Goal: Task Accomplishment & Management: Manage account settings

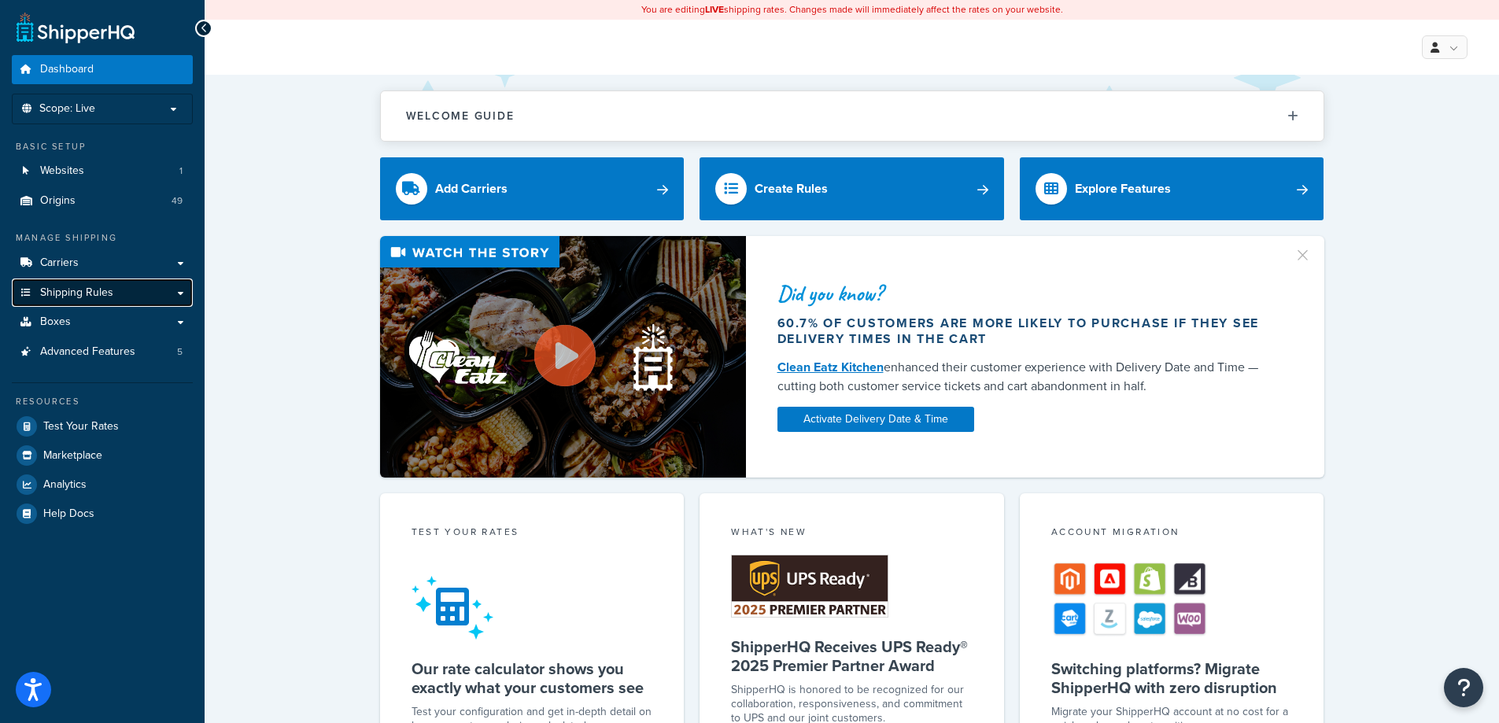
click at [94, 296] on span "Shipping Rules" at bounding box center [76, 292] width 73 height 13
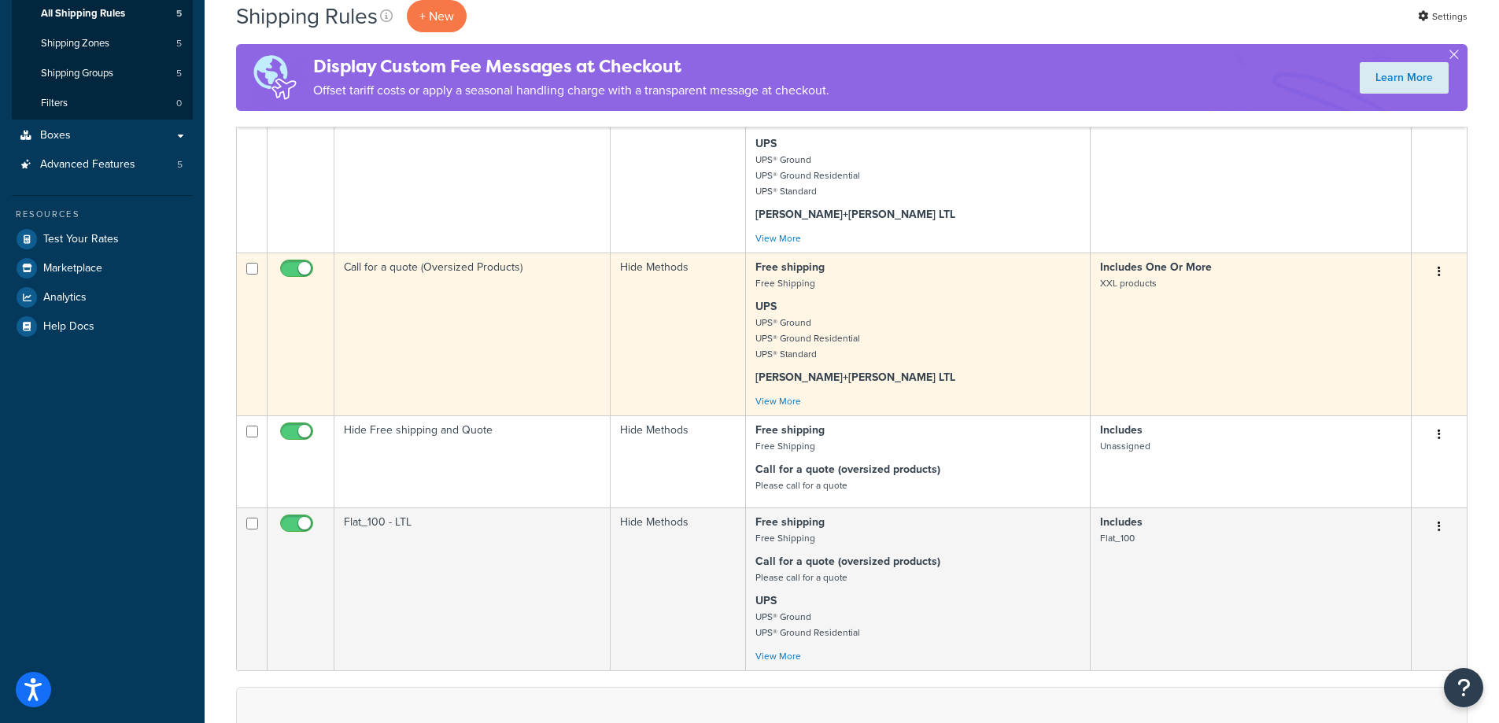
scroll to position [315, 0]
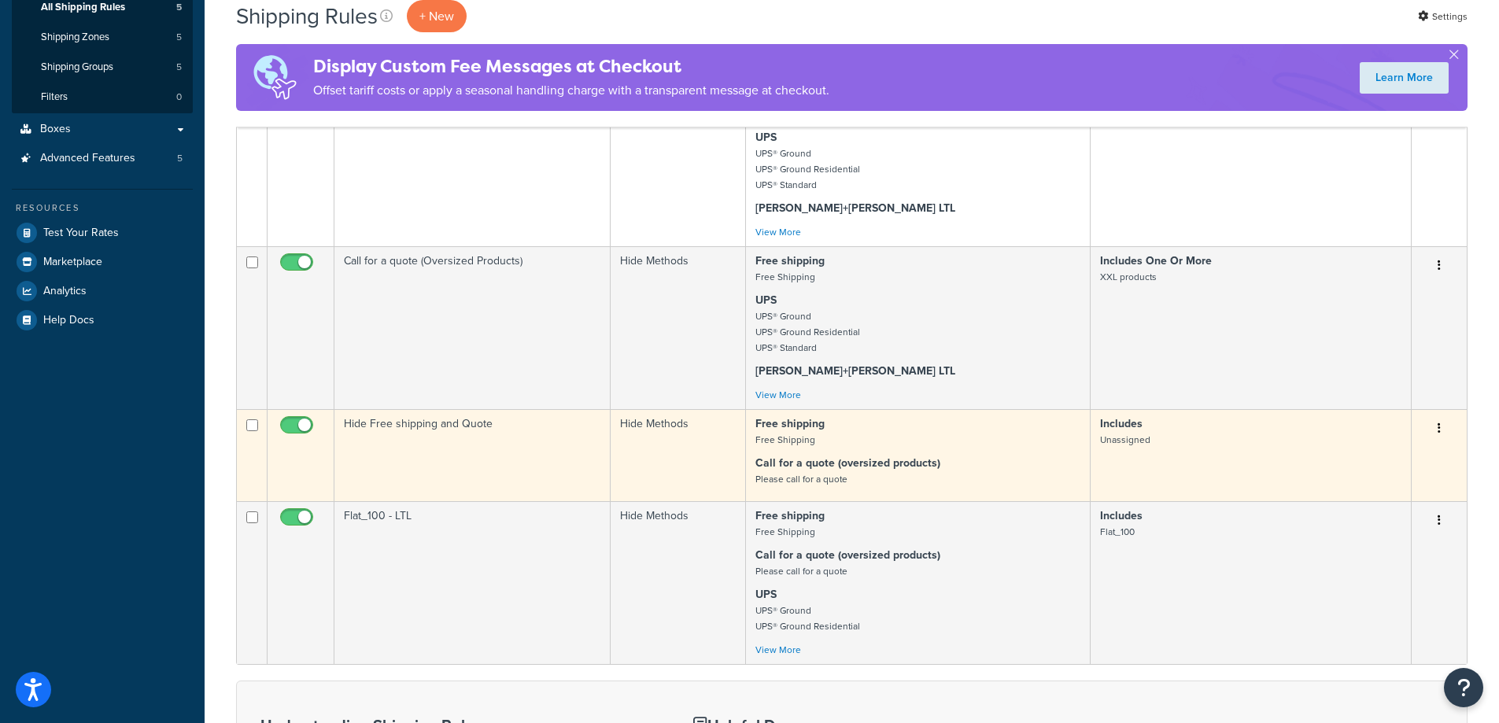
click at [550, 452] on td "Hide Free shipping and Quote" at bounding box center [472, 455] width 276 height 92
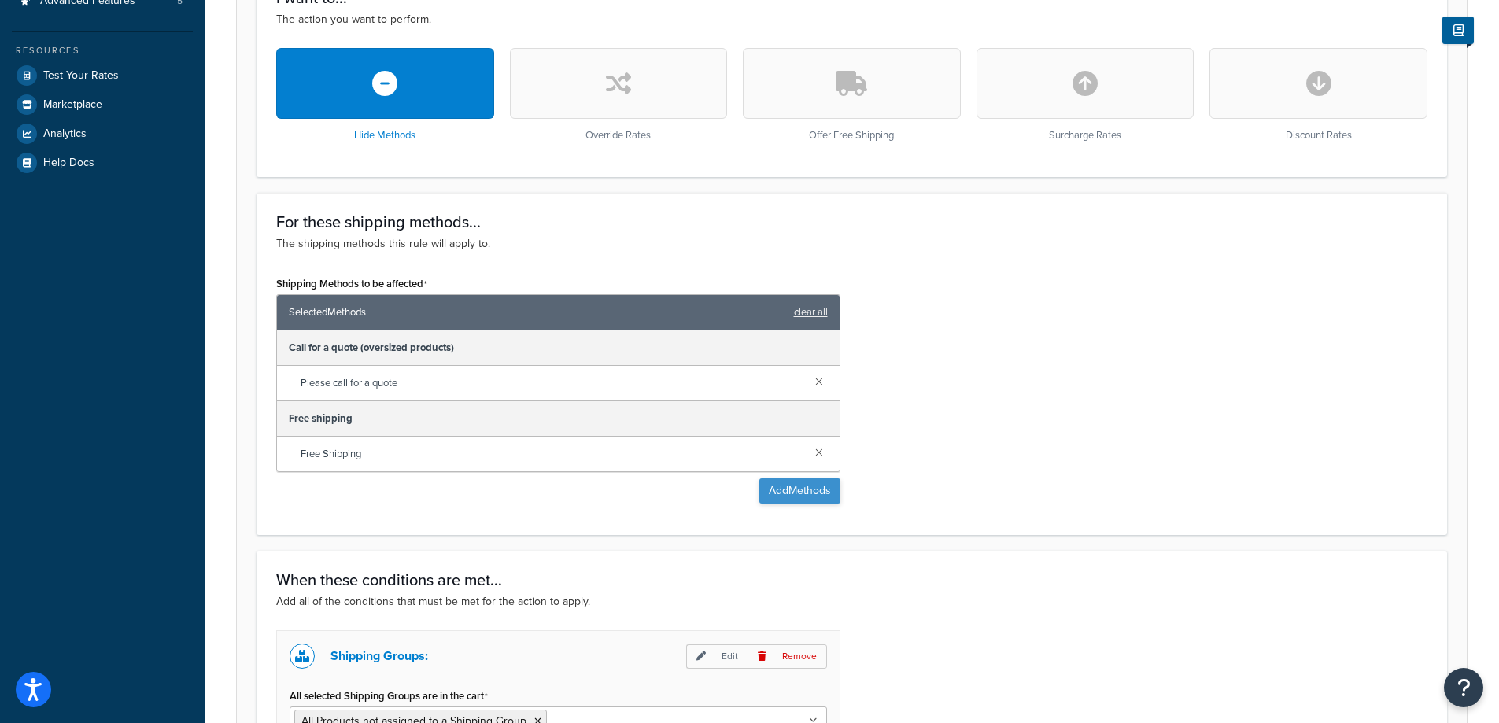
scroll to position [711, 0]
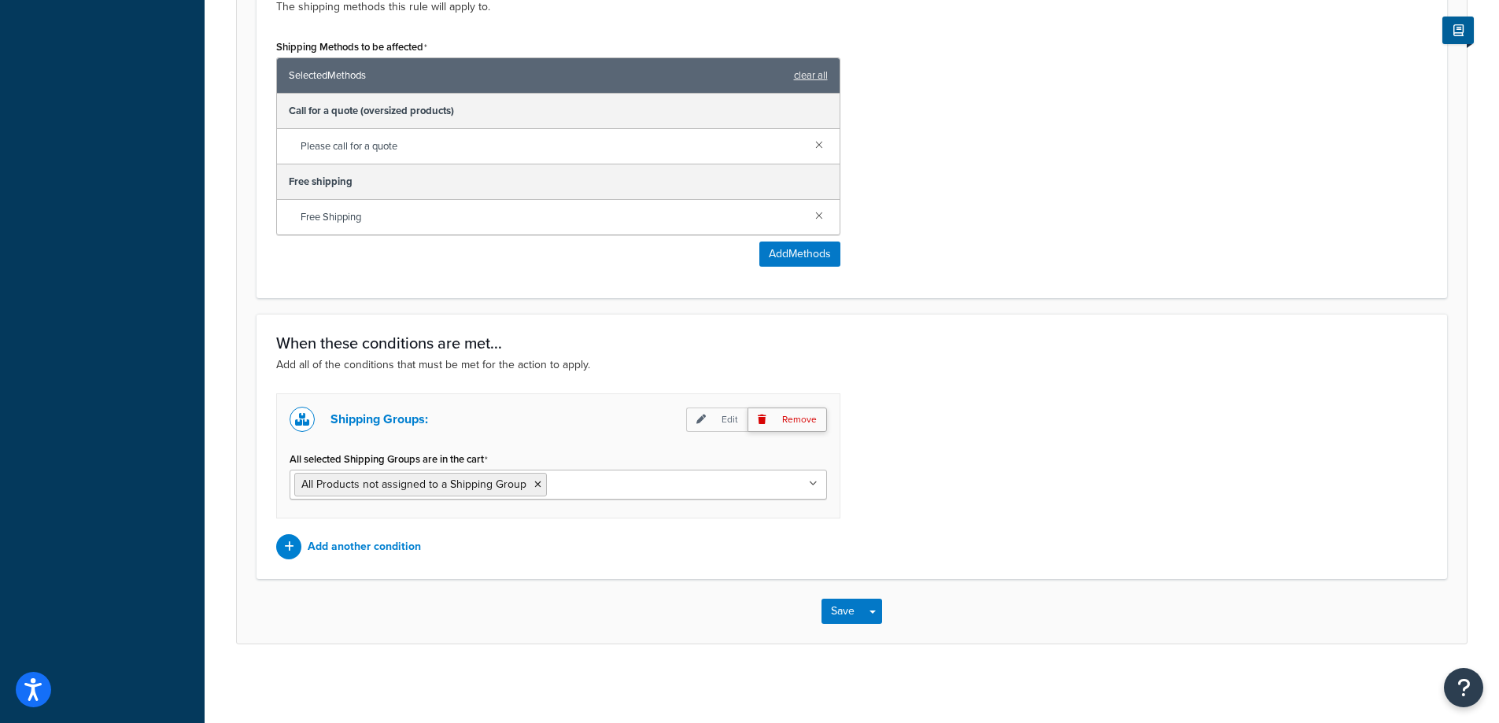
click at [790, 419] on p "Remove" at bounding box center [786, 420] width 79 height 24
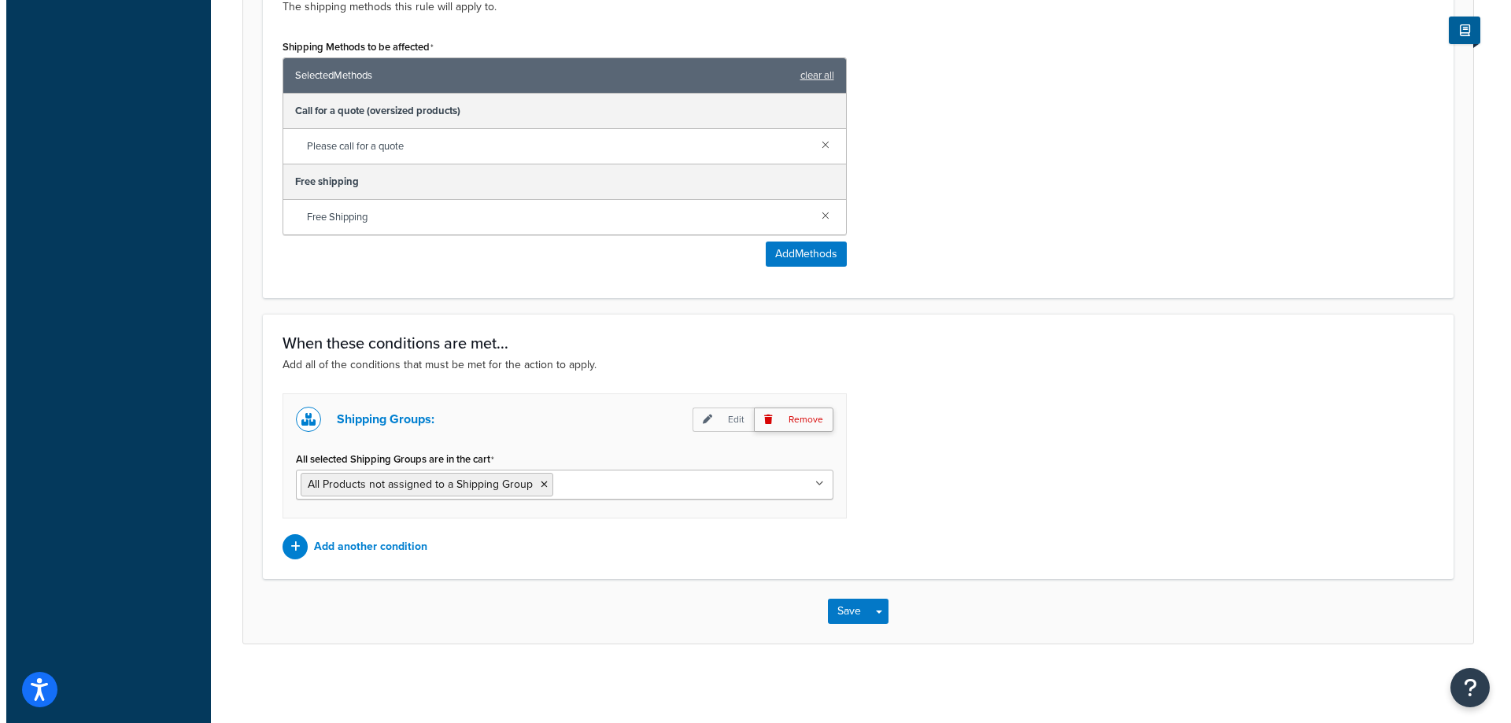
scroll to position [570, 0]
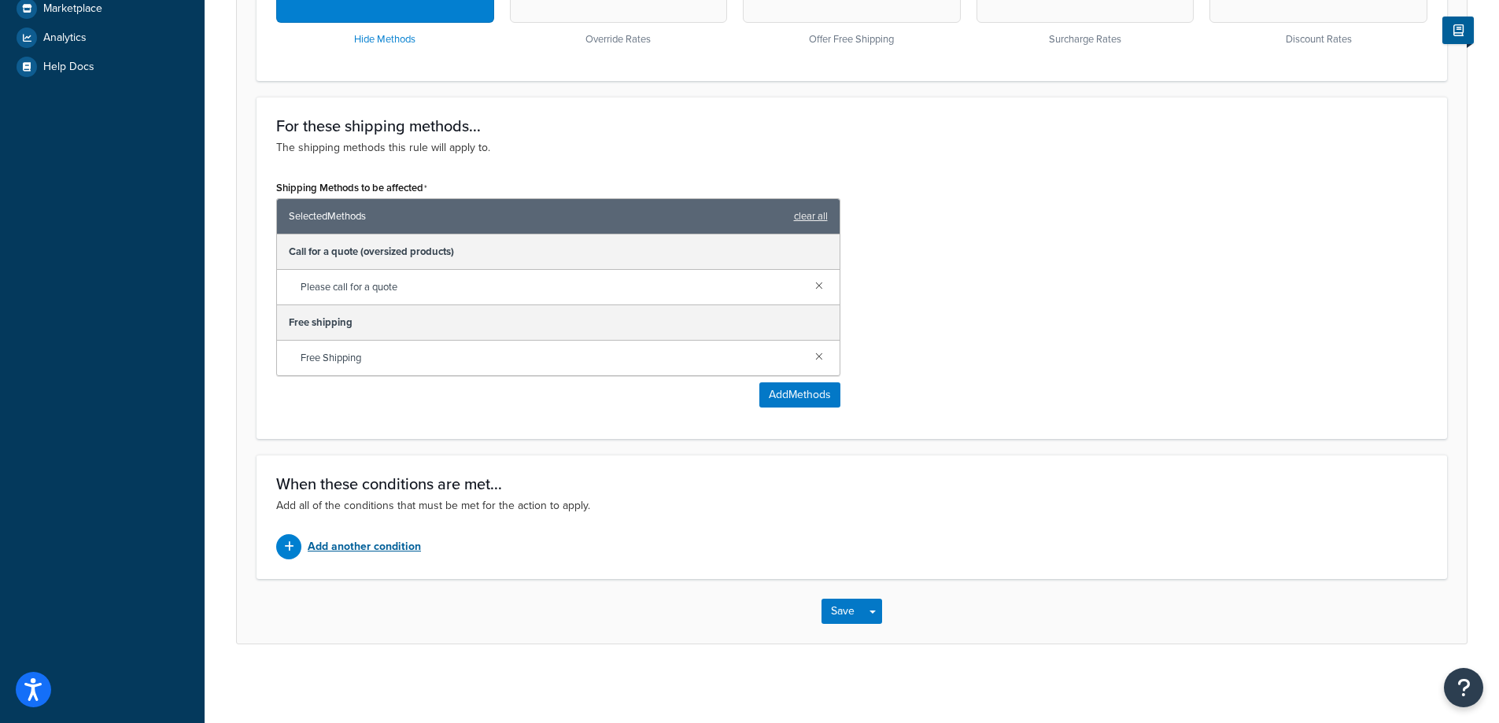
click at [410, 545] on p "Add another condition" at bounding box center [364, 547] width 113 height 22
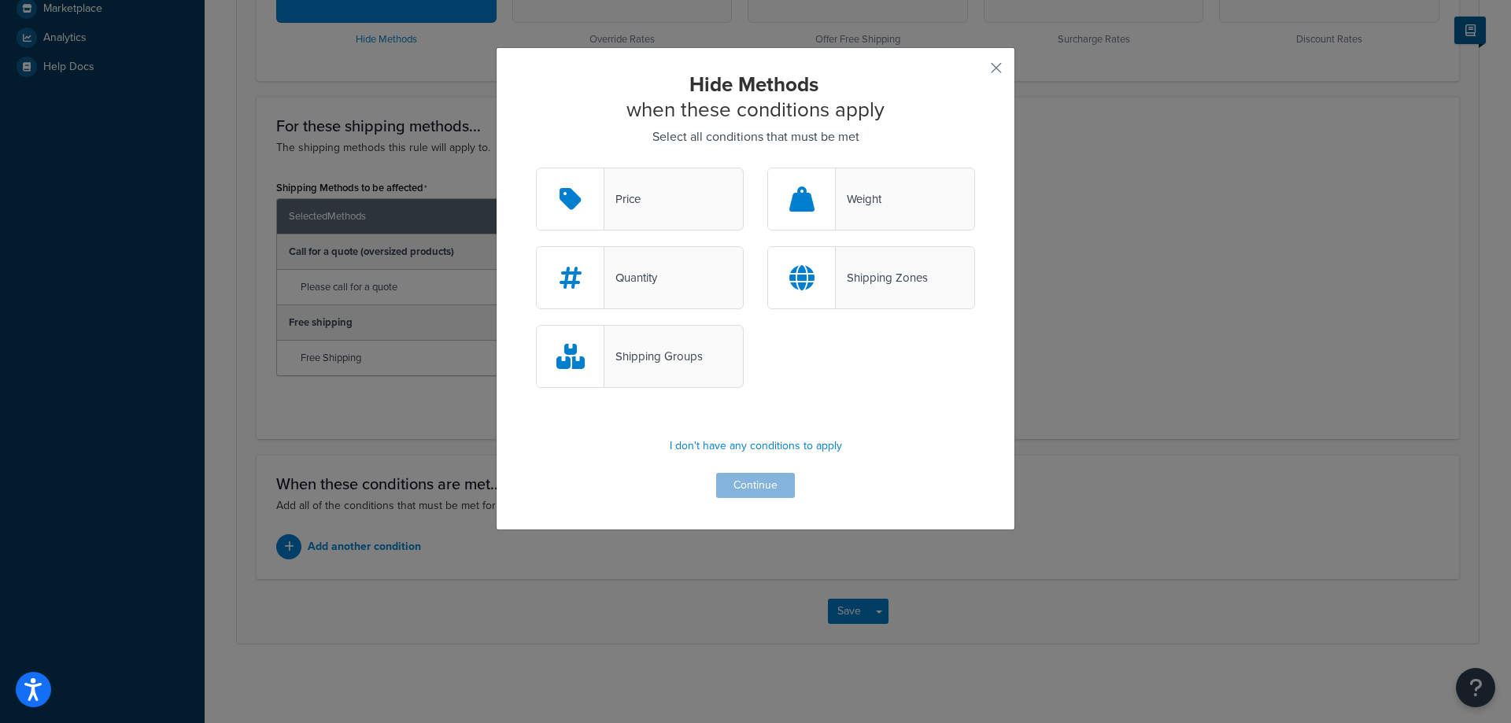
click at [668, 352] on div "Shipping Groups" at bounding box center [653, 356] width 98 height 22
click at [0, 0] on input "Shipping Groups" at bounding box center [0, 0] width 0 height 0
click at [737, 485] on button "Continue" at bounding box center [755, 485] width 79 height 25
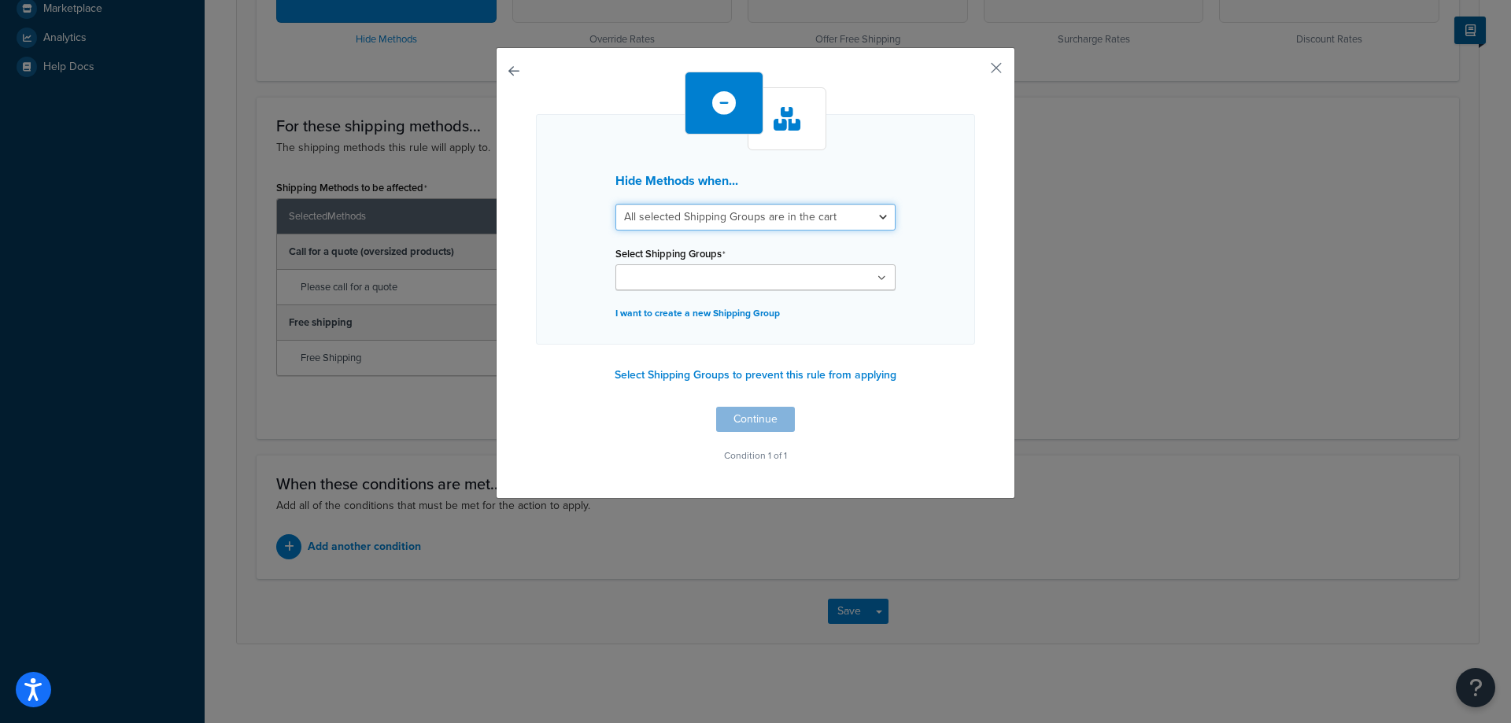
click at [753, 209] on select "All selected Shipping Groups are in the cart Any selected Shipping Groups are i…" at bounding box center [755, 217] width 280 height 27
select select "any"
click at [615, 204] on select "All selected Shipping Groups are in the cart Any selected Shipping Groups are i…" at bounding box center [755, 217] width 280 height 27
click at [740, 273] on ul at bounding box center [755, 277] width 280 height 26
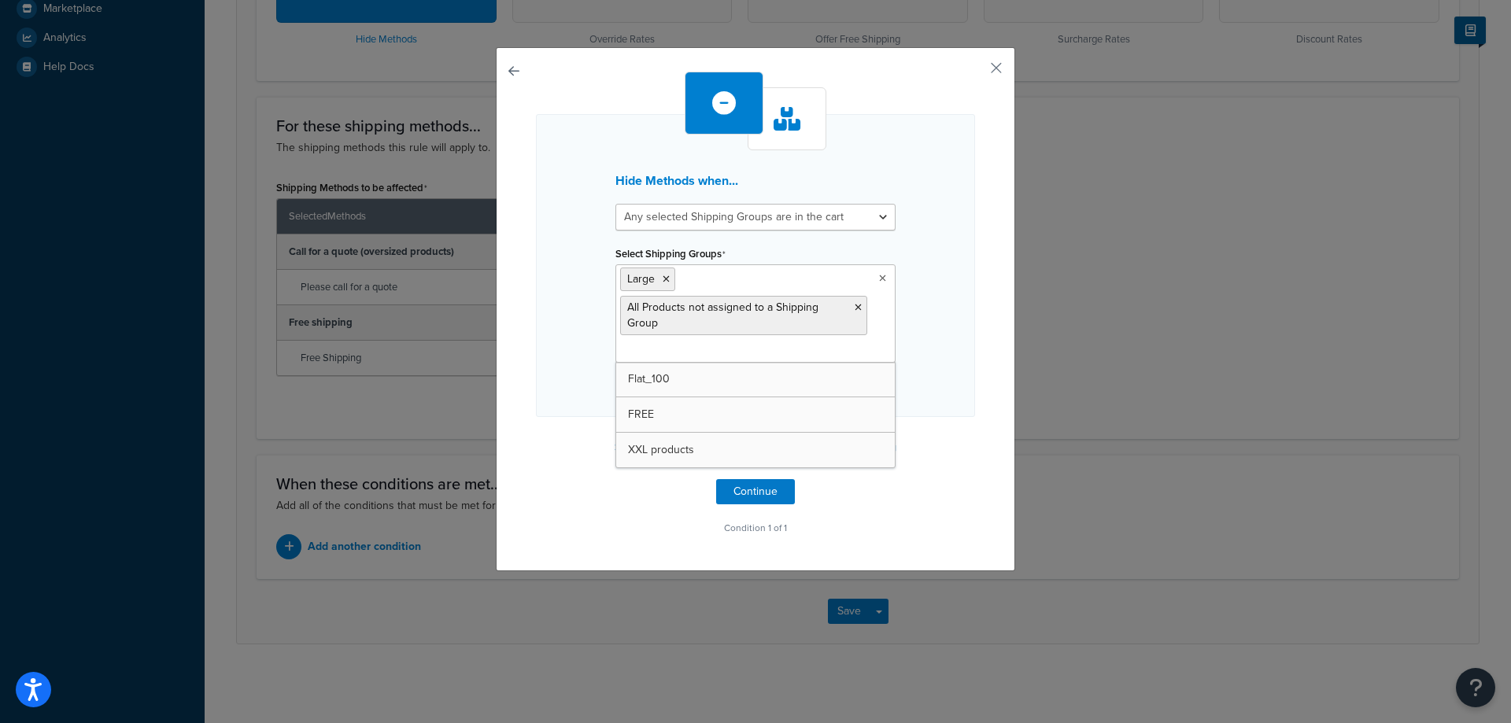
click at [947, 400] on div "Hide Methods when... All selected Shipping Groups are in the cart Any selected …" at bounding box center [755, 265] width 439 height 303
click at [763, 485] on button "Continue" at bounding box center [755, 491] width 79 height 25
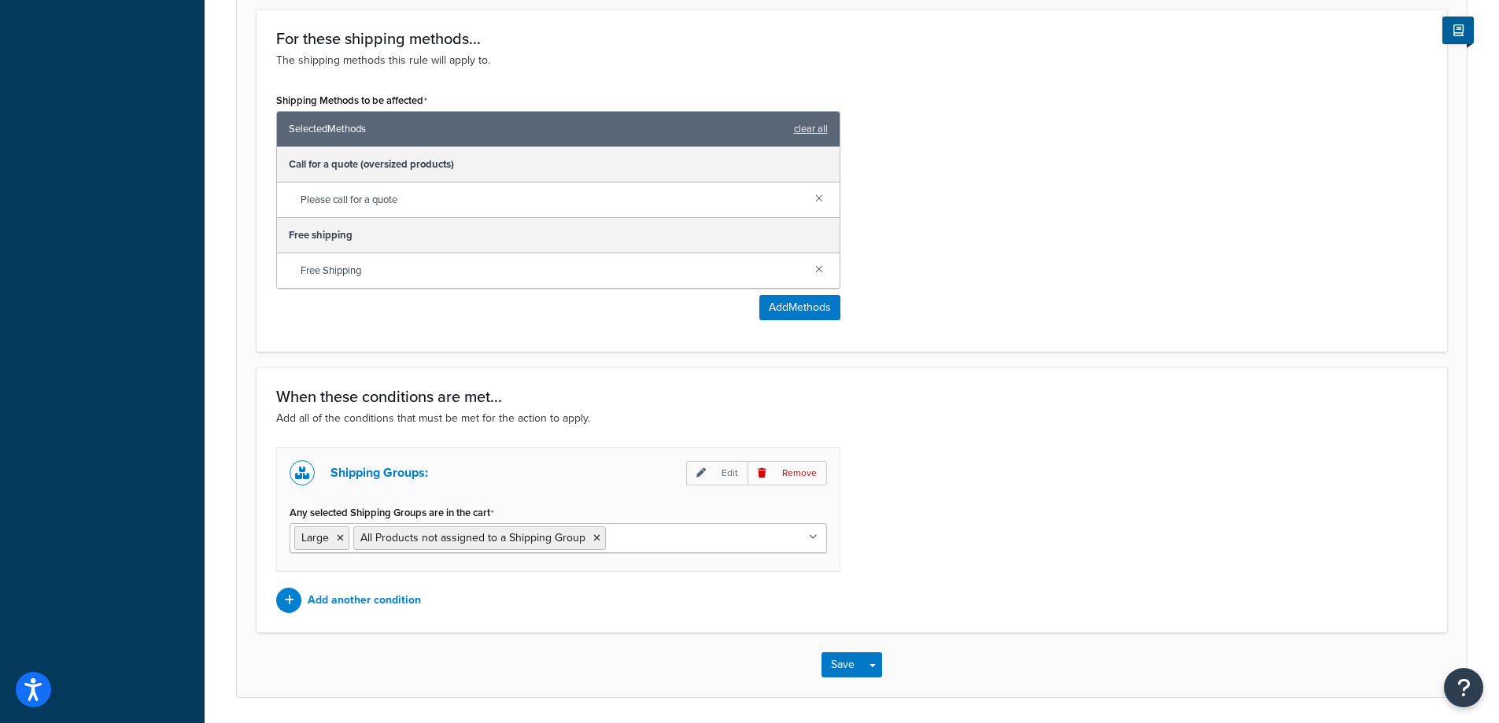
scroll to position [711, 0]
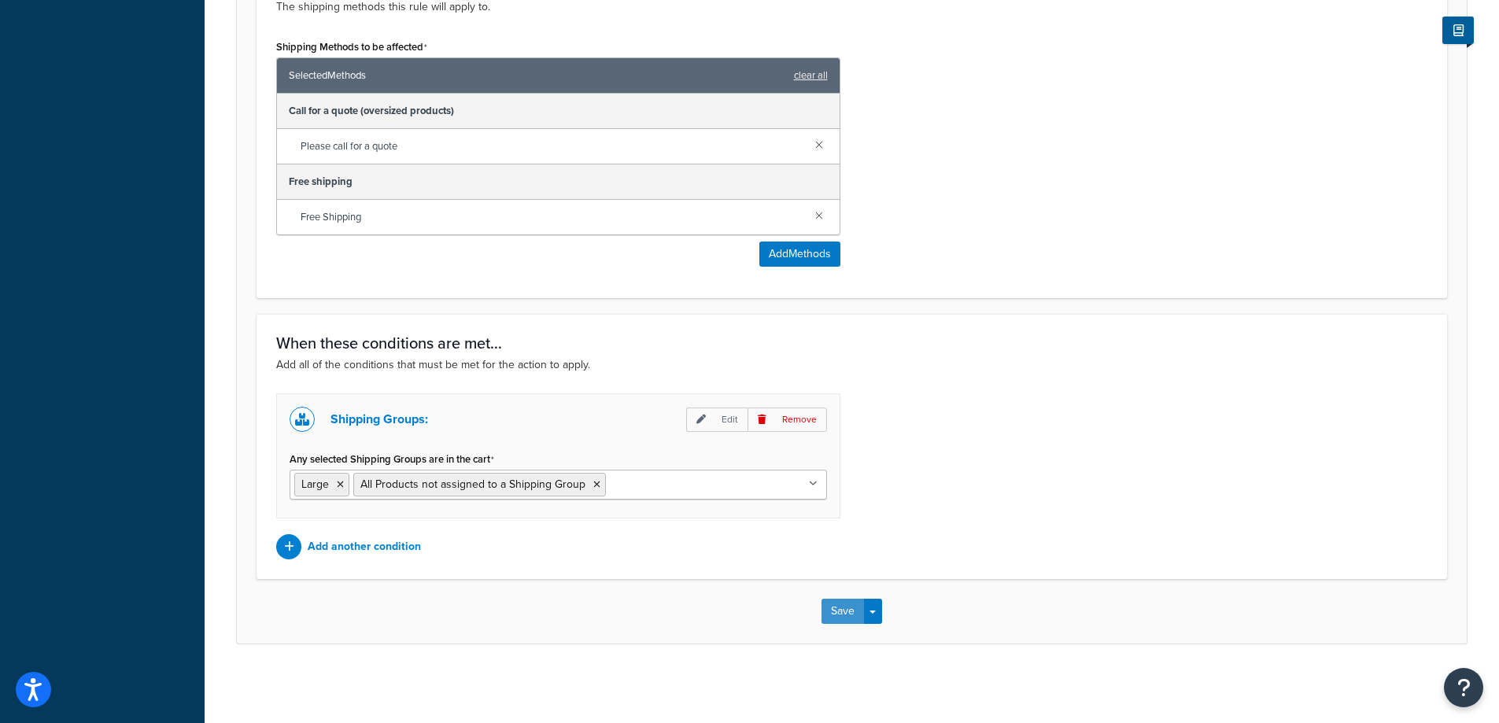
click at [851, 607] on button "Save" at bounding box center [842, 611] width 42 height 25
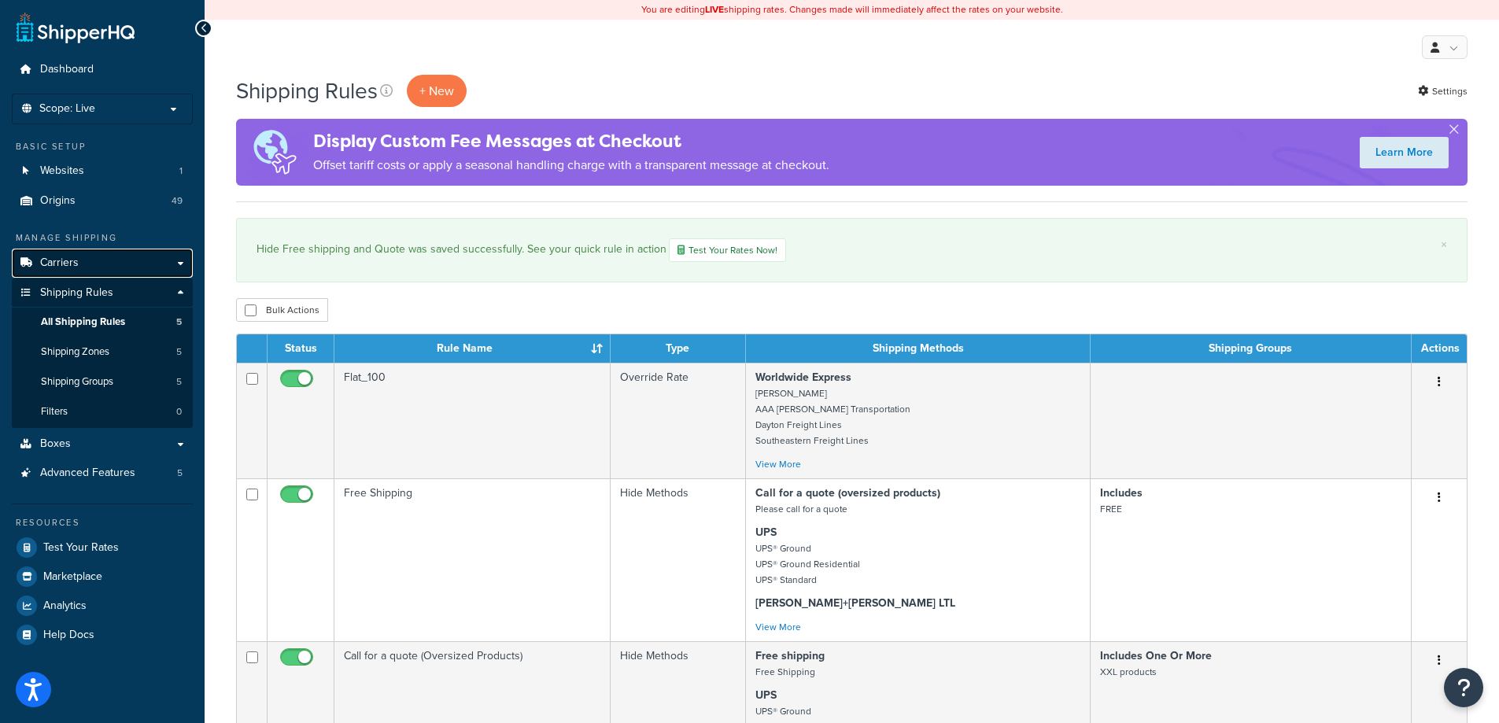
click at [50, 258] on span "Carriers" at bounding box center [59, 262] width 39 height 13
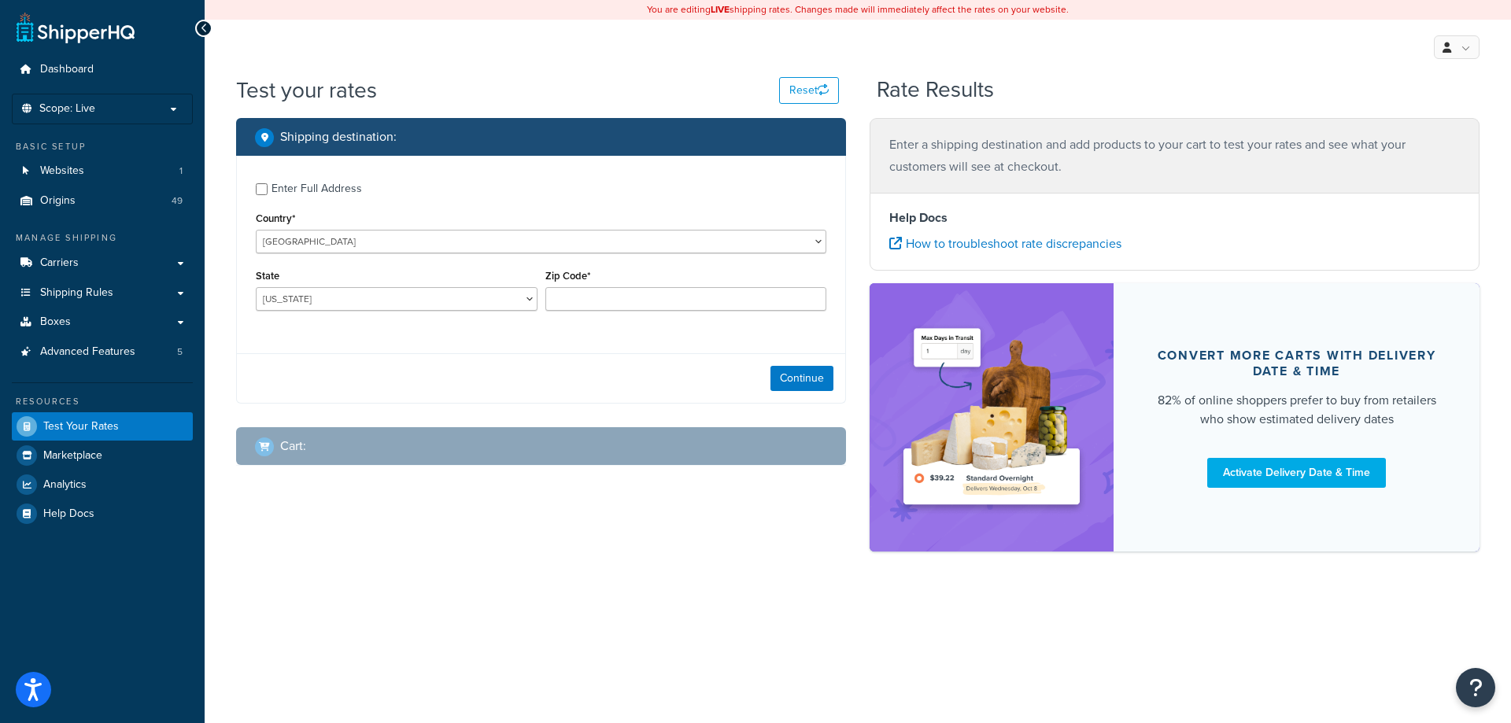
click at [351, 192] on div "Enter Full Address" at bounding box center [316, 189] width 90 height 22
click at [268, 192] on input "Enter Full Address" at bounding box center [262, 189] width 12 height 12
checkbox input "true"
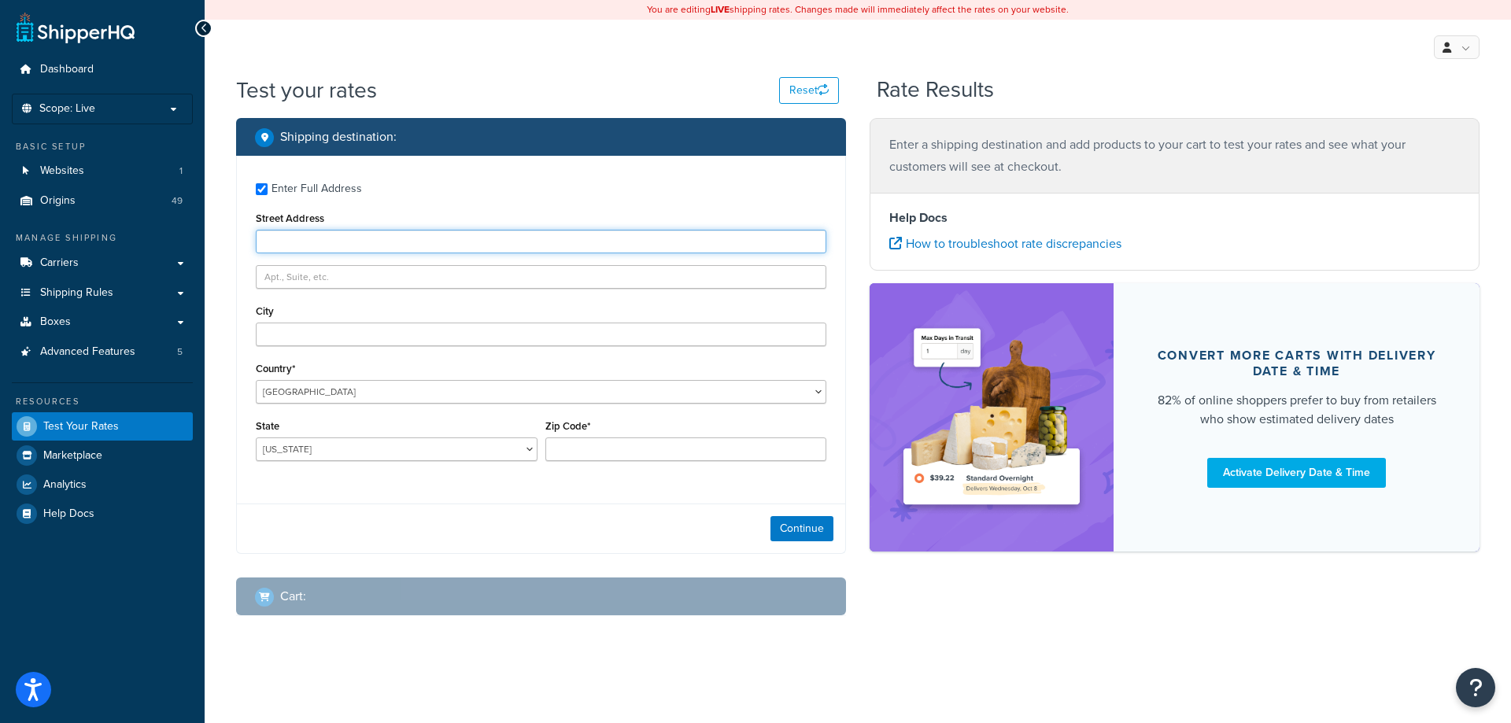
click at [354, 235] on input "Street Address" at bounding box center [541, 242] width 570 height 24
type input "5610 Carnegie Blvd"
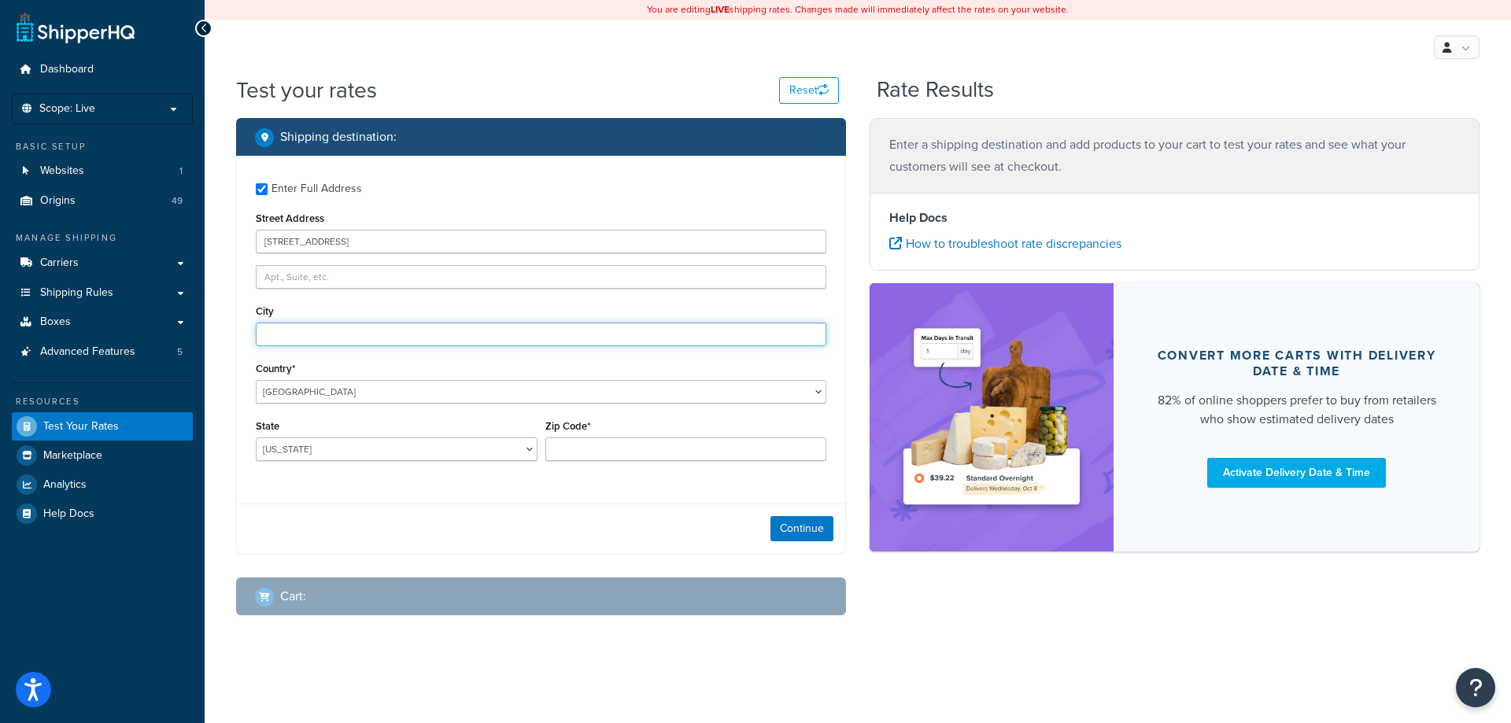
type input "Charlotte"
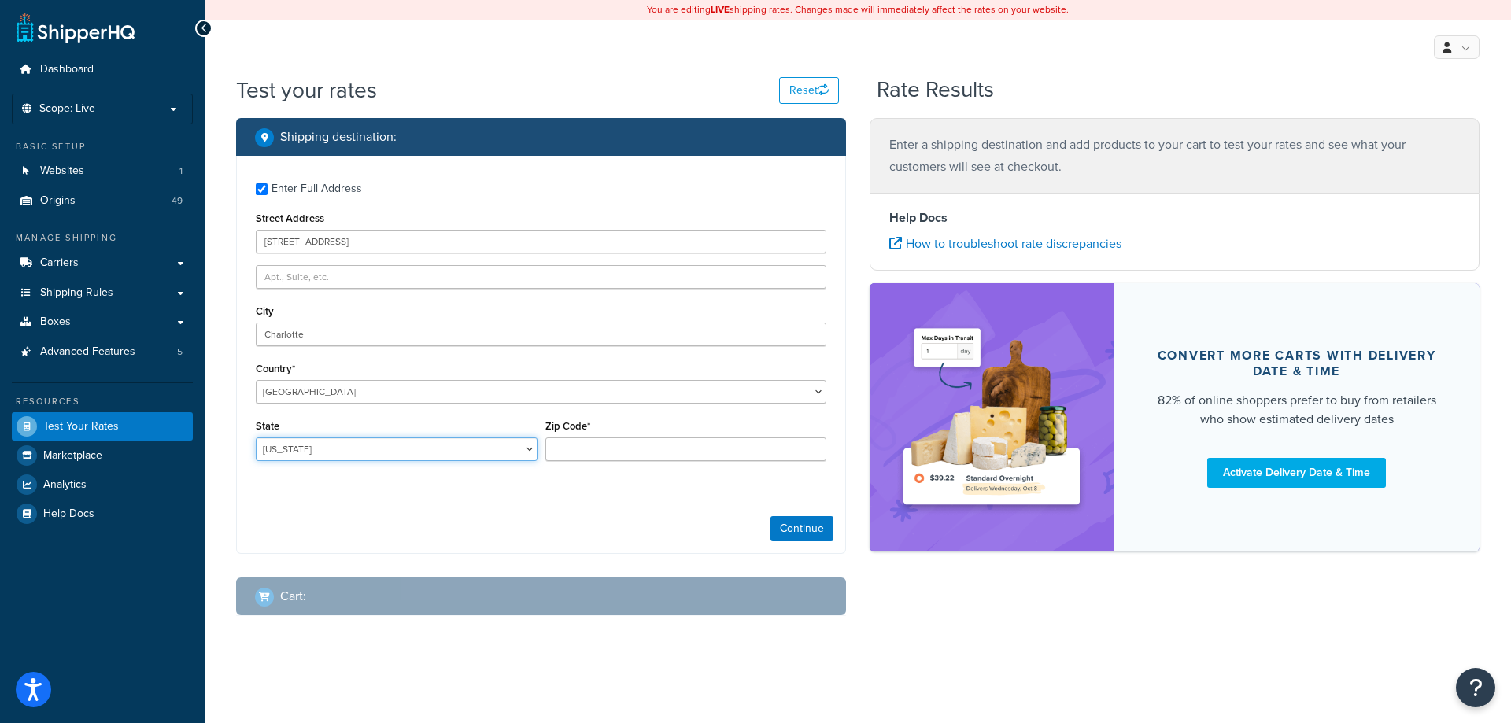
select select "NC"
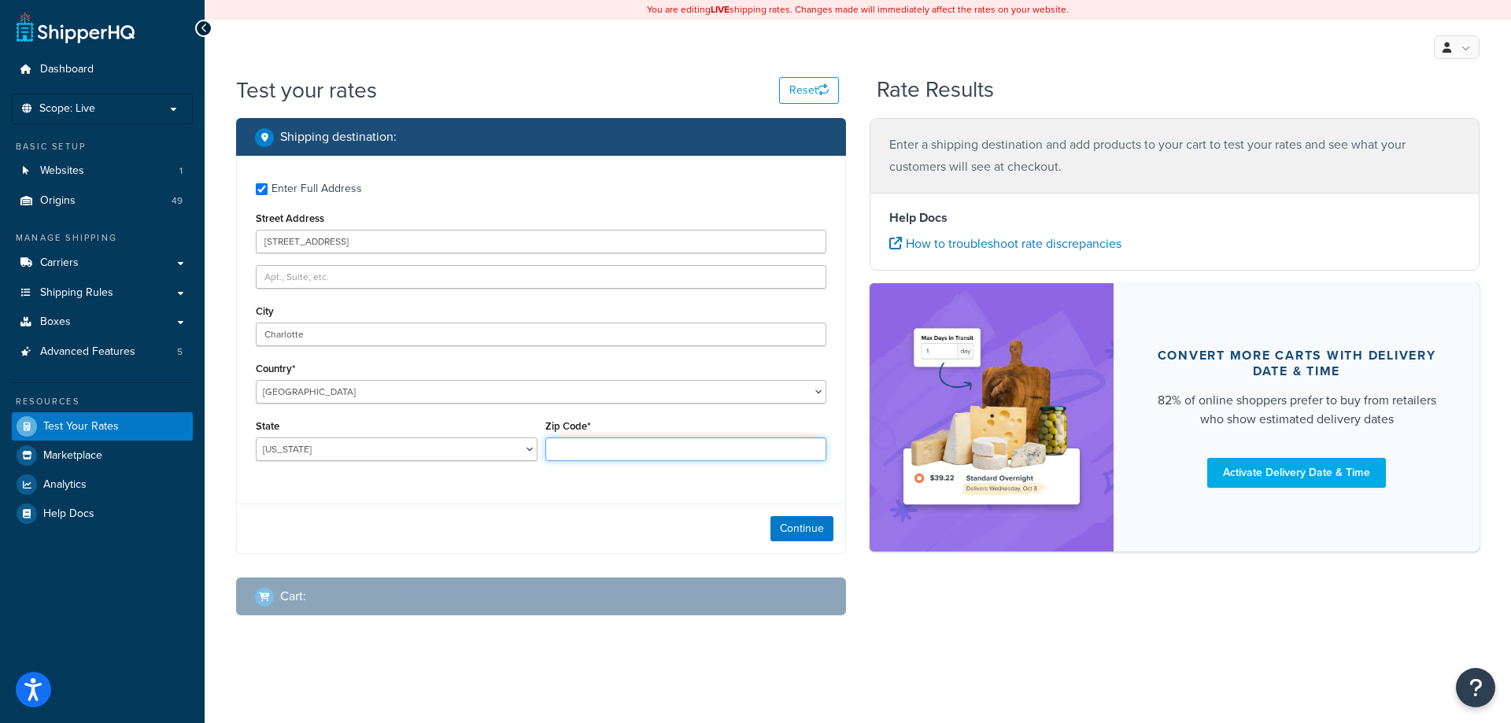
type input "28209"
click at [464, 205] on div "Enter Full Address Street Address 5610 Carnegie Blvd City Charlotte Country* Un…" at bounding box center [541, 324] width 608 height 336
click at [788, 523] on button "Continue" at bounding box center [801, 528] width 63 height 25
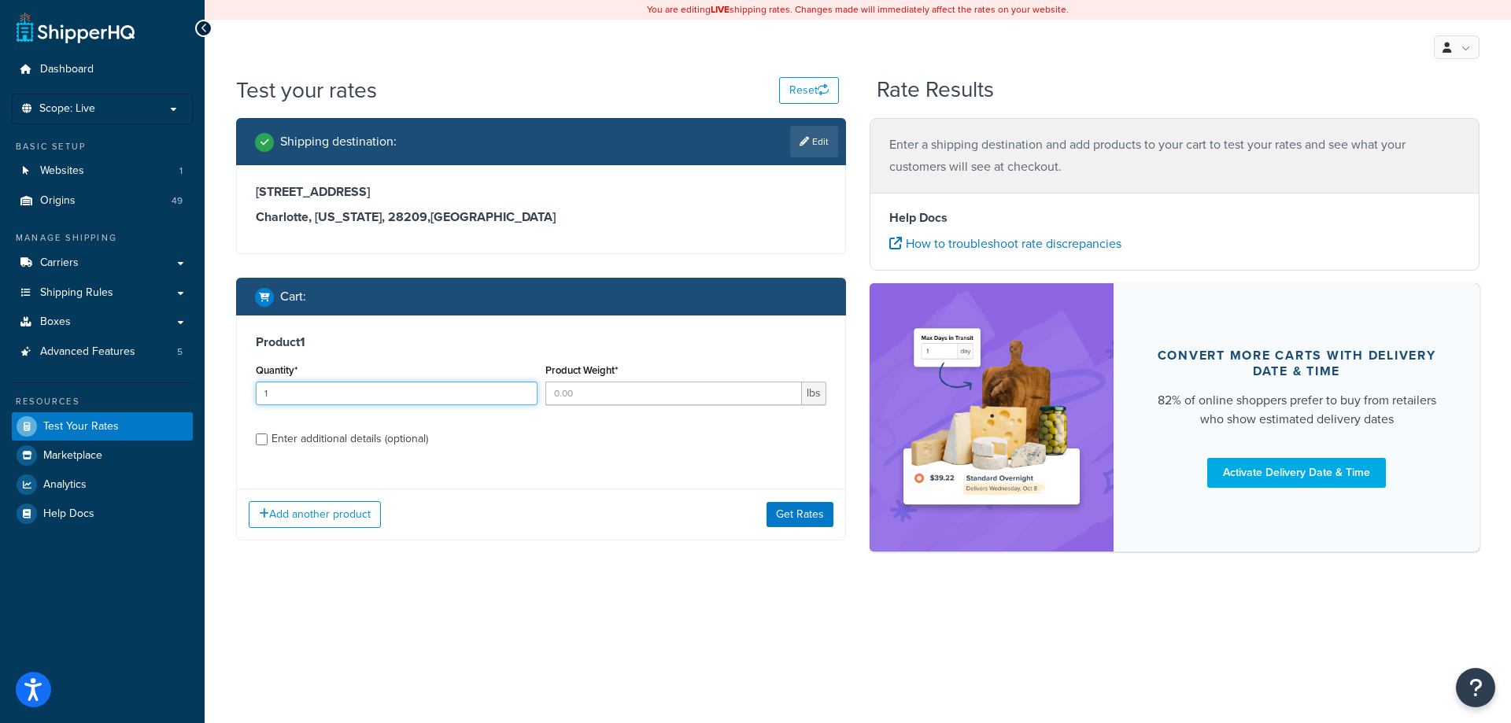
type input "1"
click at [520, 389] on input "1" at bounding box center [397, 394] width 282 height 24
click at [563, 400] on input "Product Weight*" at bounding box center [673, 394] width 257 height 24
type input "1540"
click at [370, 441] on div "Enter additional details (optional)" at bounding box center [349, 439] width 157 height 22
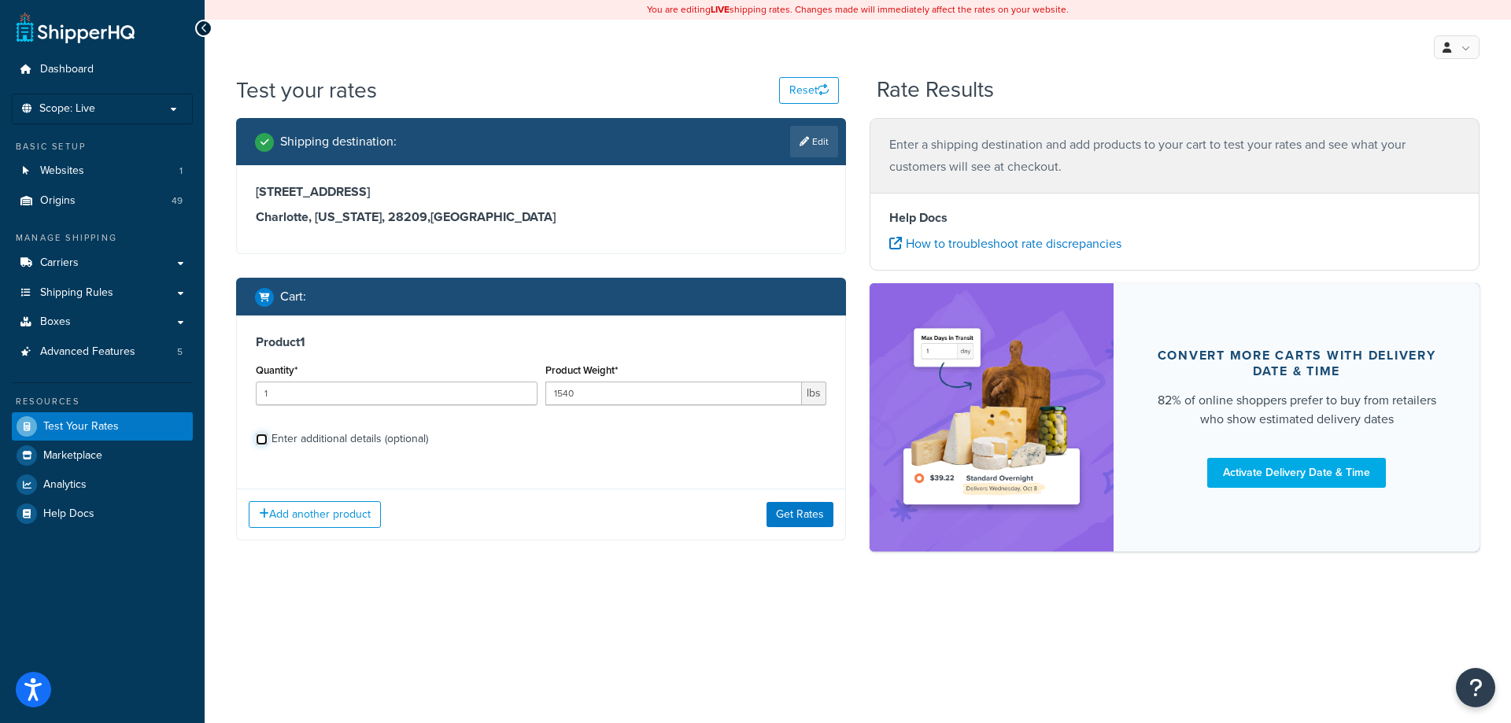
click at [268, 441] on input "Enter additional details (optional)" at bounding box center [262, 440] width 12 height 12
checkbox input "true"
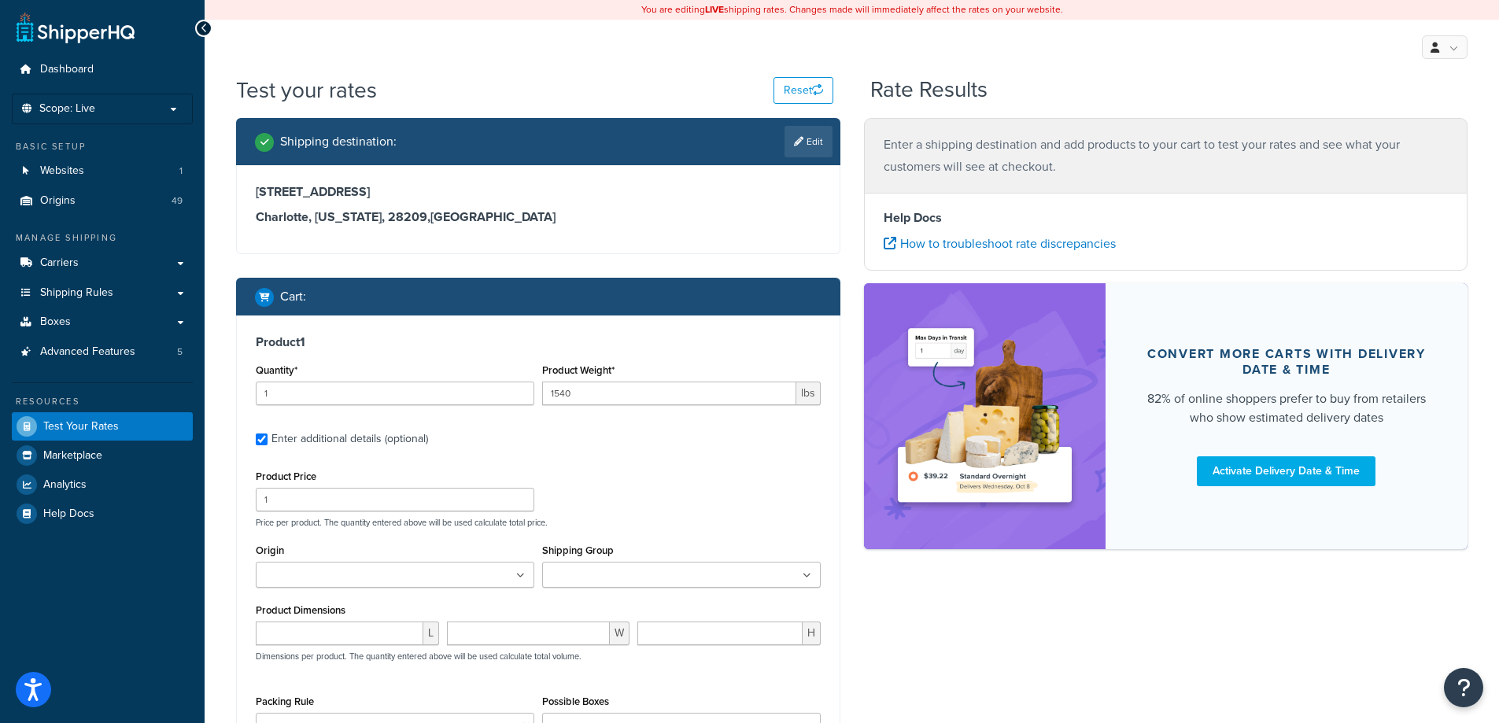
click at [352, 572] on input "Origin" at bounding box center [329, 575] width 139 height 17
type input "denios us"
click at [572, 496] on div "Product Price 1 Price per product. The quantity entered above will be used calc…" at bounding box center [538, 497] width 573 height 62
click at [615, 589] on div "Shipping Group Flat_100 FREE Large XXL products" at bounding box center [681, 570] width 286 height 60
click at [617, 584] on input "Shipping Group" at bounding box center [616, 575] width 139 height 17
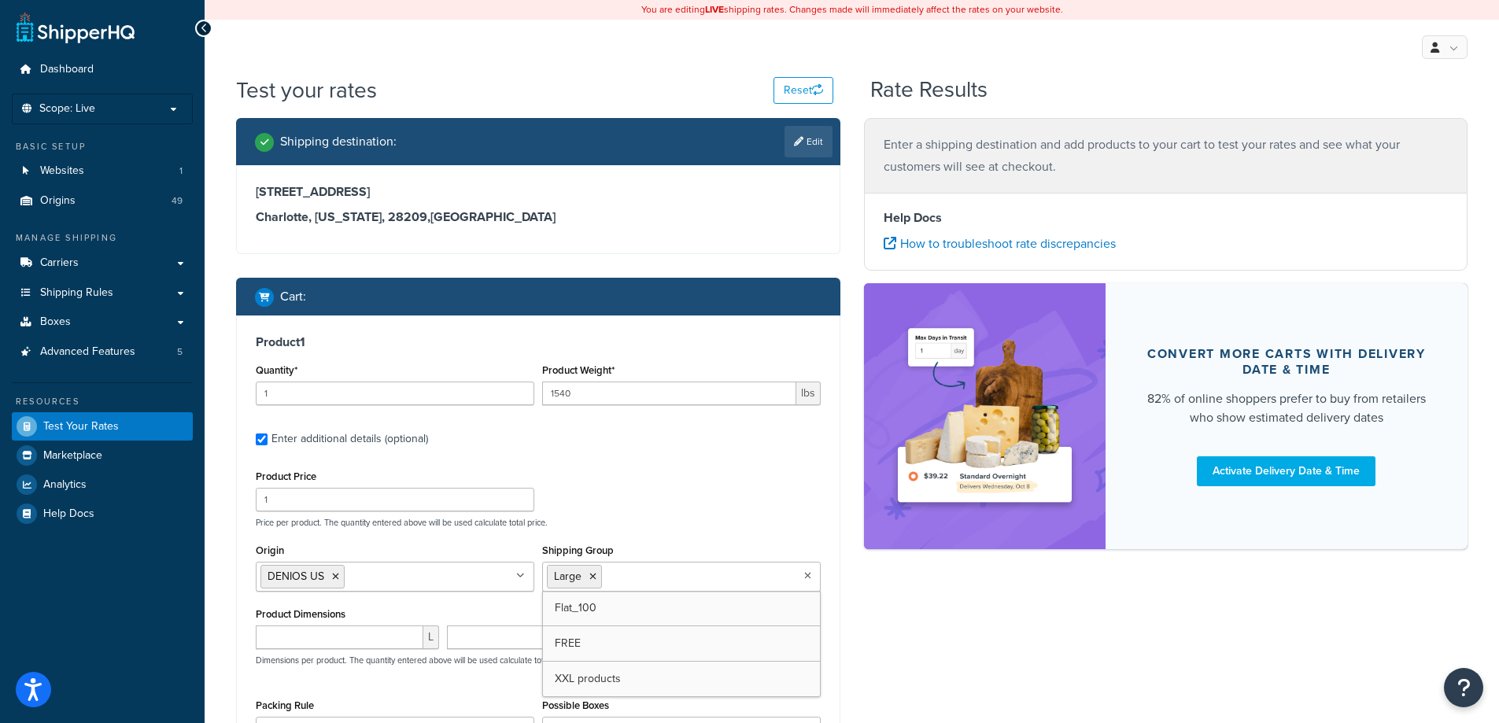
click at [652, 489] on div "Product Price 1 Price per product. The quantity entered above will be used calc…" at bounding box center [538, 497] width 573 height 62
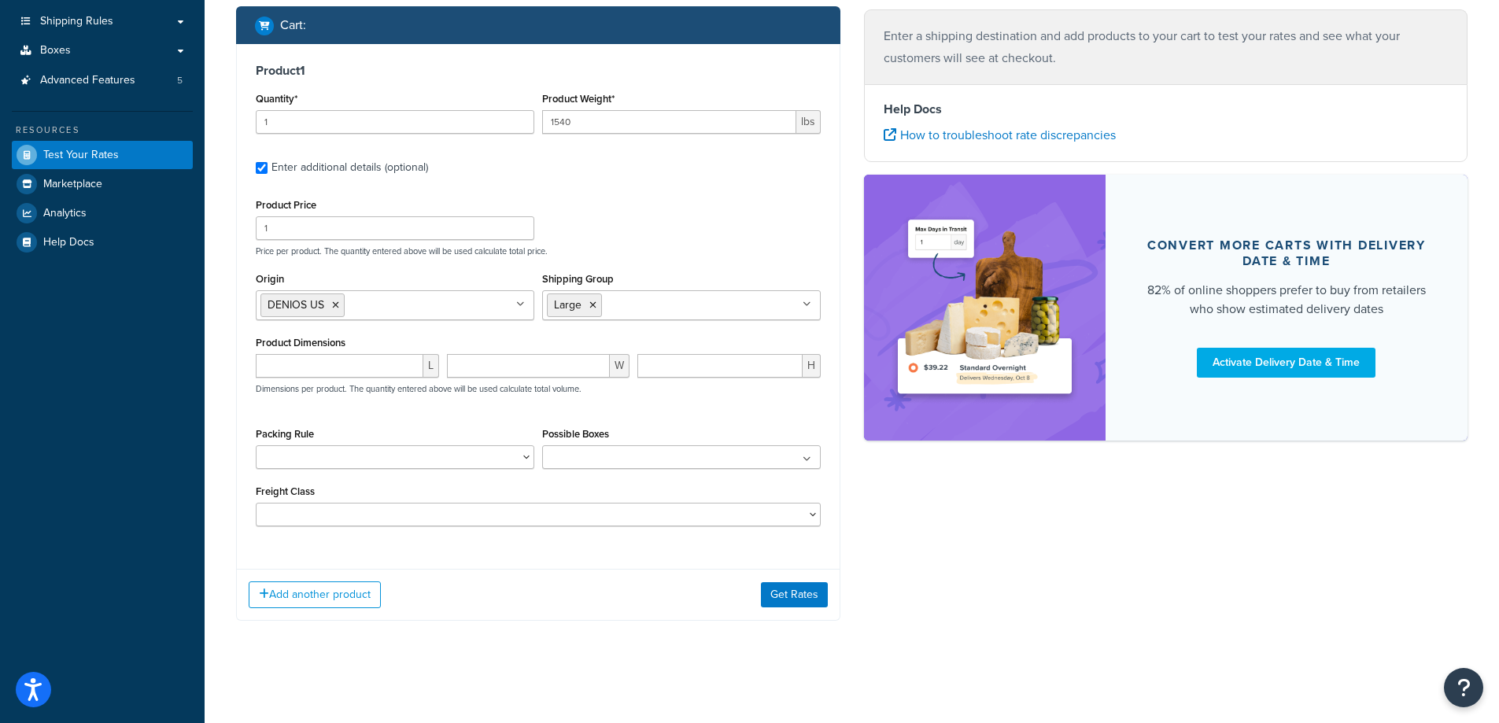
scroll to position [274, 0]
click at [362, 375] on input "number" at bounding box center [340, 366] width 168 height 24
type input "6"
type input "10"
type input "13"
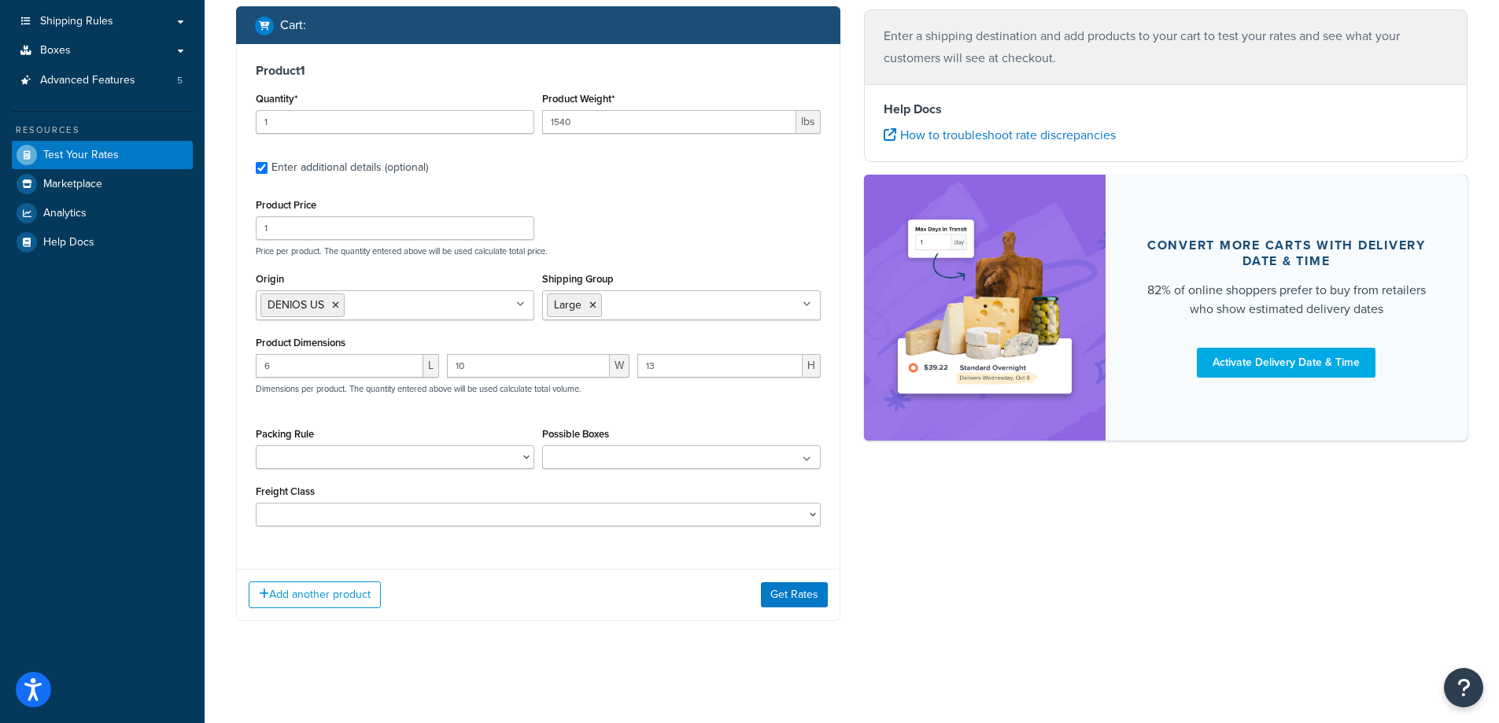
click at [829, 592] on div "Add another product Get Rates" at bounding box center [538, 594] width 603 height 51
click at [818, 592] on button "Get Rates" at bounding box center [794, 594] width 67 height 25
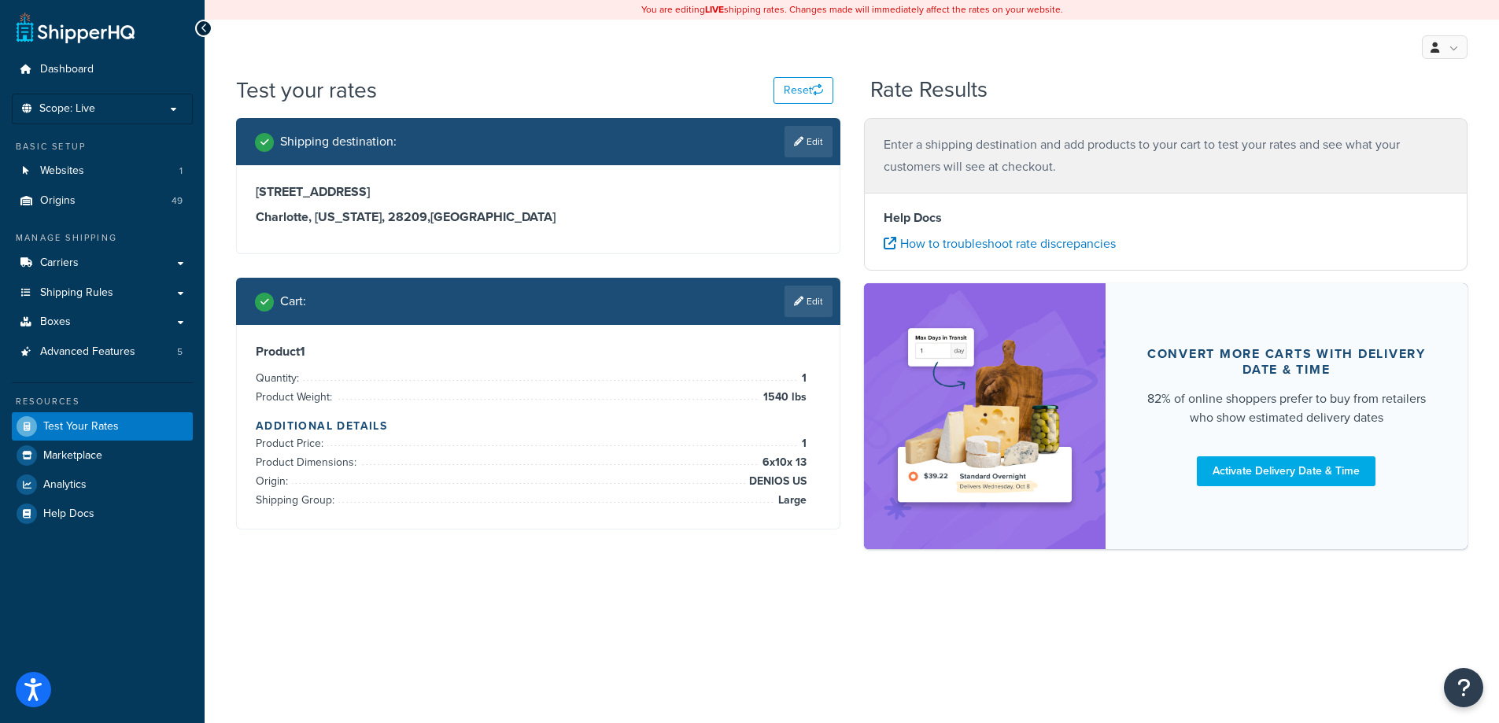
scroll to position [0, 0]
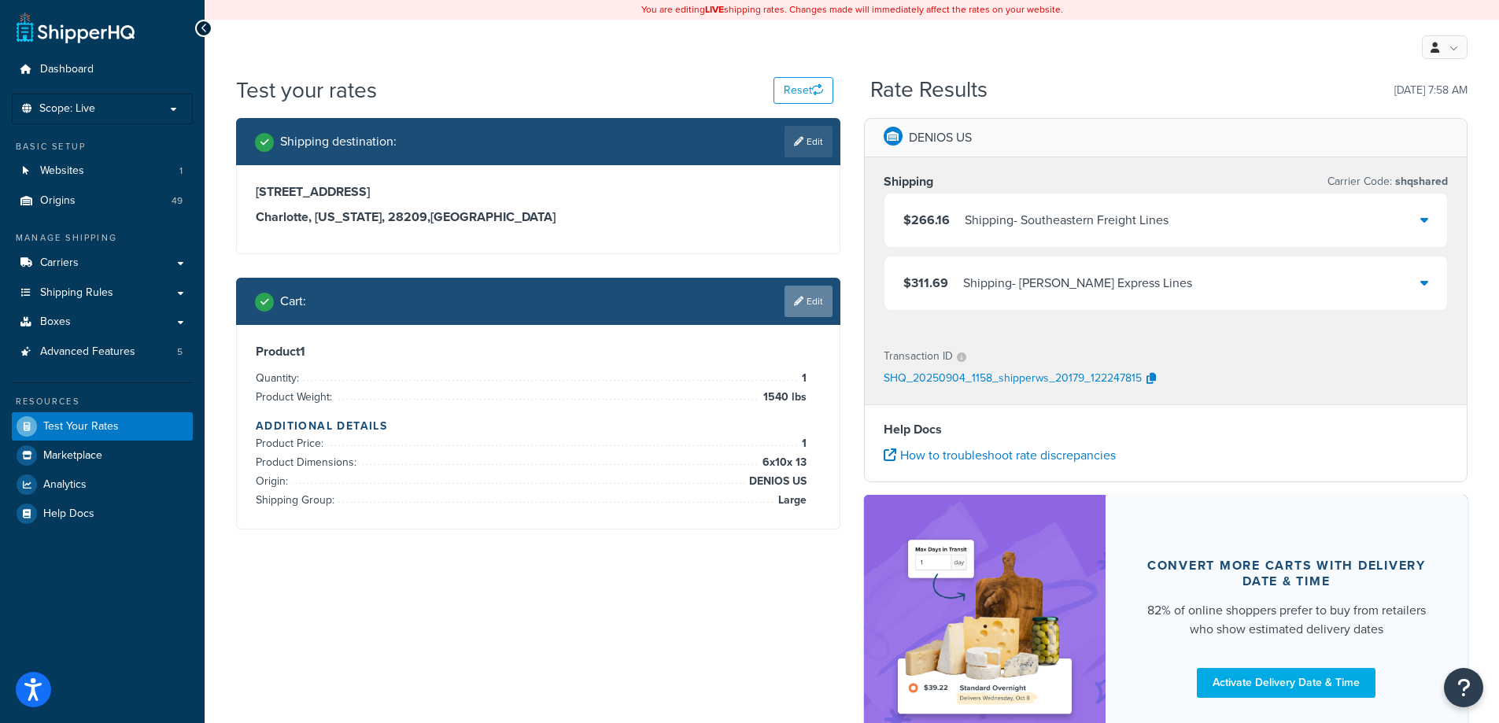
click at [800, 312] on link "Edit" at bounding box center [808, 301] width 48 height 31
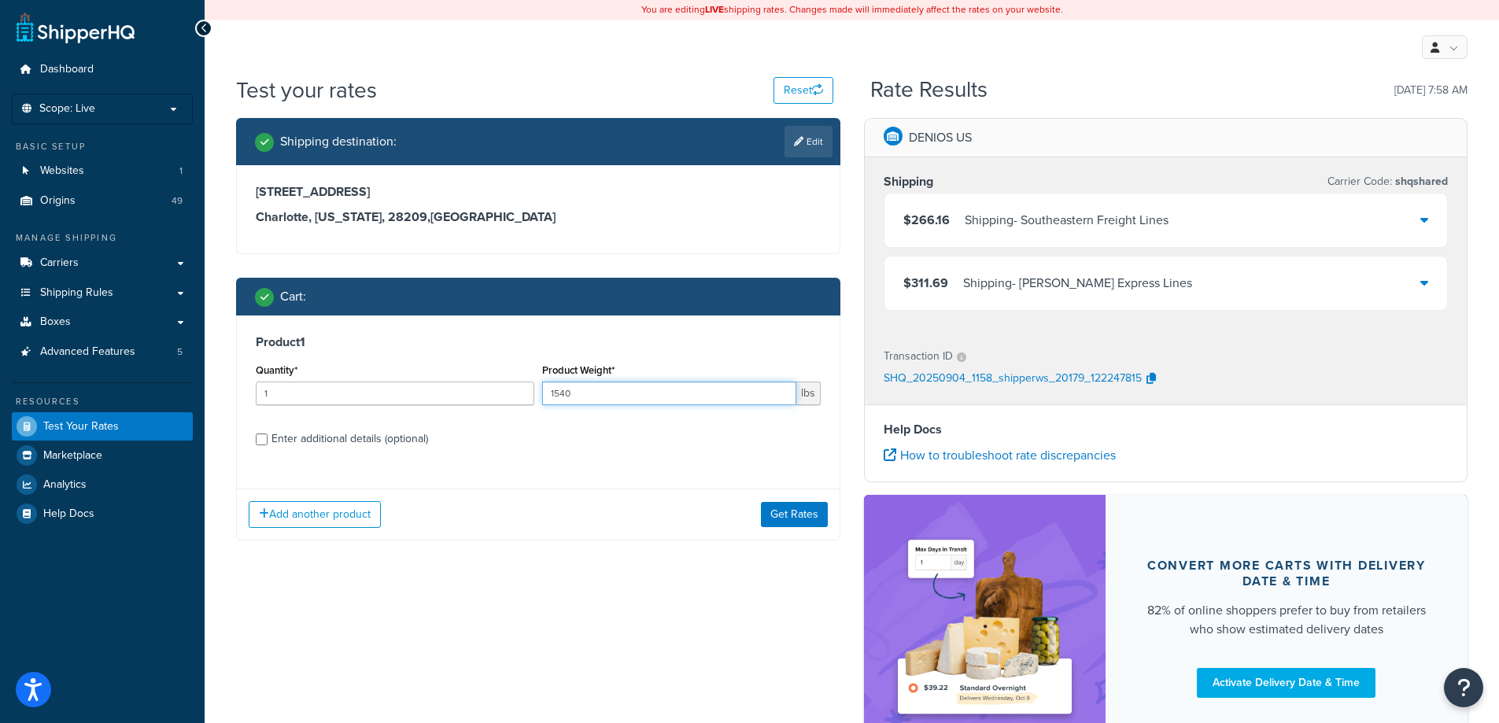
click at [618, 397] on input "1540" at bounding box center [669, 394] width 254 height 24
type input "1"
click at [425, 443] on div "Enter additional details (optional)" at bounding box center [349, 439] width 157 height 22
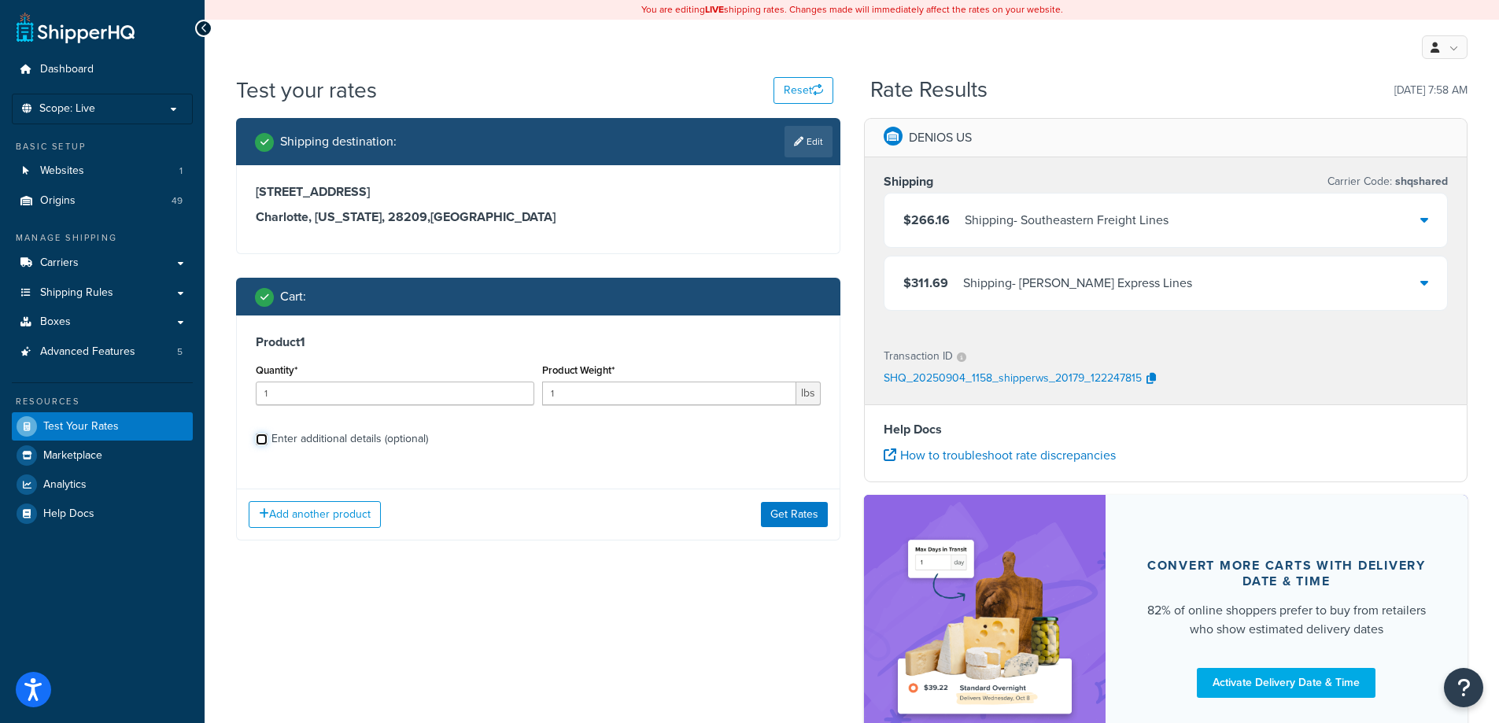
click at [268, 443] on input "Enter additional details (optional)" at bounding box center [262, 440] width 12 height 12
checkbox input "true"
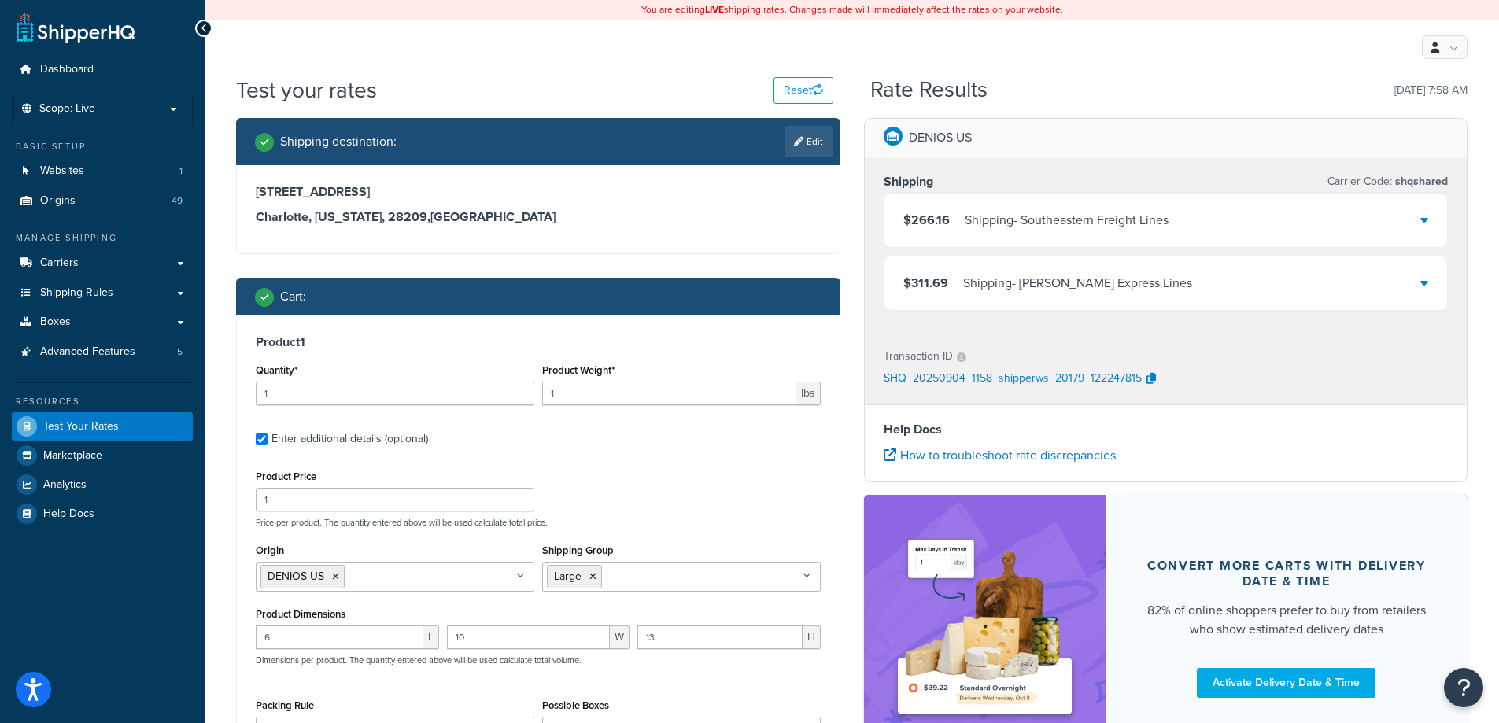
click at [728, 456] on div "Product 1 Quantity* 1 Product Weight* 1 lbs Enter additional details (optional)…" at bounding box center [538, 572] width 603 height 513
click at [592, 576] on icon at bounding box center [592, 576] width 7 height 9
click at [336, 634] on input "6" at bounding box center [340, 638] width 168 height 24
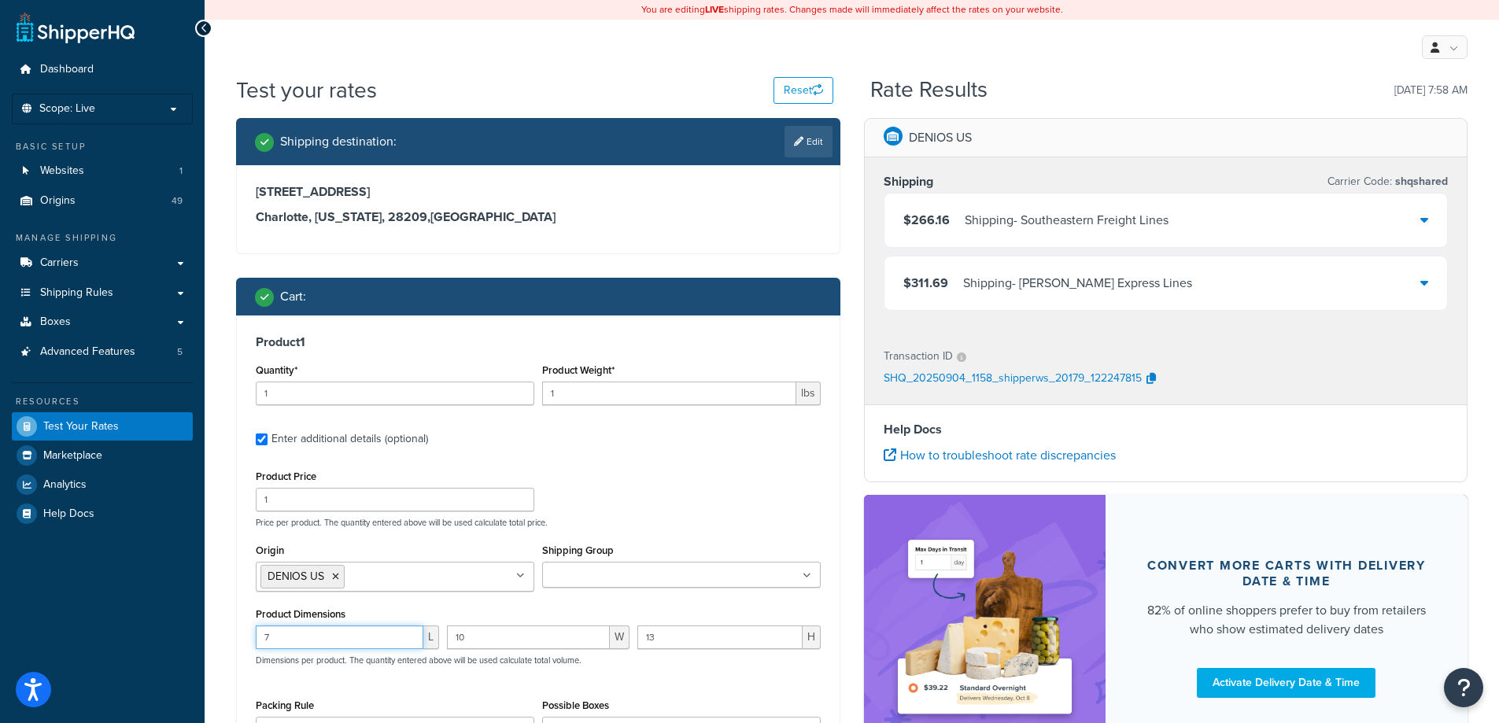
type input "7"
click at [676, 434] on label "Enter additional details (optional)" at bounding box center [545, 437] width 549 height 25
click at [268, 434] on input "Enter additional details (optional)" at bounding box center [262, 440] width 12 height 12
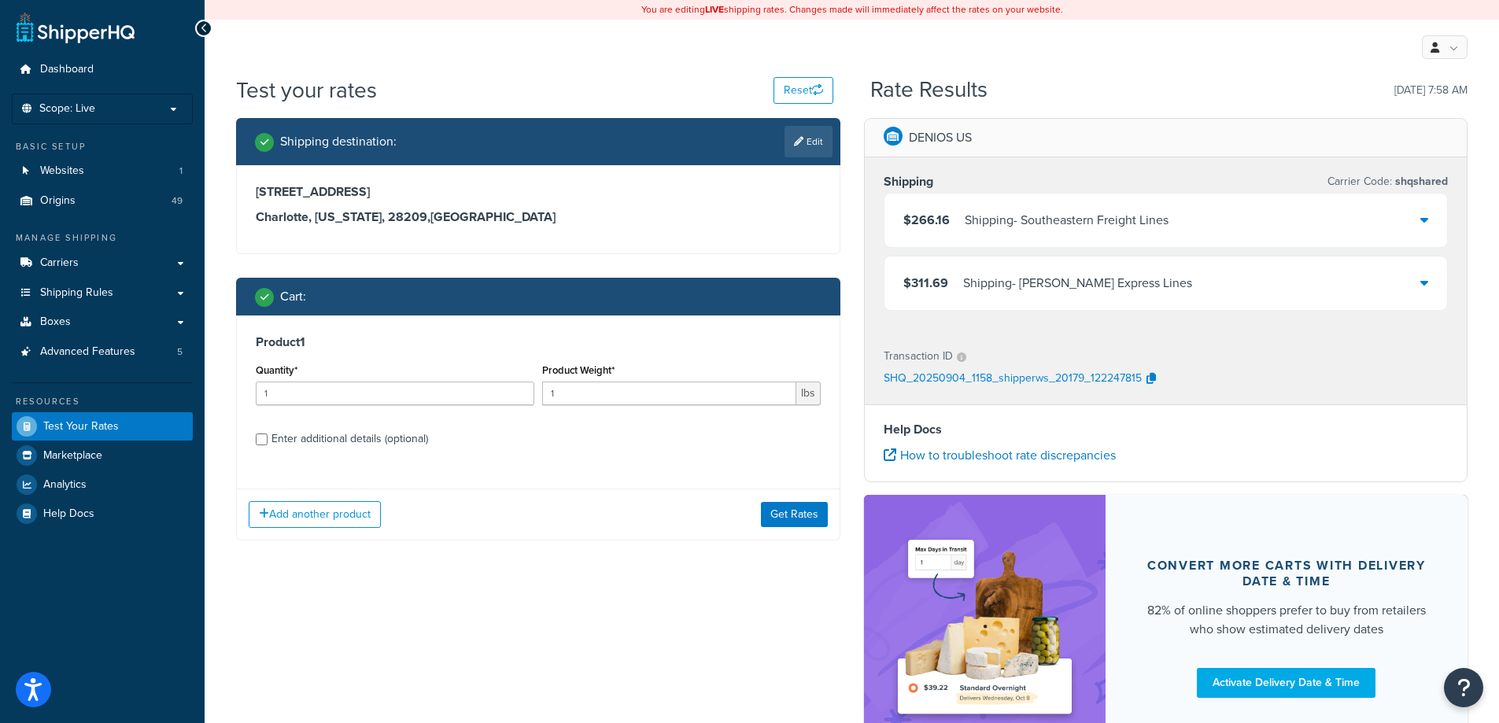
click at [404, 445] on div "Enter additional details (optional)" at bounding box center [349, 439] width 157 height 22
click at [268, 445] on input "Enter additional details (optional)" at bounding box center [262, 440] width 12 height 12
checkbox input "true"
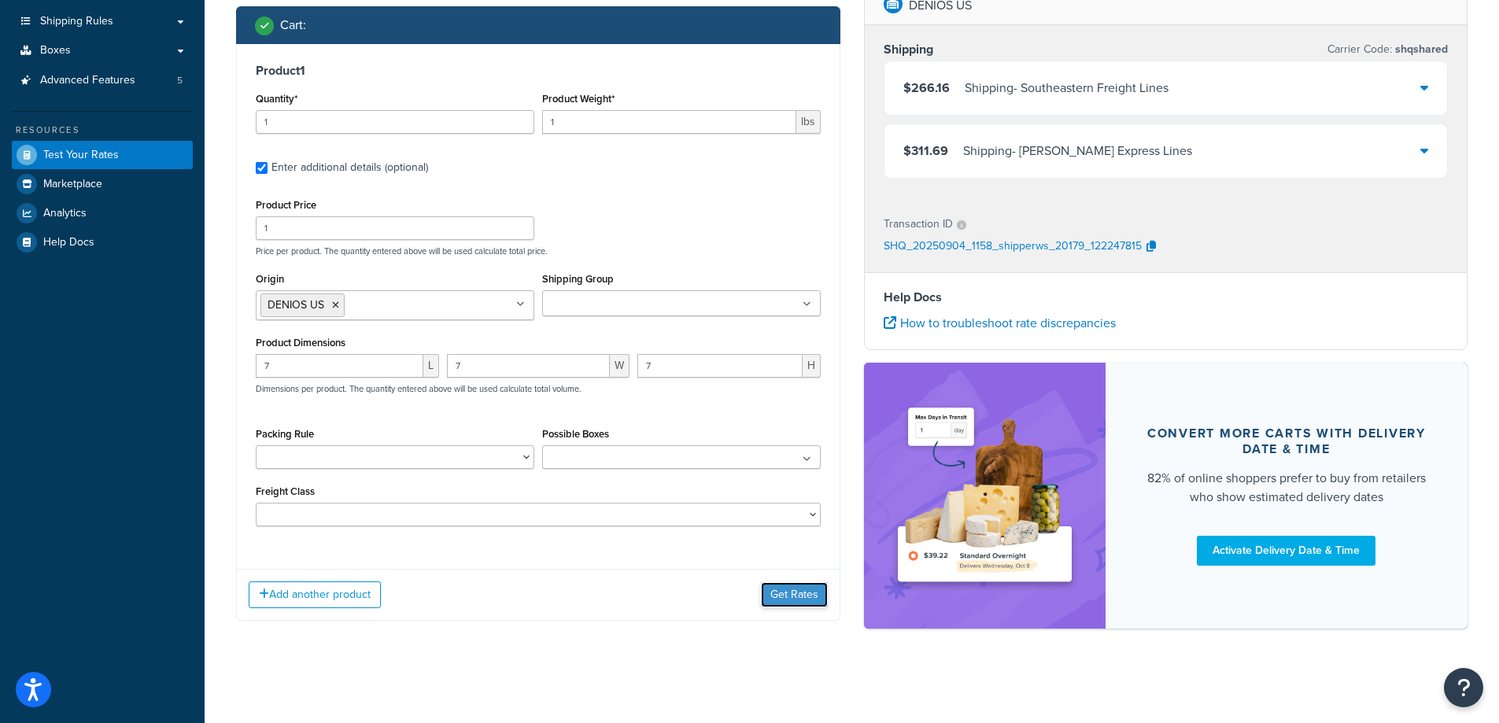
click at [785, 597] on button "Get Rates" at bounding box center [794, 594] width 67 height 25
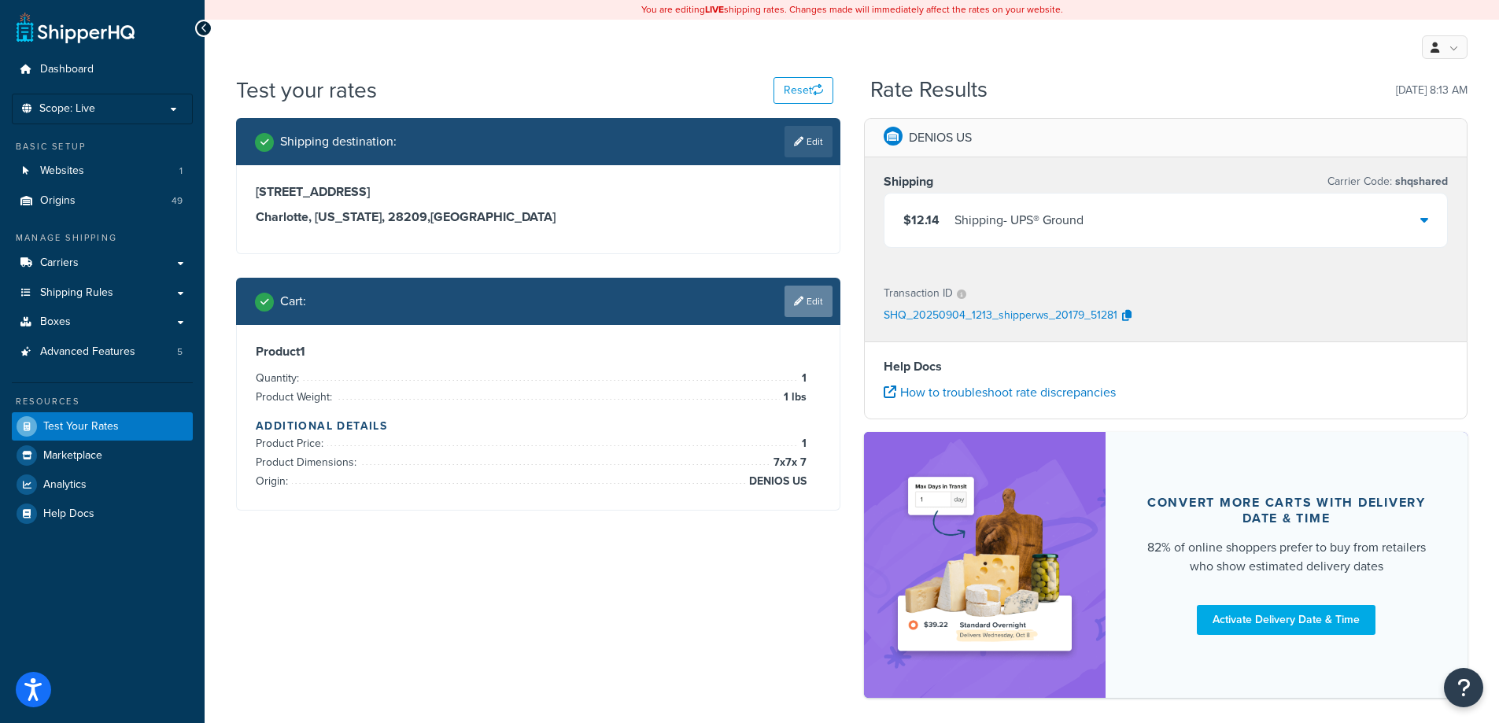
click at [812, 300] on link "Edit" at bounding box center [808, 301] width 48 height 31
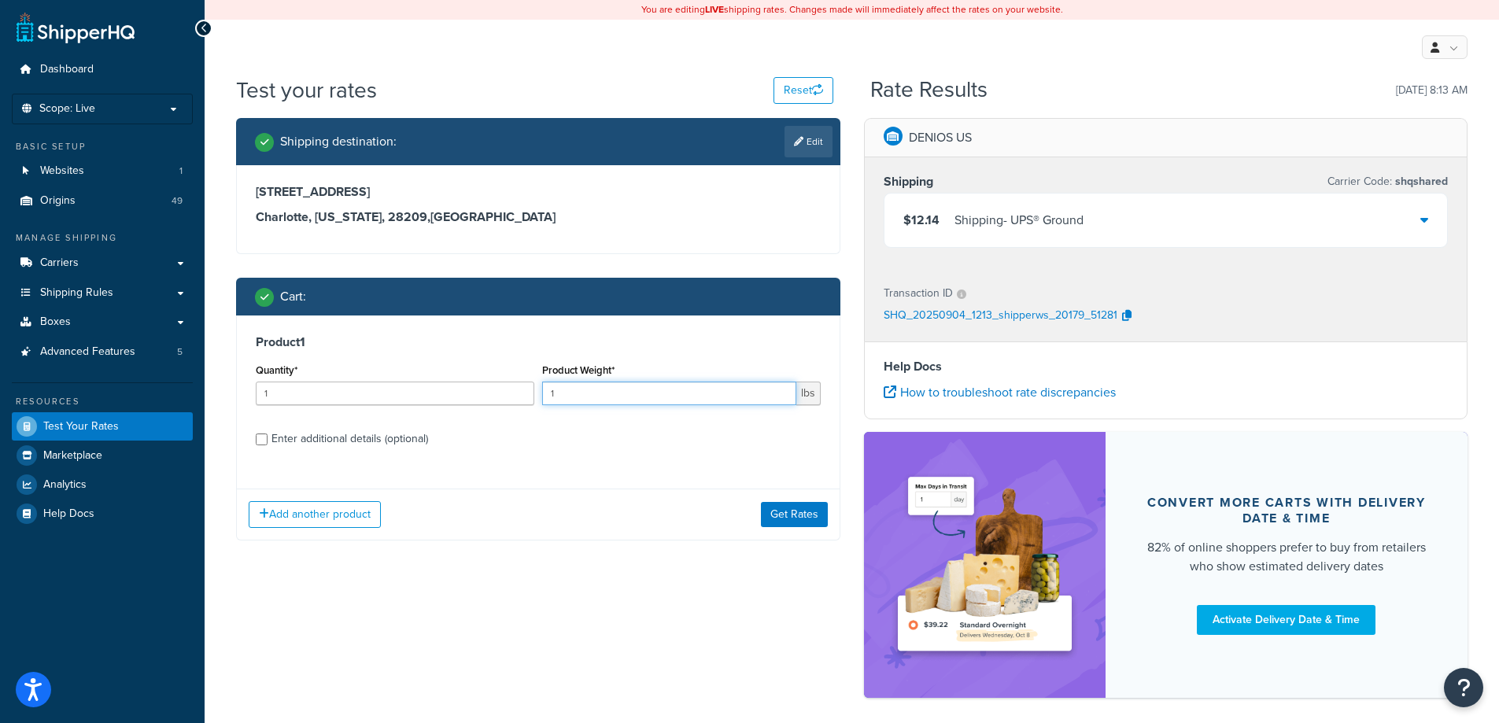
click at [646, 402] on input "1" at bounding box center [669, 394] width 254 height 24
click at [644, 402] on input "1" at bounding box center [669, 394] width 254 height 24
click at [640, 402] on input "1" at bounding box center [669, 394] width 254 height 24
drag, startPoint x: 622, startPoint y: 408, endPoint x: 553, endPoint y: 396, distance: 70.4
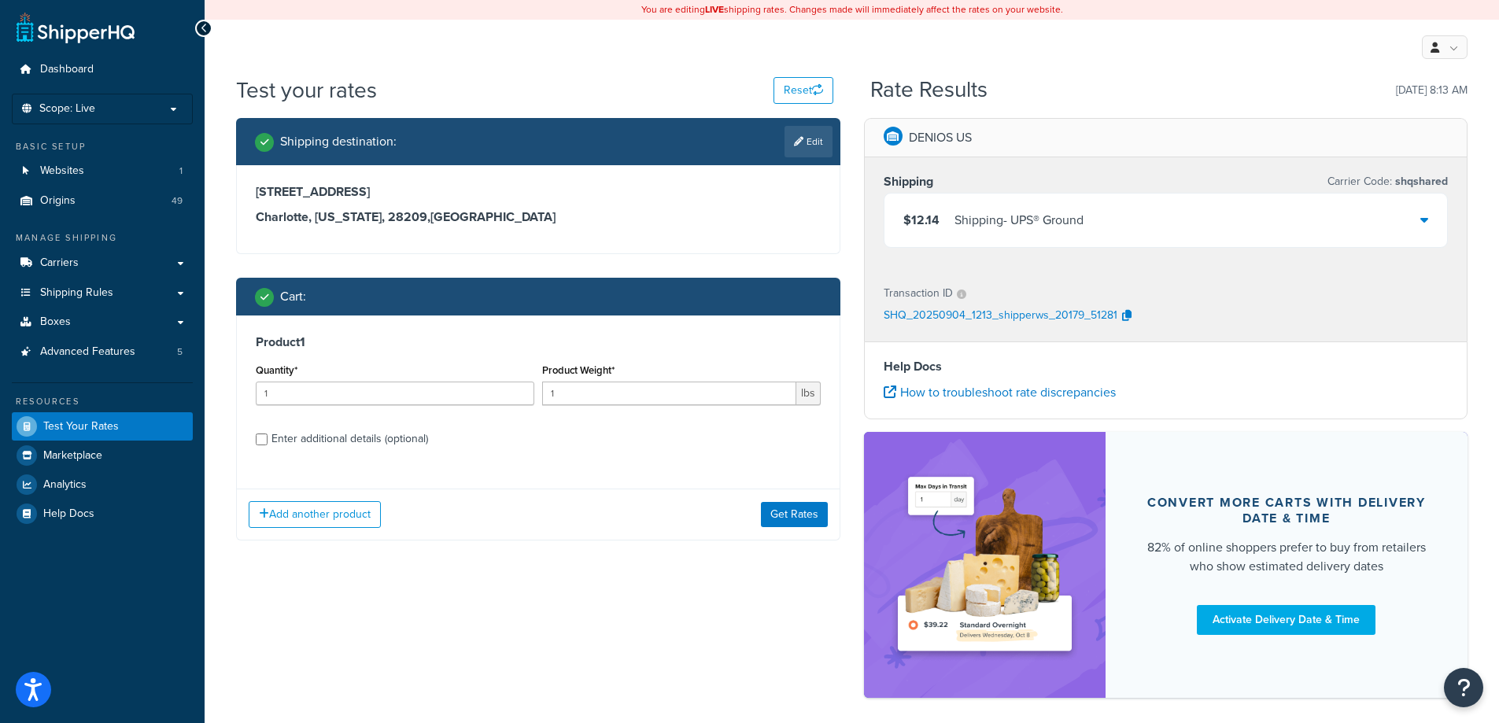
click at [553, 396] on div "Product Weight* 1 lbs" at bounding box center [681, 388] width 286 height 57
drag, startPoint x: 553, startPoint y: 396, endPoint x: 516, endPoint y: 392, distance: 37.2
click at [516, 392] on div "Quantity* 1 Product Weight* 1 lbs" at bounding box center [538, 388] width 573 height 57
type input "25"
click at [362, 434] on div "Enter additional details (optional)" at bounding box center [349, 439] width 157 height 22
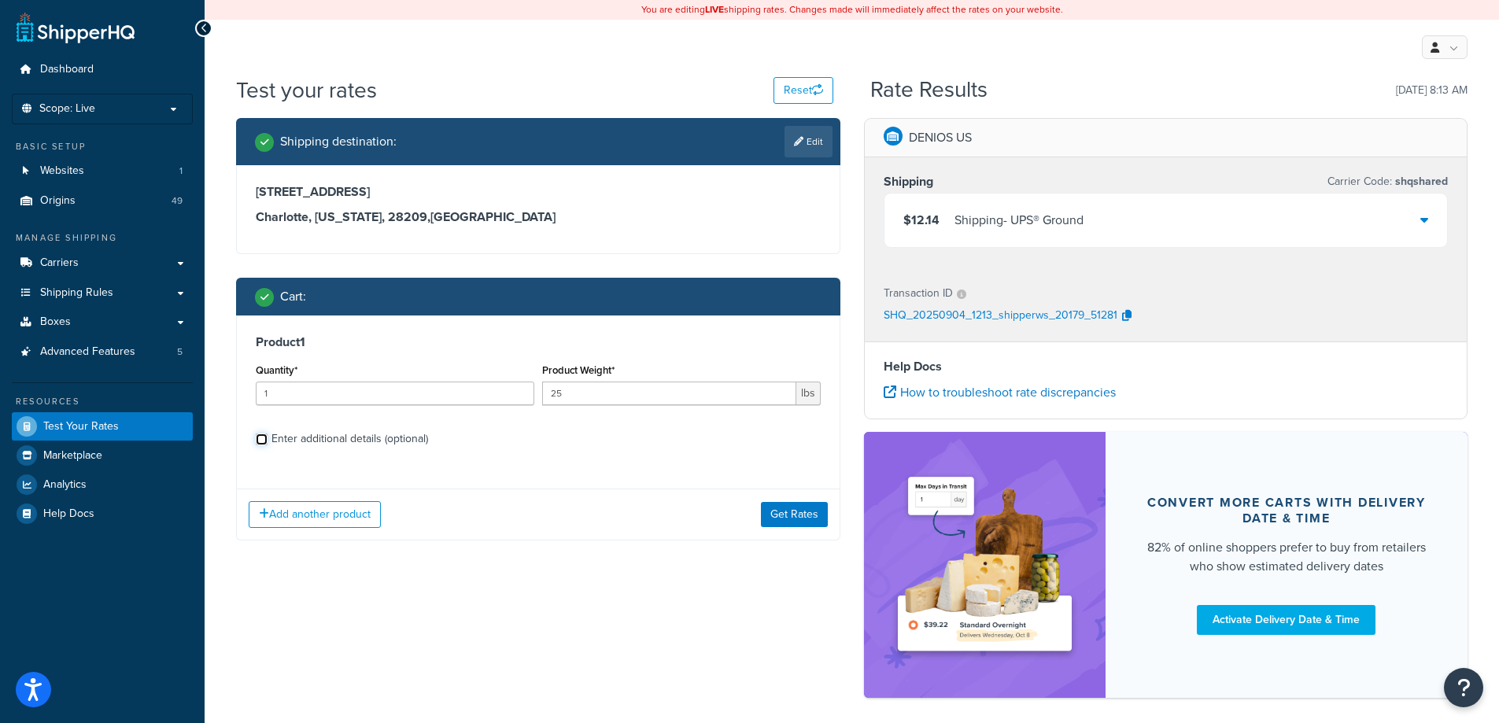
click at [268, 434] on input "Enter additional details (optional)" at bounding box center [262, 440] width 12 height 12
checkbox input "true"
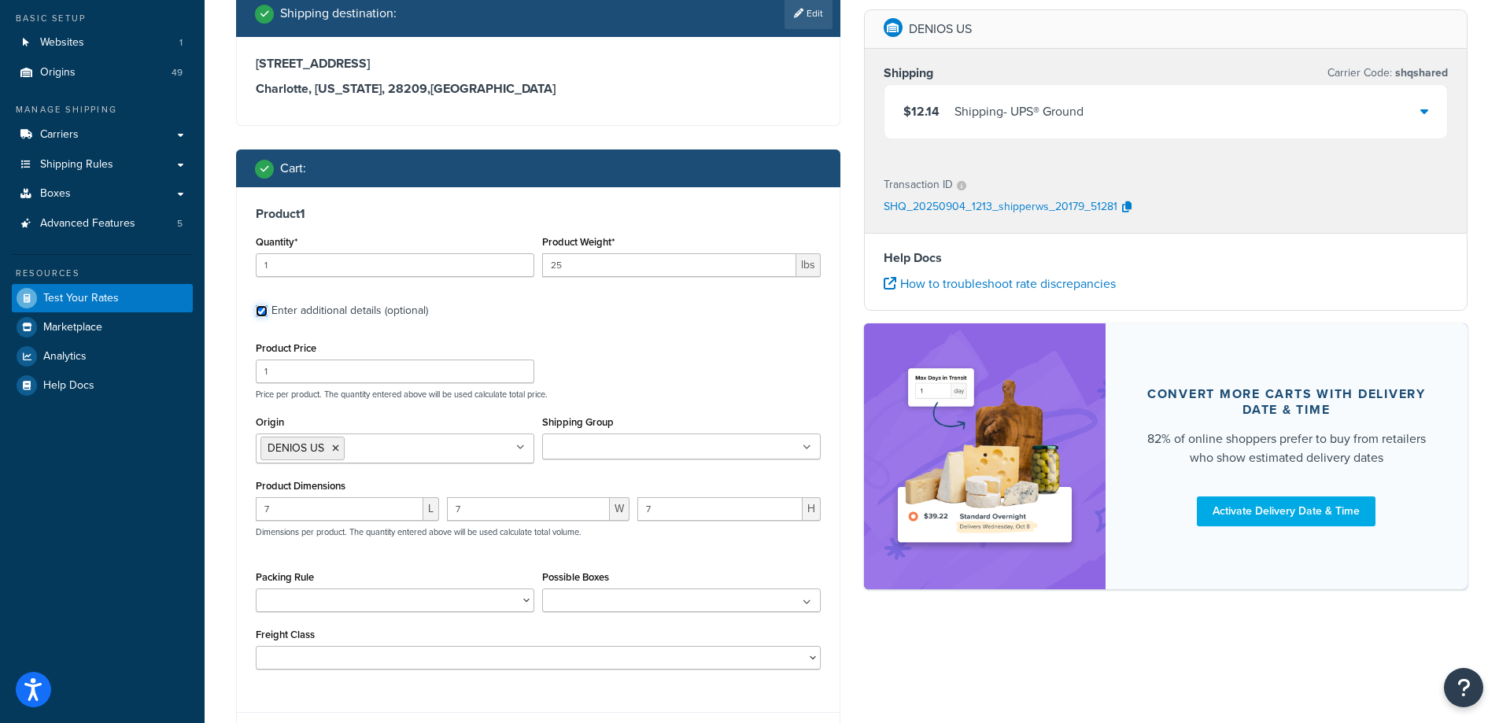
scroll to position [157, 0]
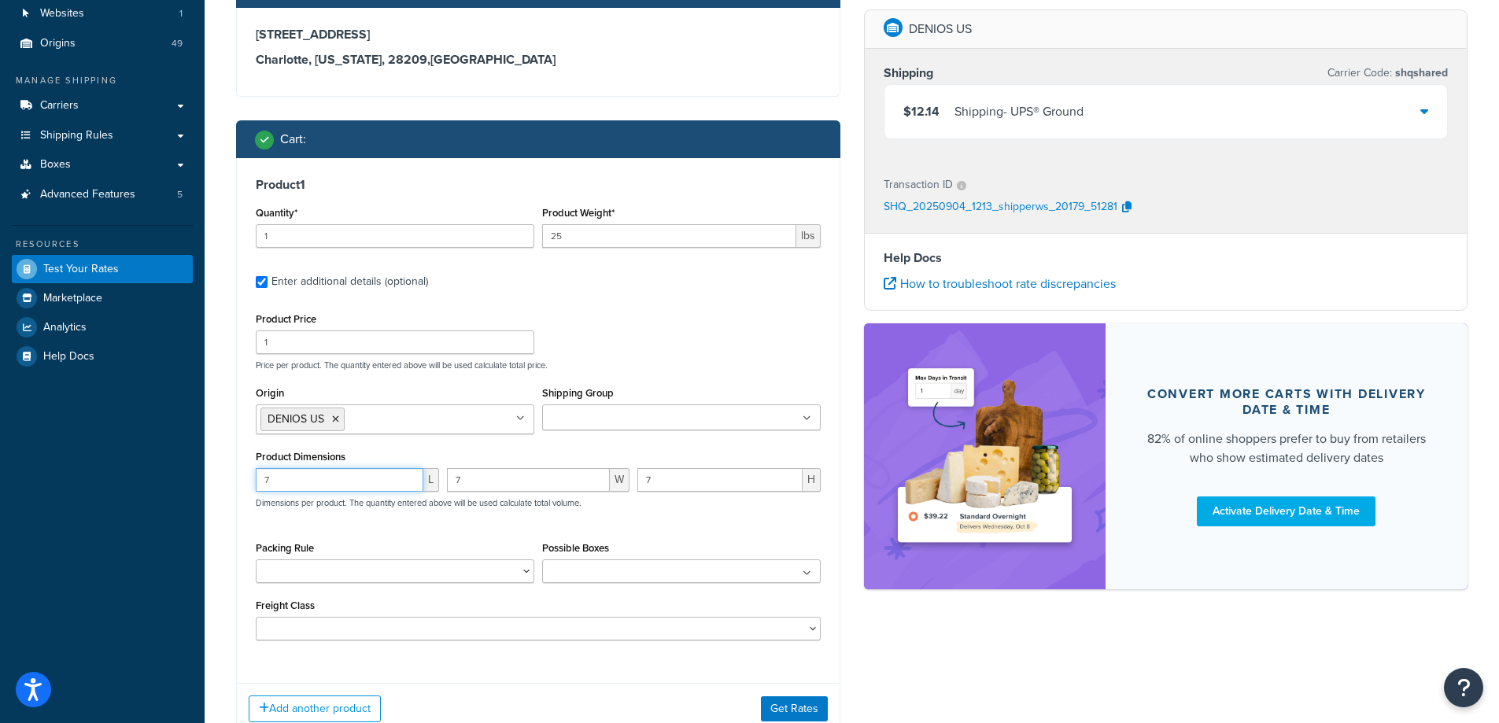
click at [342, 481] on input "7" at bounding box center [340, 480] width 168 height 24
type input "55"
type input "50"
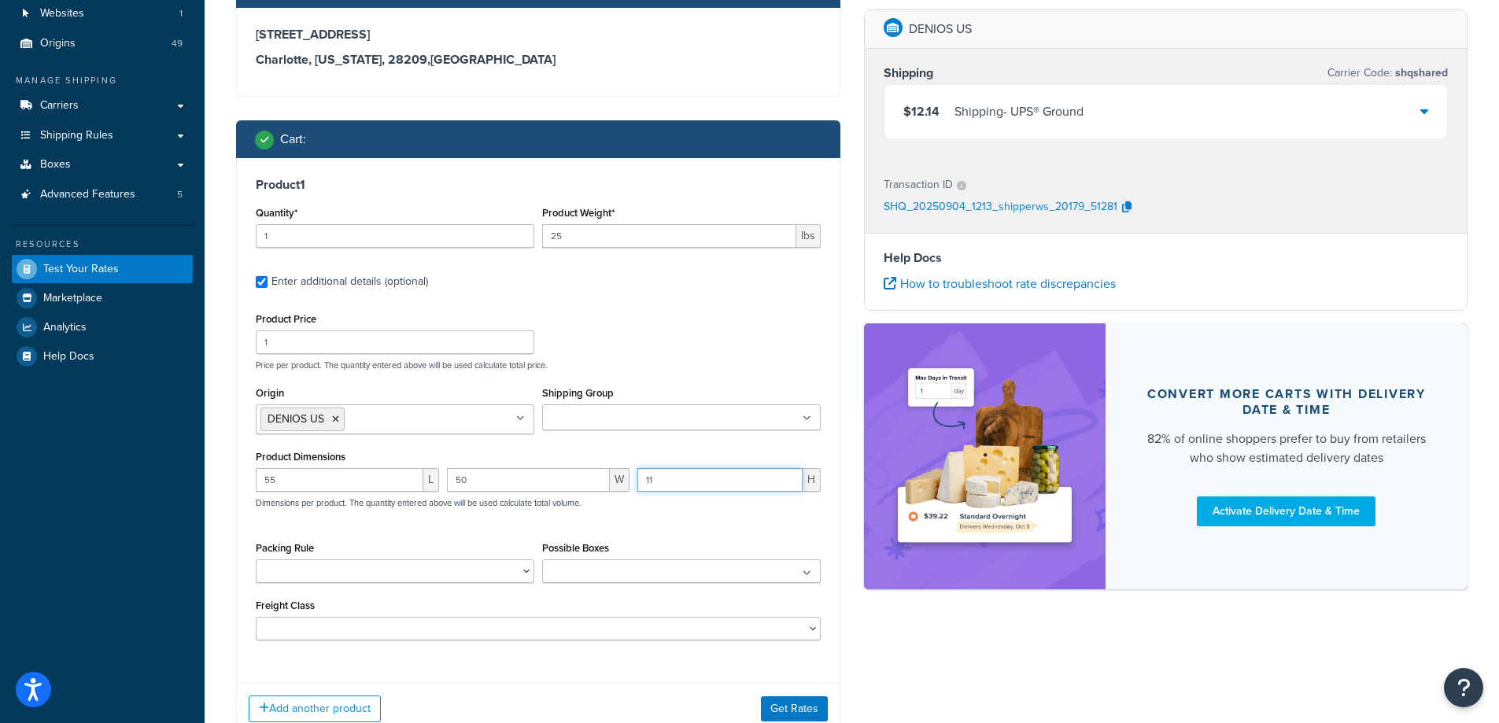
type input "11"
click at [364, 481] on input "55" at bounding box center [340, 480] width 168 height 24
type input "7"
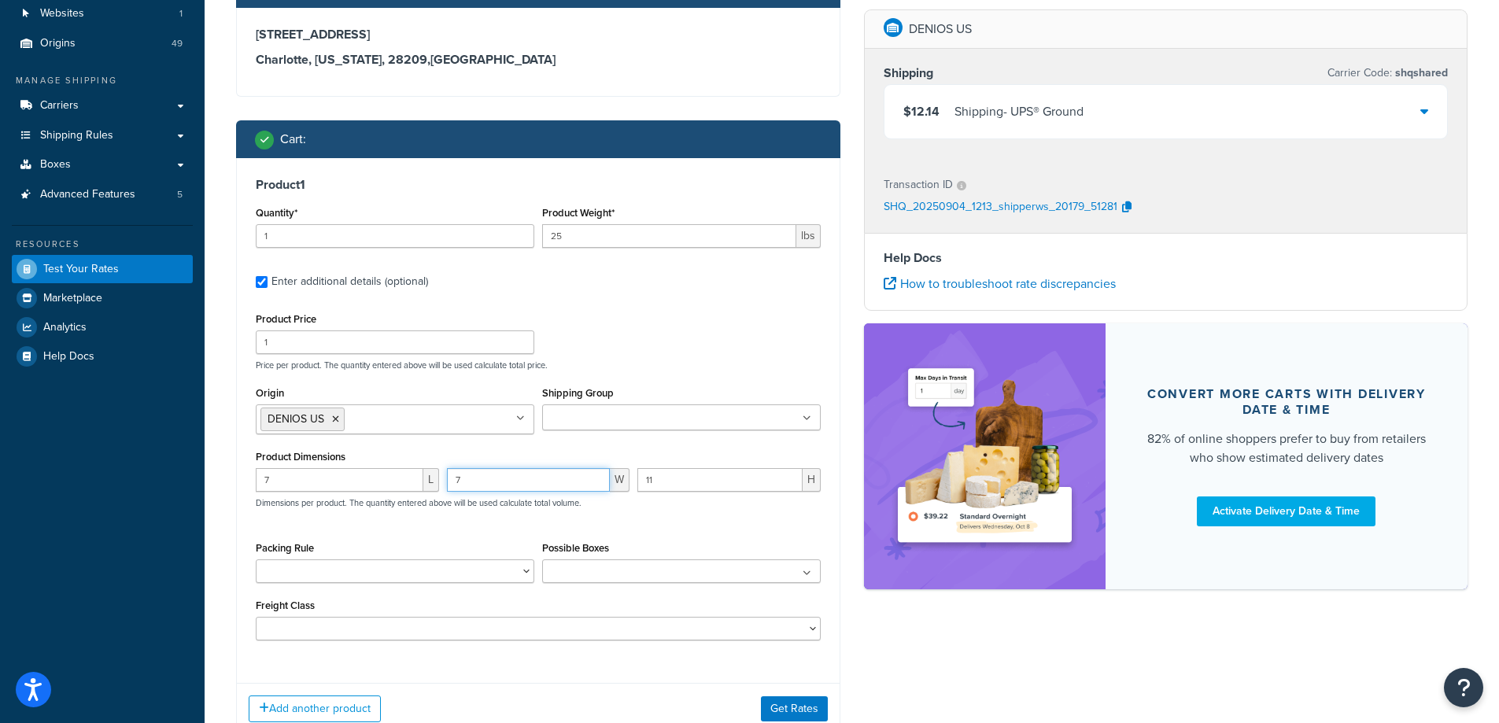
type input "7"
click at [698, 467] on div "Product Dimensions 7 L 7 W 11 H Dimensions per product. The quantity entered ab…" at bounding box center [538, 485] width 565 height 79
click at [698, 478] on input "11" at bounding box center [719, 480] width 165 height 24
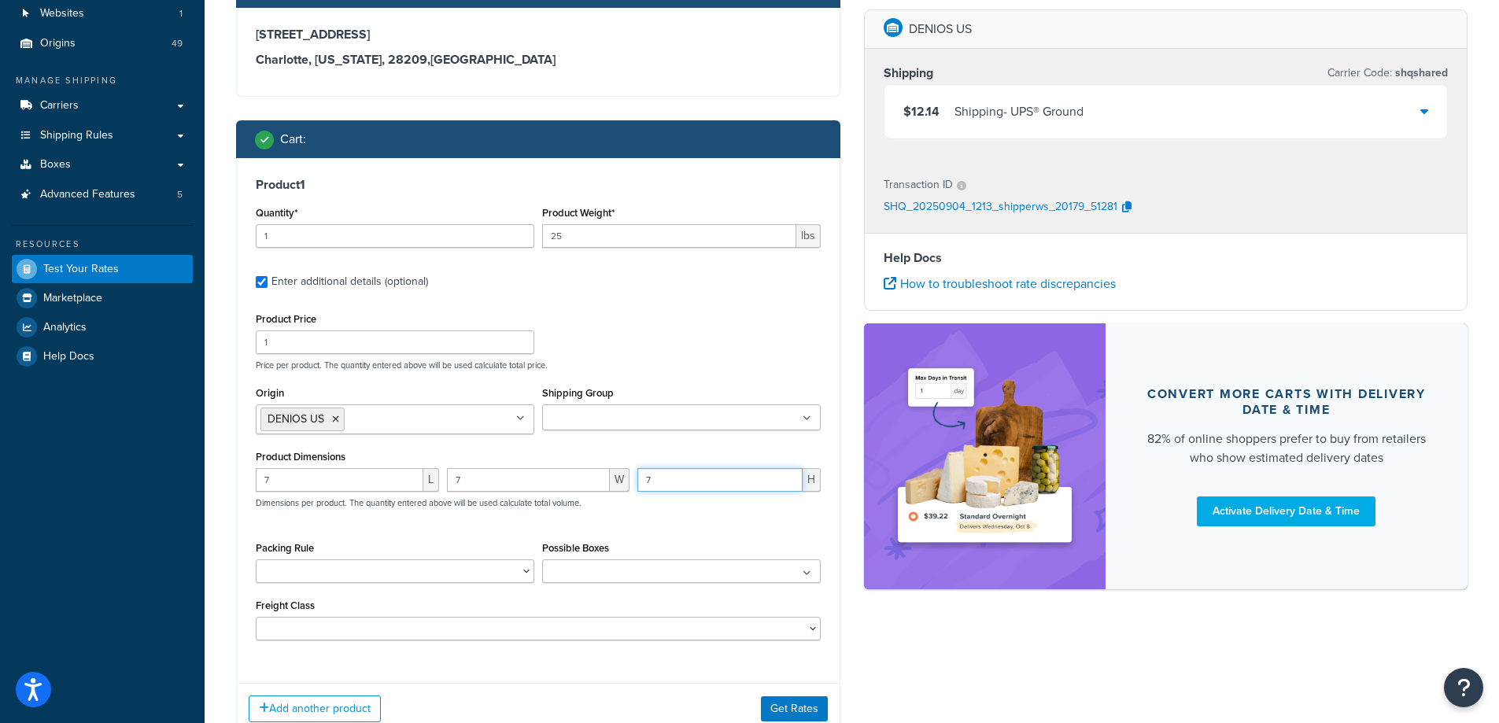
type input "7"
click at [592, 226] on input "25" at bounding box center [669, 236] width 254 height 24
type input "1"
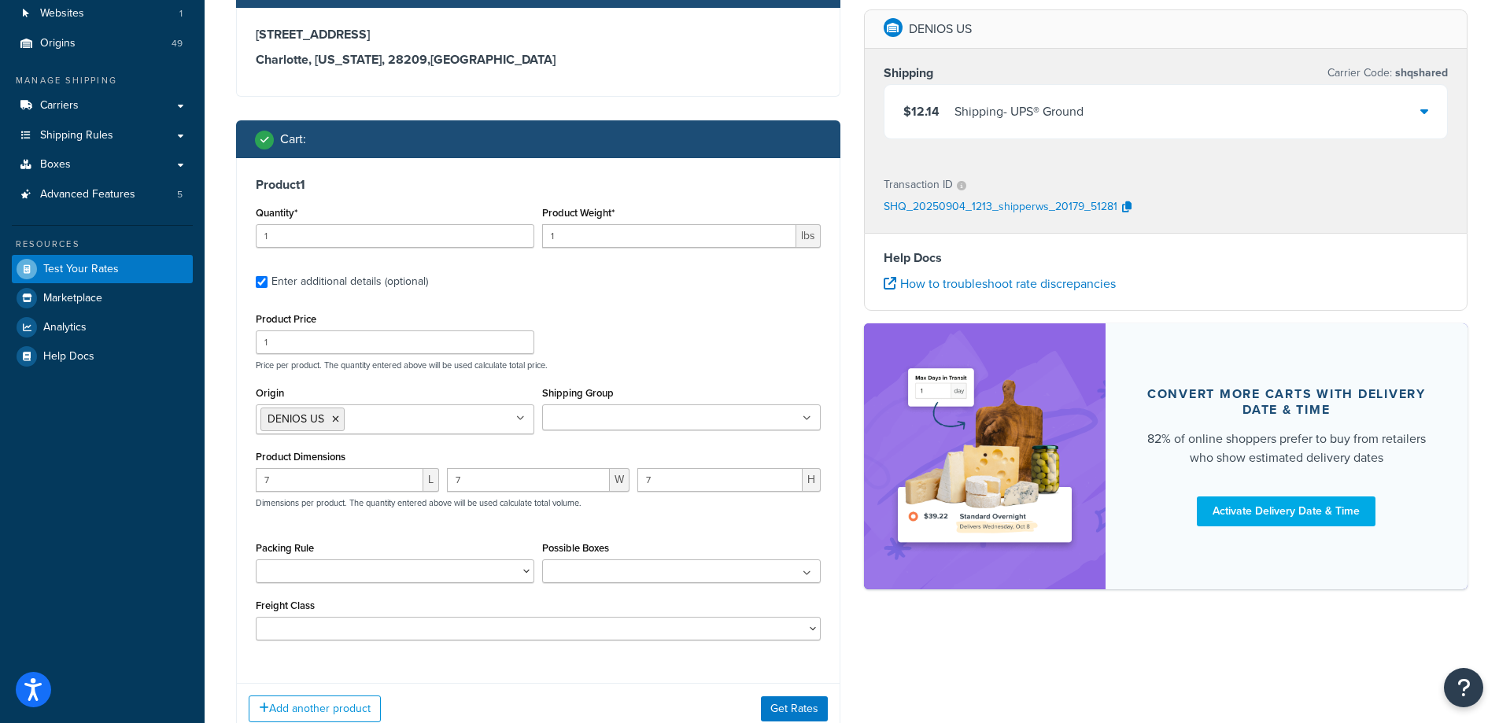
click at [608, 319] on div "Product Price 1 Price per product. The quantity entered above will be used calc…" at bounding box center [538, 339] width 573 height 62
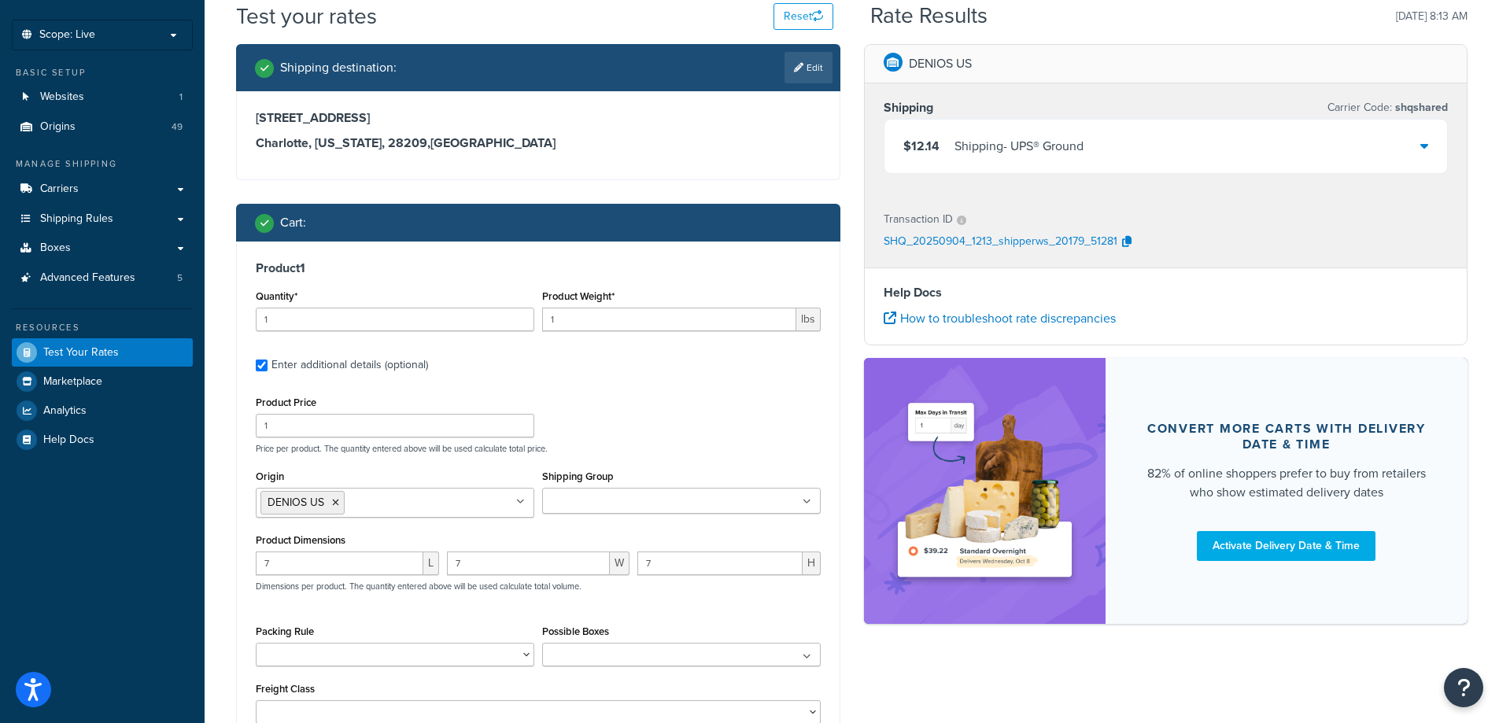
scroll to position [236, 0]
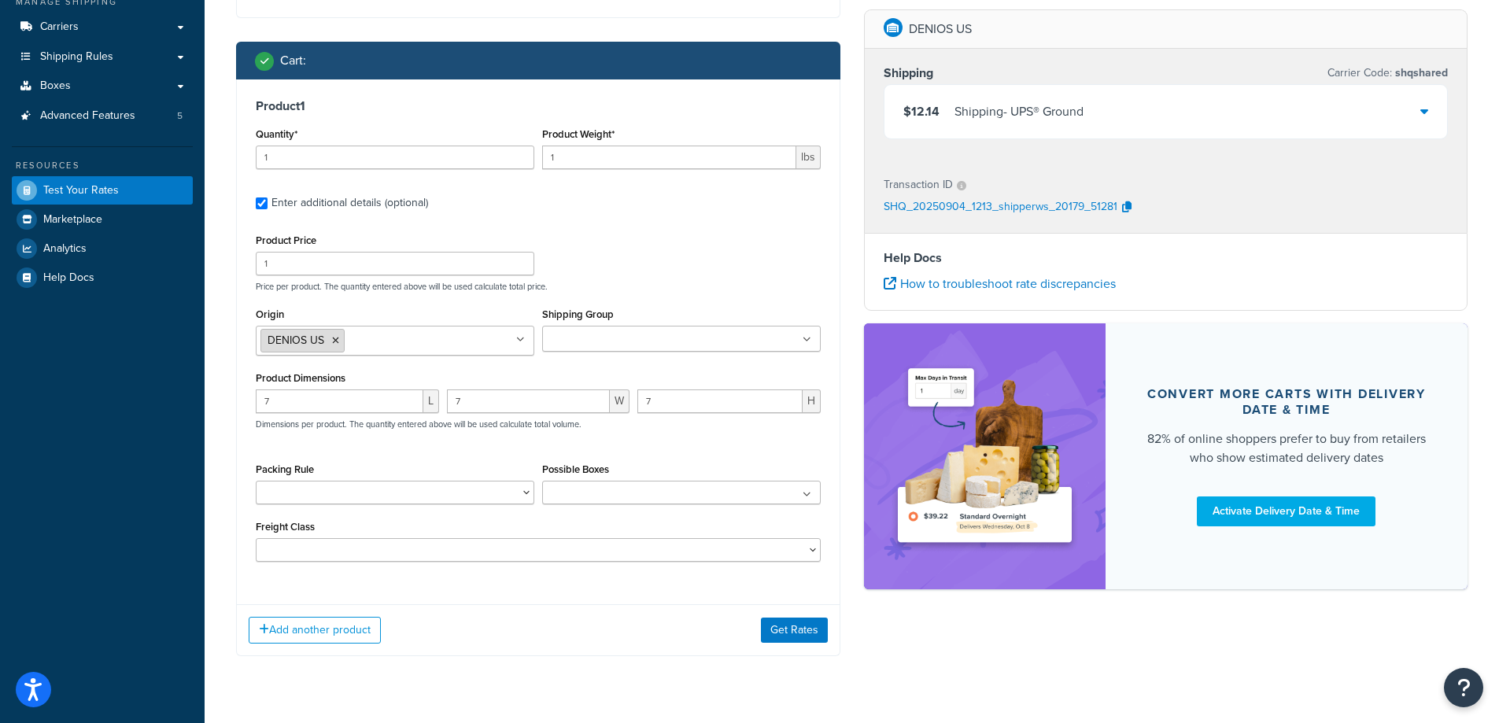
click at [337, 340] on icon at bounding box center [335, 340] width 7 height 9
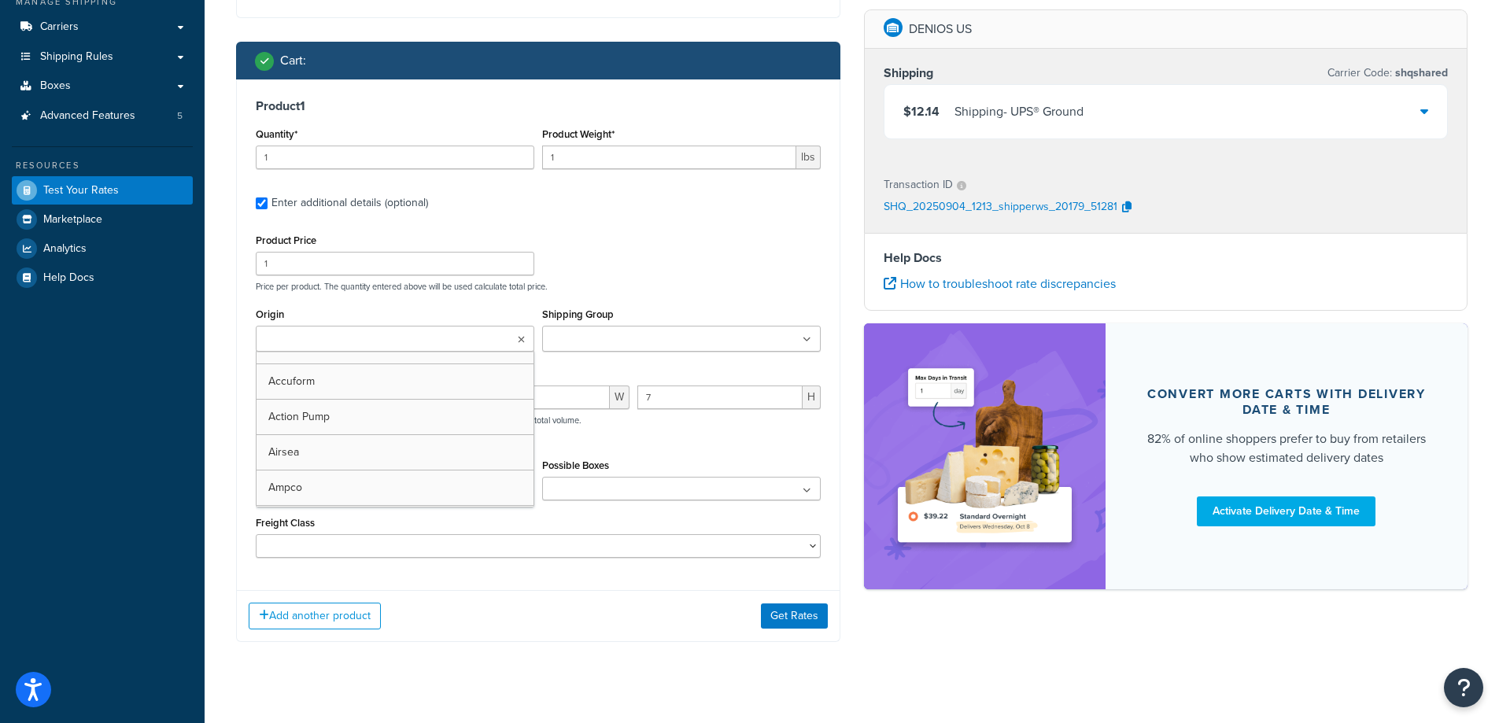
click at [337, 340] on input "Origin" at bounding box center [329, 339] width 139 height 17
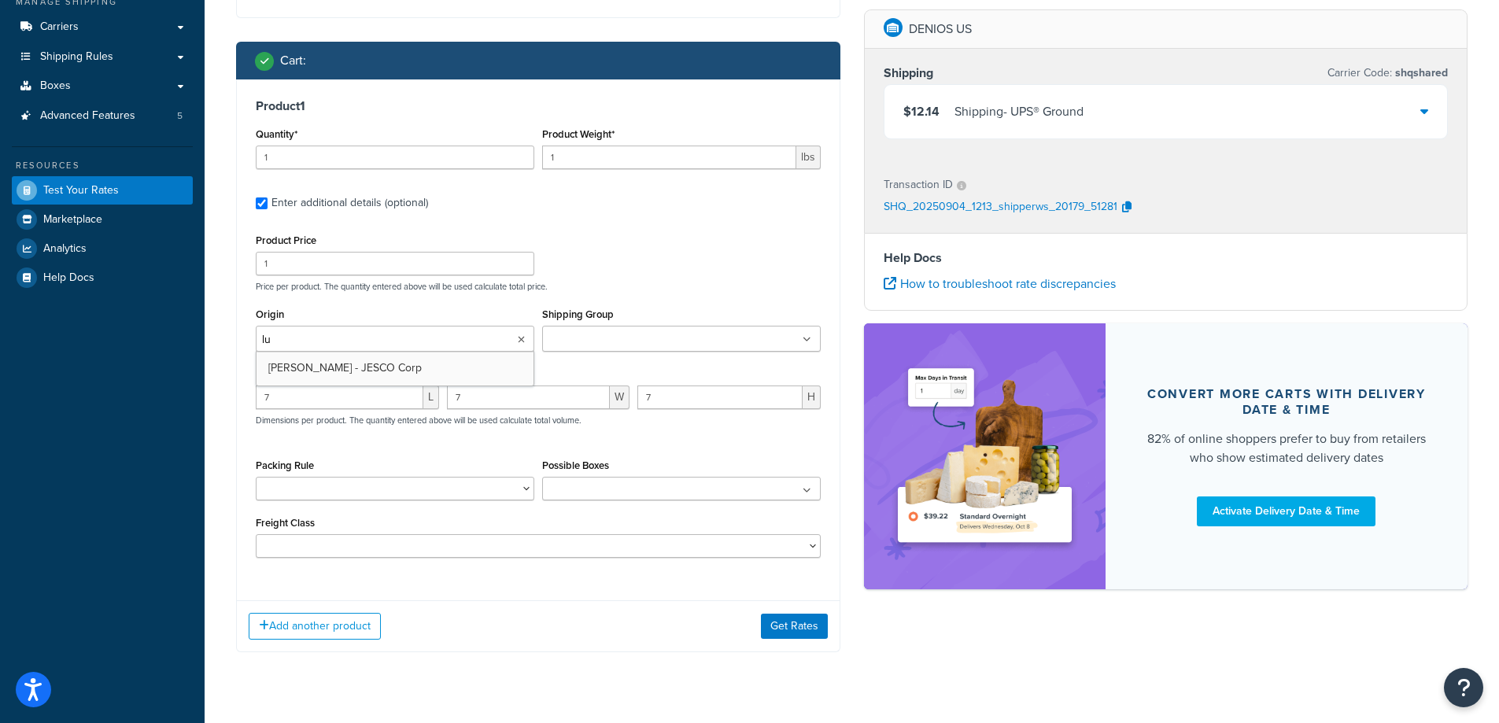
type input "lut"
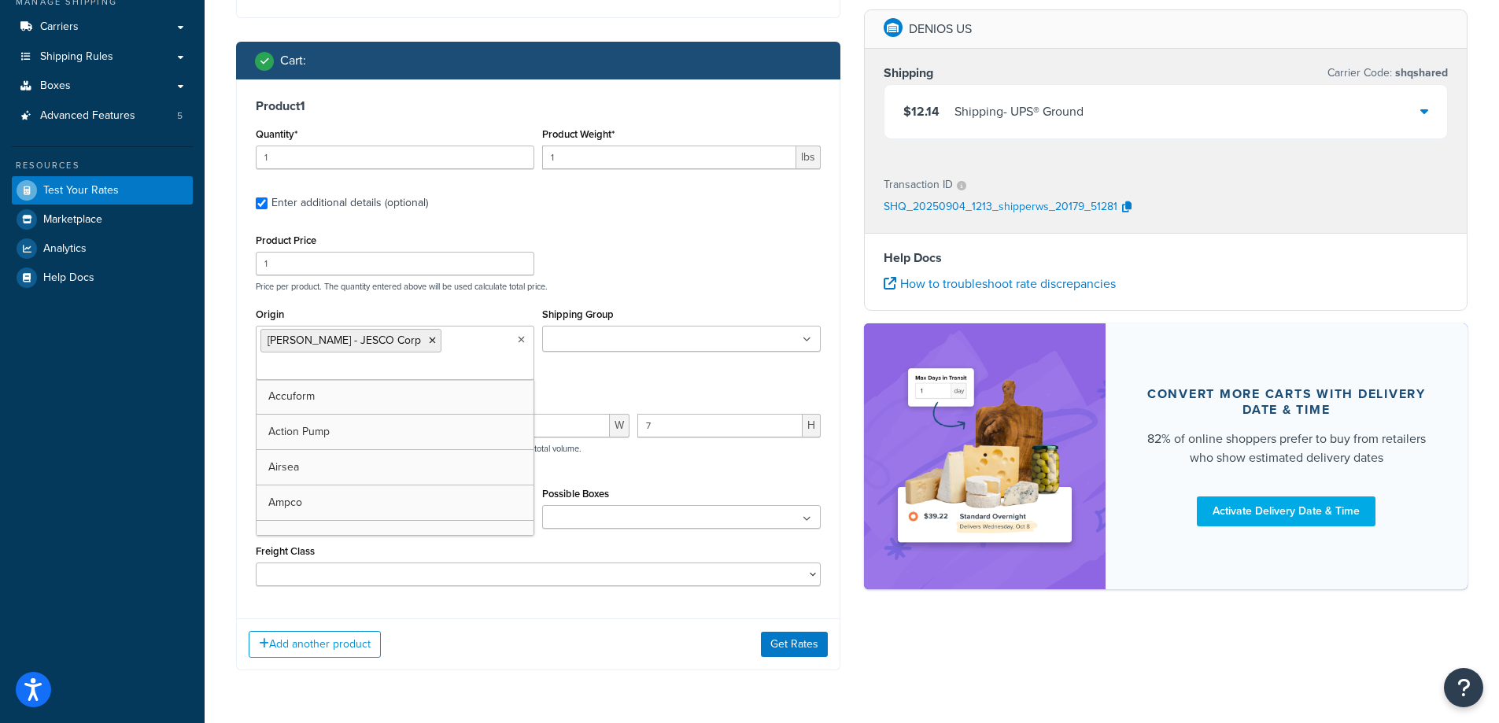
click at [657, 276] on div "Product Price 1 Price per product. The quantity entered above will be used calc…" at bounding box center [538, 261] width 573 height 62
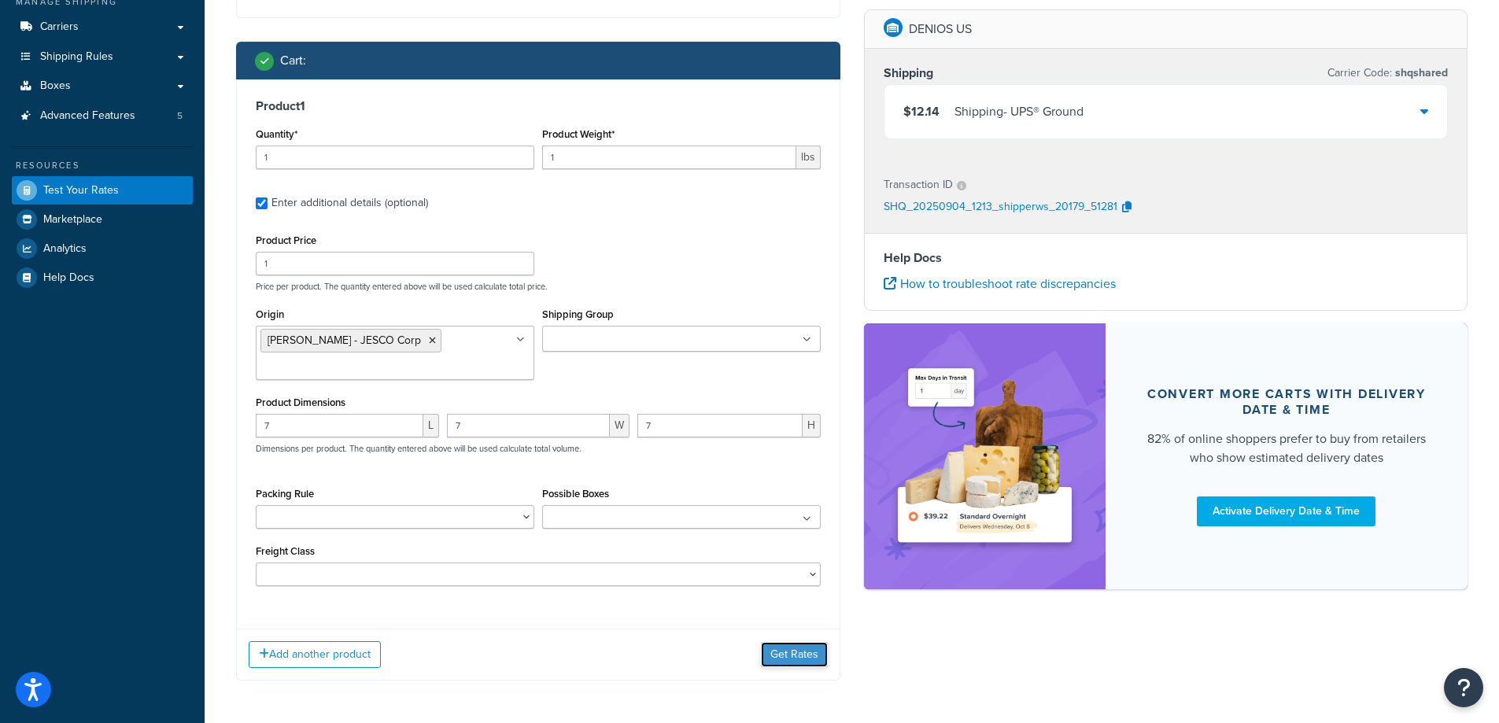
click at [775, 650] on button "Get Rates" at bounding box center [794, 654] width 67 height 25
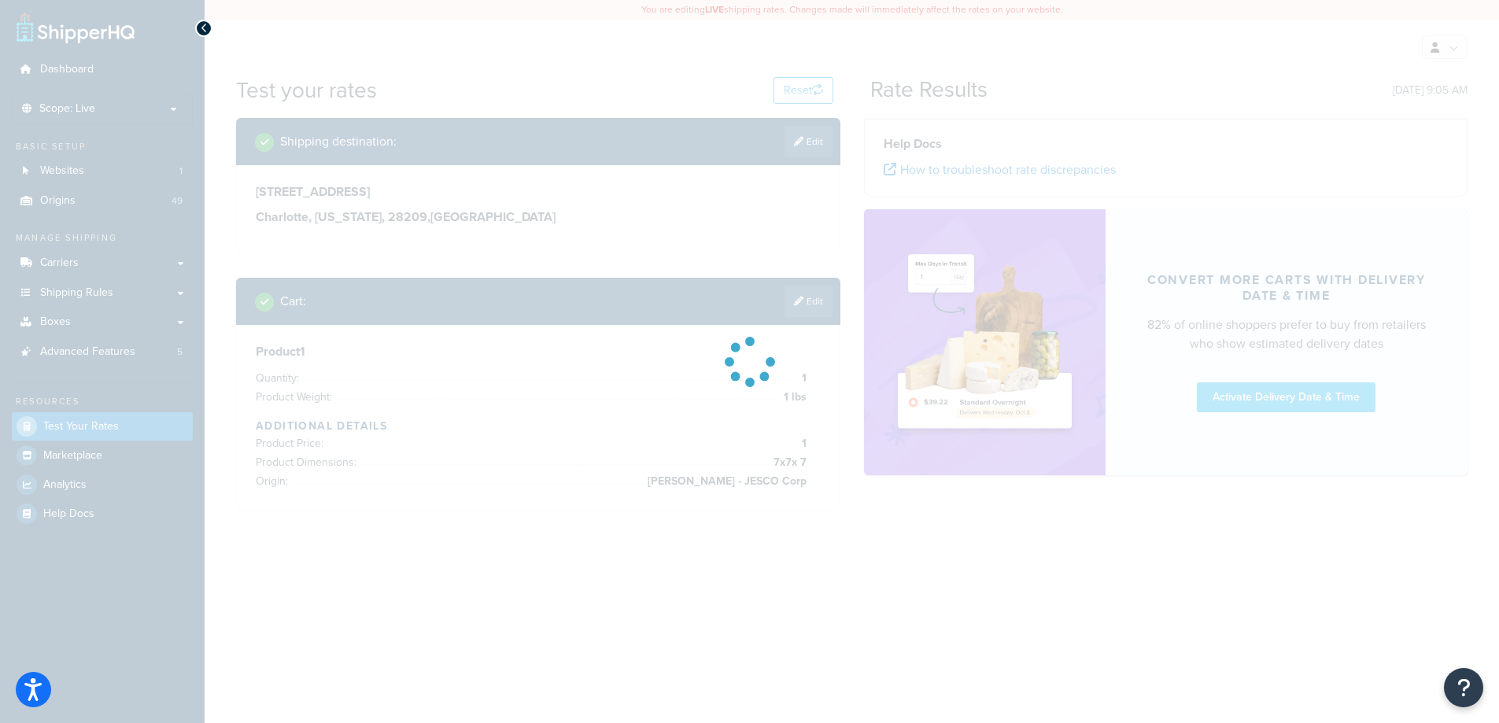
scroll to position [0, 0]
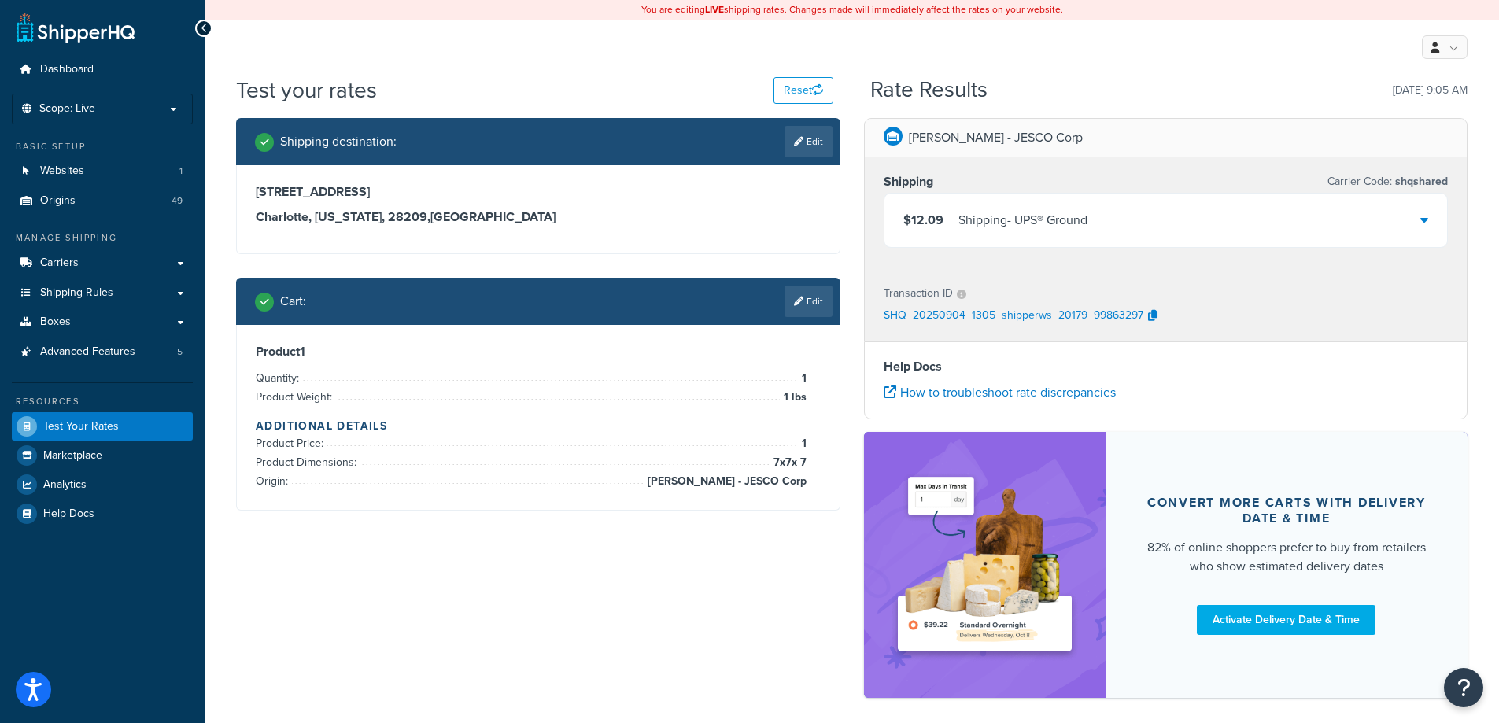
click at [131, 722] on div "Dashboard Scope: Live Basic Setup Websites 1 Origins 49 Manage Shipping Carrier…" at bounding box center [102, 396] width 205 height 792
click at [806, 286] on link "Edit" at bounding box center [808, 301] width 48 height 31
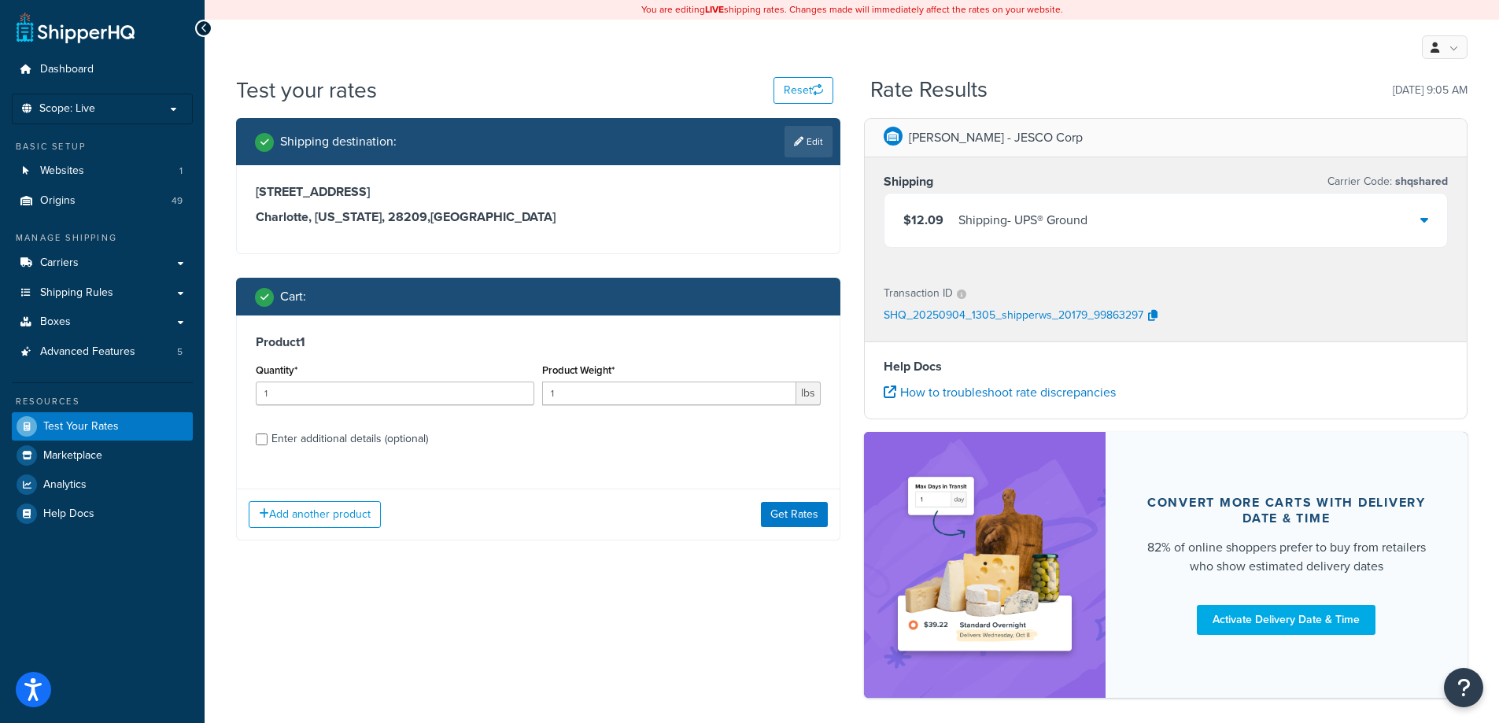
click at [359, 431] on div "Enter additional details (optional)" at bounding box center [349, 439] width 157 height 22
click at [268, 434] on input "Enter additional details (optional)" at bounding box center [262, 440] width 12 height 12
checkbox input "true"
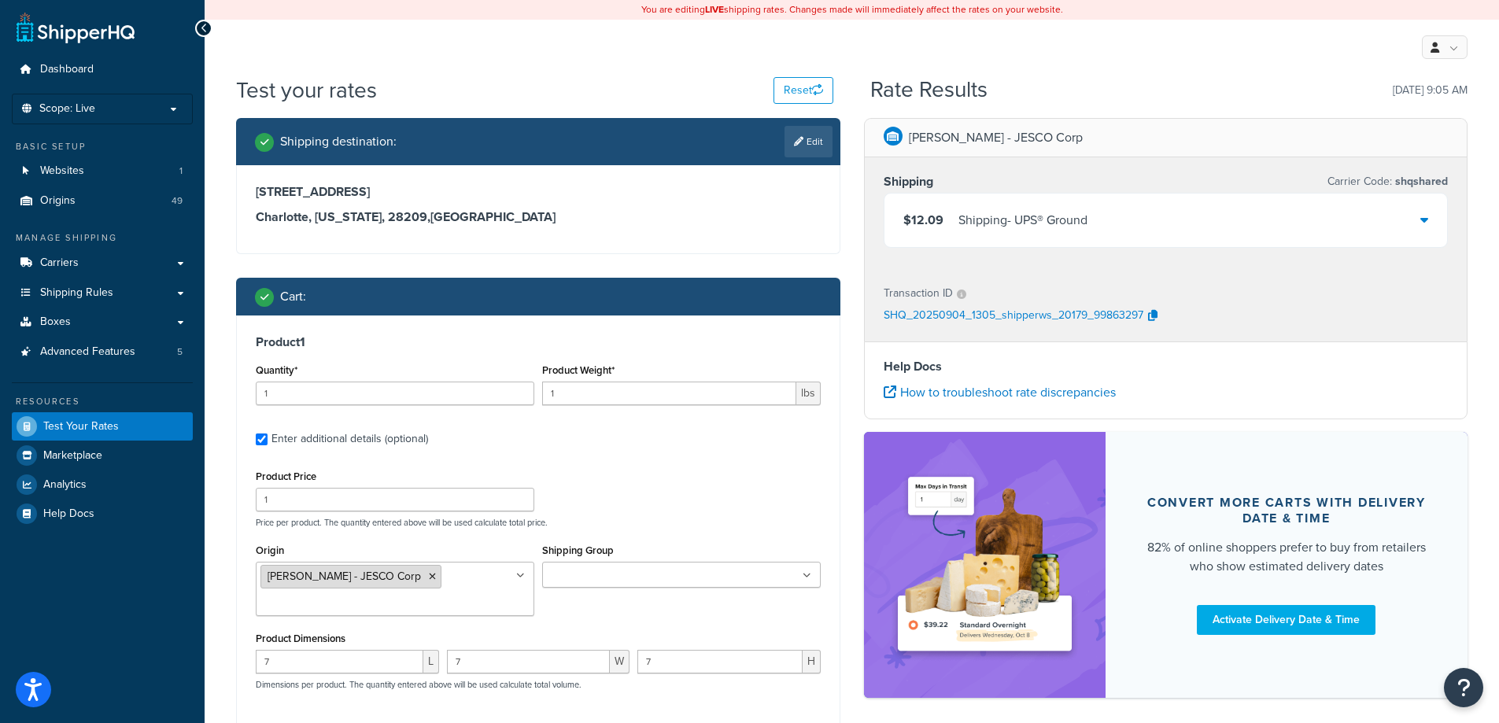
click at [429, 573] on icon at bounding box center [432, 576] width 7 height 9
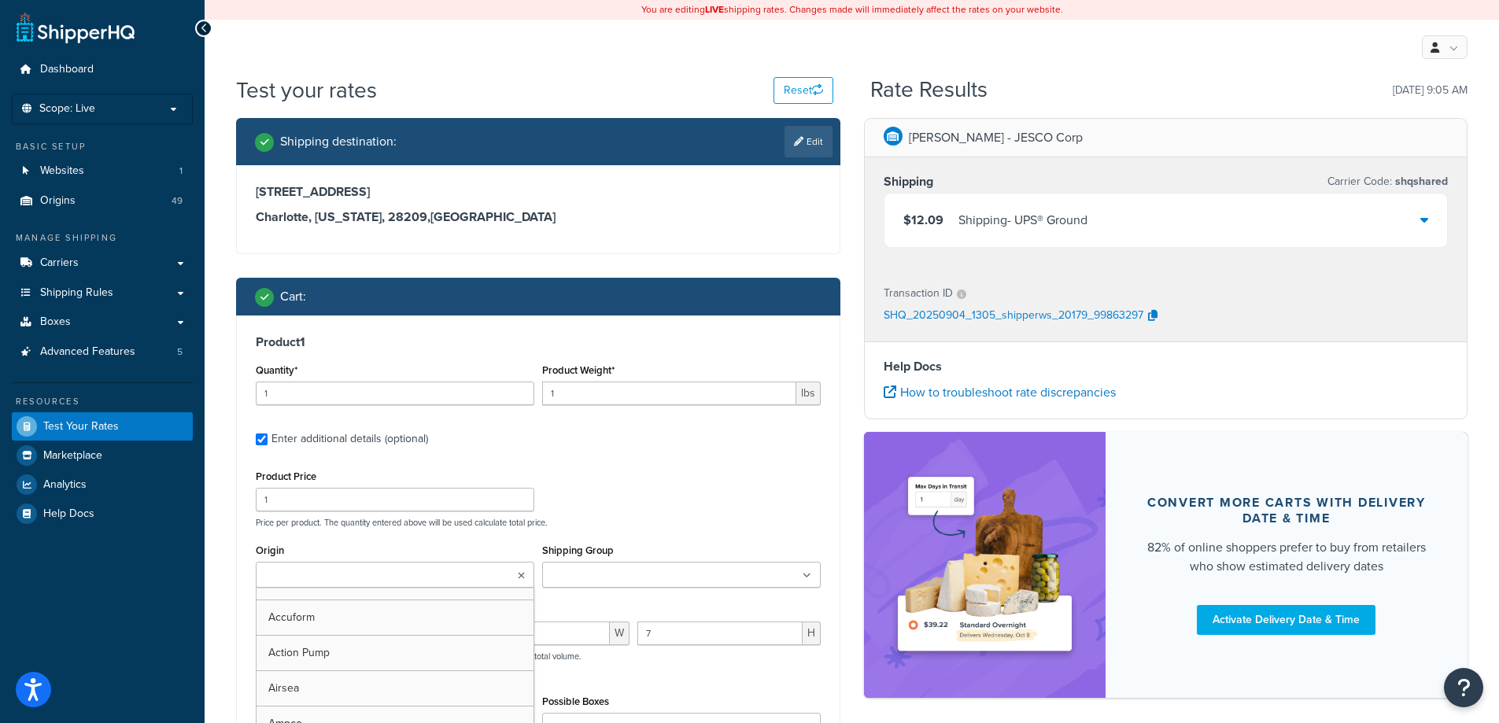
click at [369, 573] on input "Origin" at bounding box center [329, 575] width 139 height 17
type input "enpac"
click at [641, 509] on div "Product Price 1 Price per product. The quantity entered above will be used calc…" at bounding box center [538, 497] width 573 height 62
click at [572, 575] on input "Shipping Group" at bounding box center [616, 575] width 139 height 17
click at [631, 474] on div "Product Price 1 Price per product. The quantity entered above will be used calc…" at bounding box center [538, 497] width 573 height 62
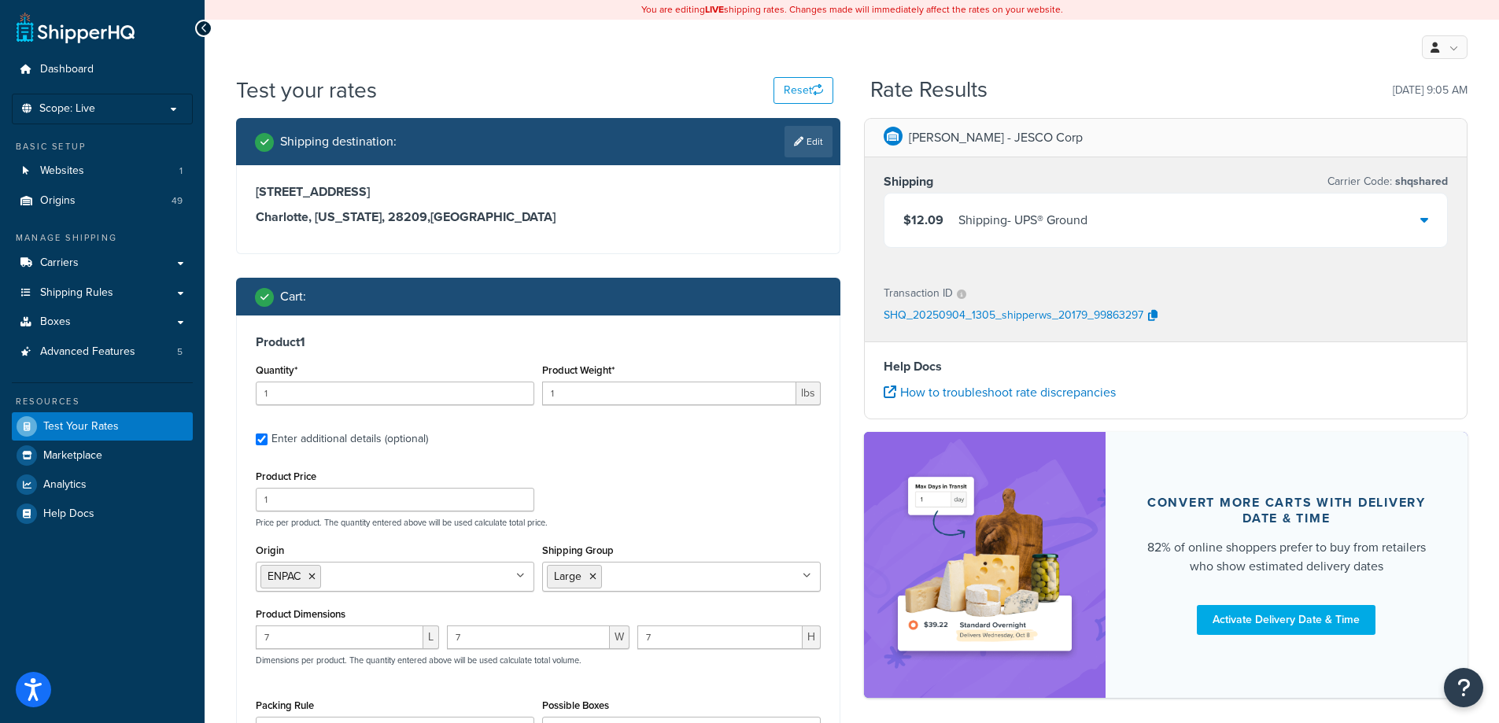
scroll to position [236, 0]
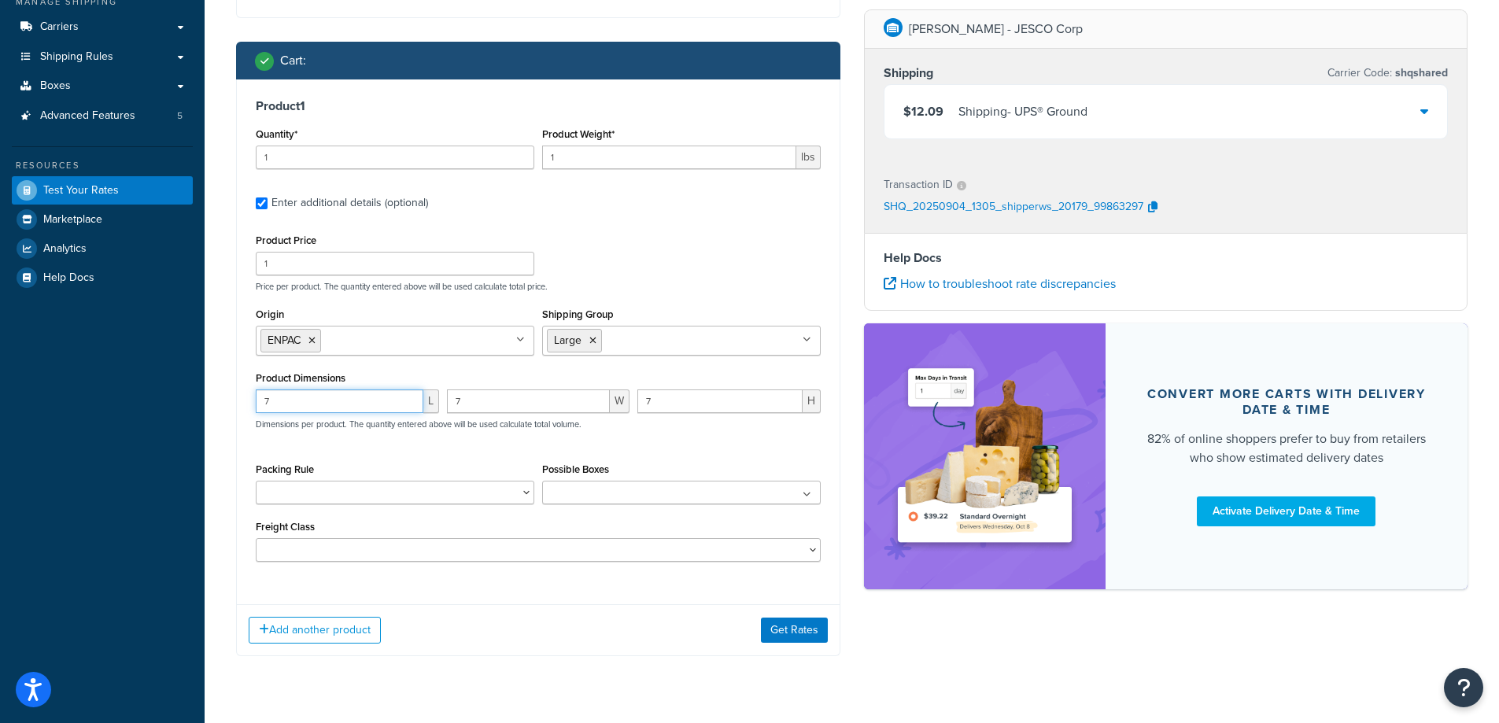
click at [322, 402] on input "7" at bounding box center [340, 401] width 168 height 24
type input "38"
type input "66"
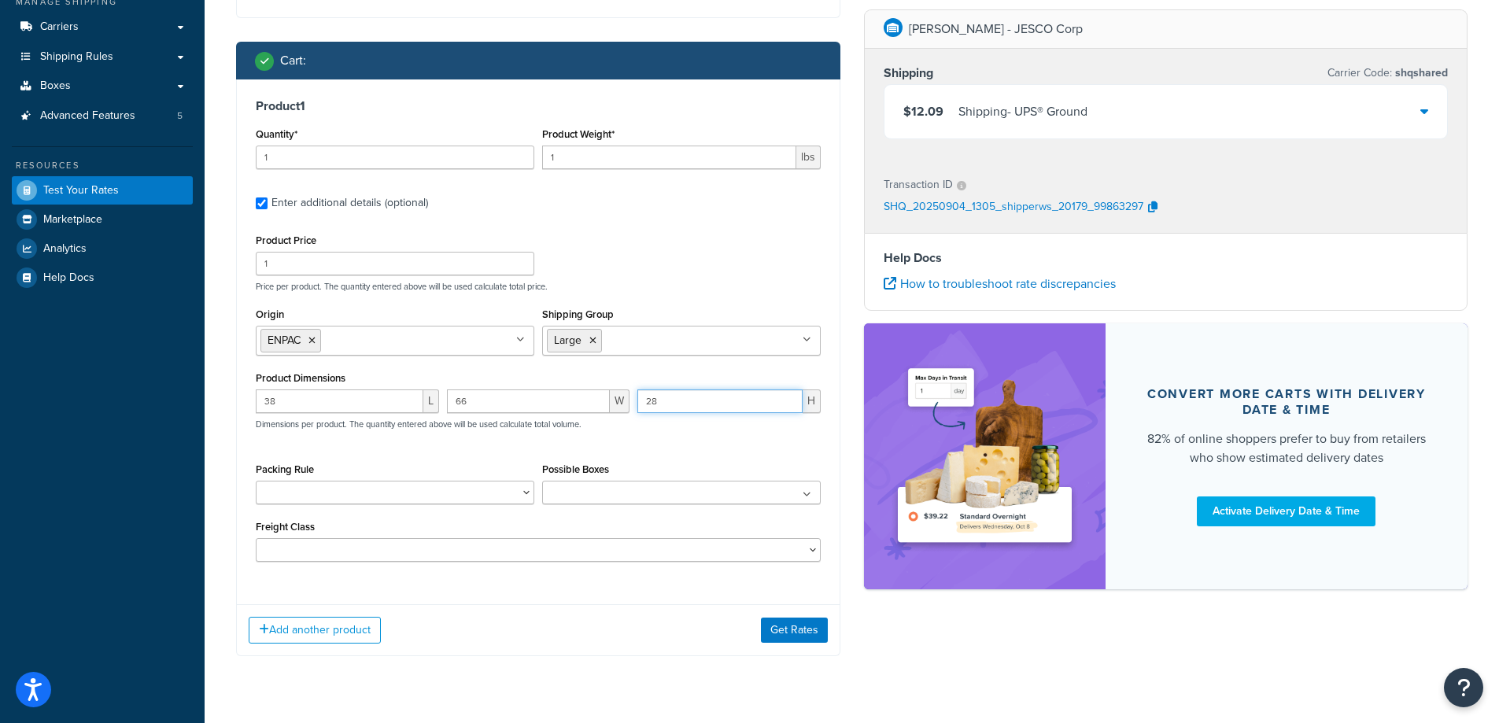
type input "28"
click at [724, 180] on div "Product Weight* 1 lbs" at bounding box center [681, 152] width 286 height 57
click at [707, 171] on div "Product Weight* 1 lbs" at bounding box center [681, 152] width 286 height 57
click at [707, 159] on input "1" at bounding box center [669, 158] width 254 height 24
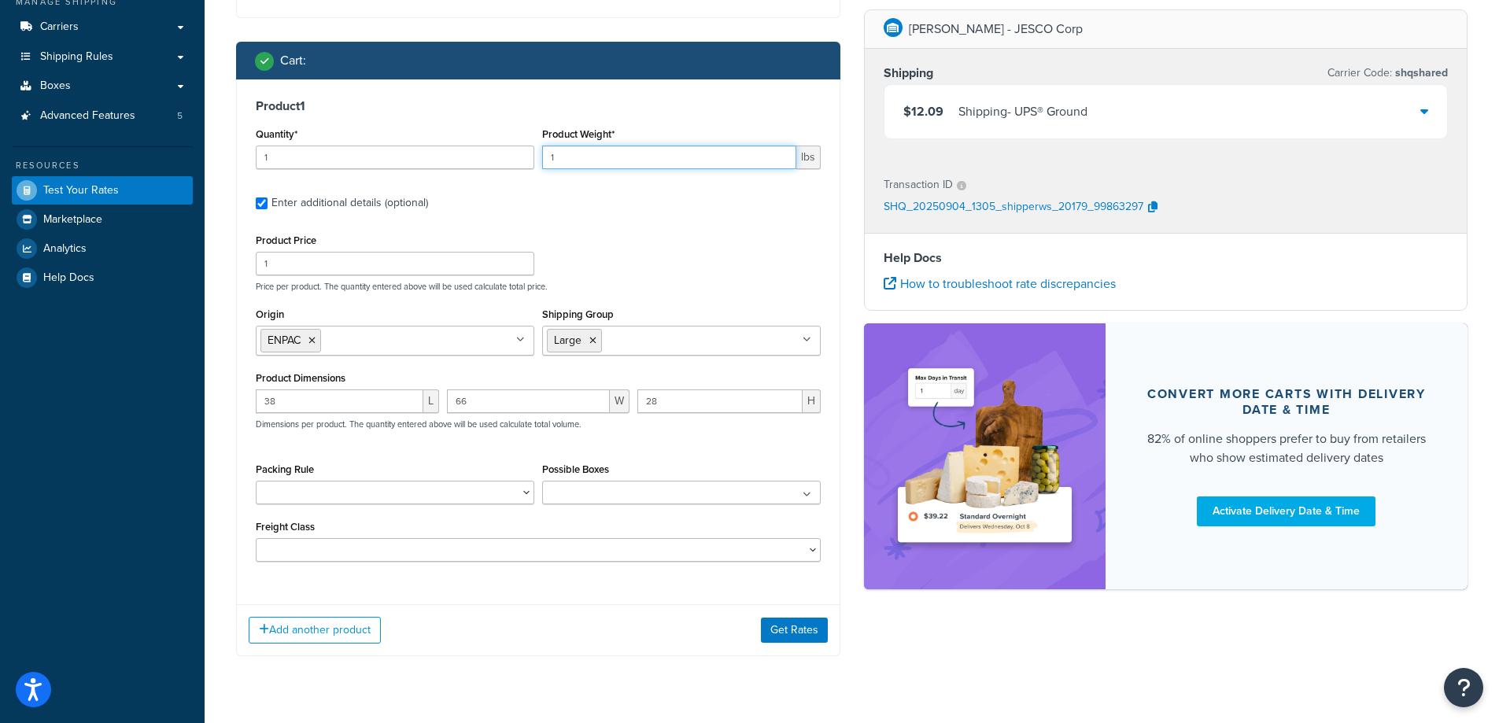
click at [707, 159] on input "1" at bounding box center [669, 158] width 254 height 24
type input "64"
click at [795, 633] on button "Get Rates" at bounding box center [794, 630] width 67 height 25
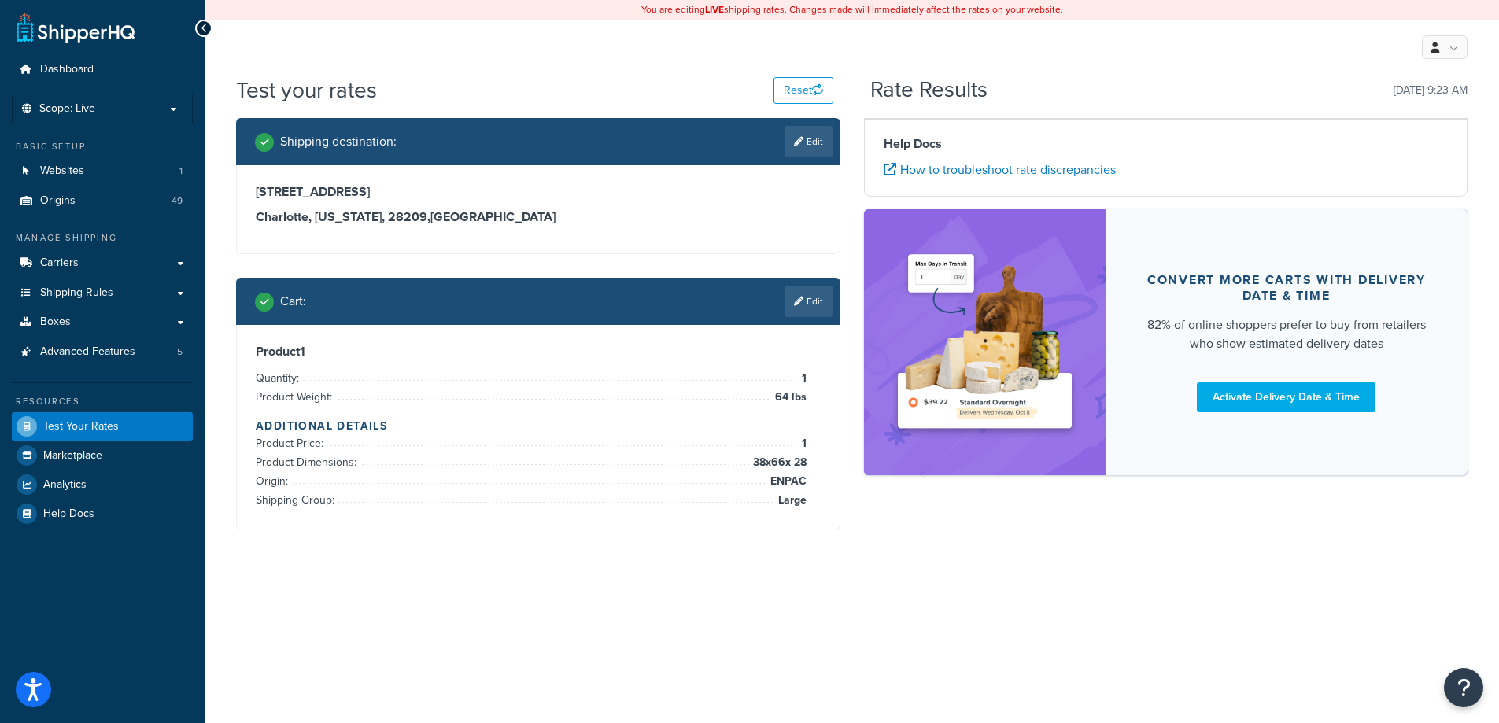
scroll to position [0, 0]
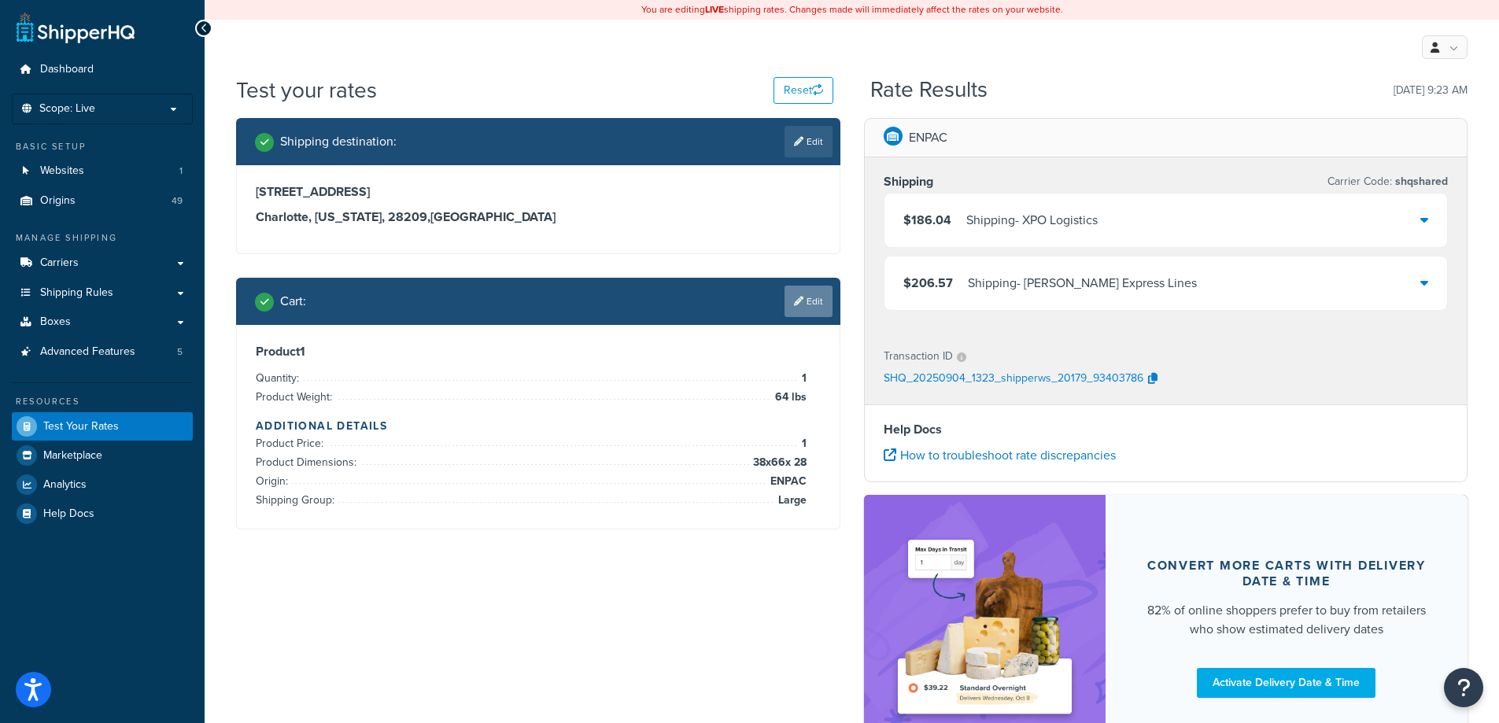
click at [816, 297] on link "Edit" at bounding box center [808, 301] width 48 height 31
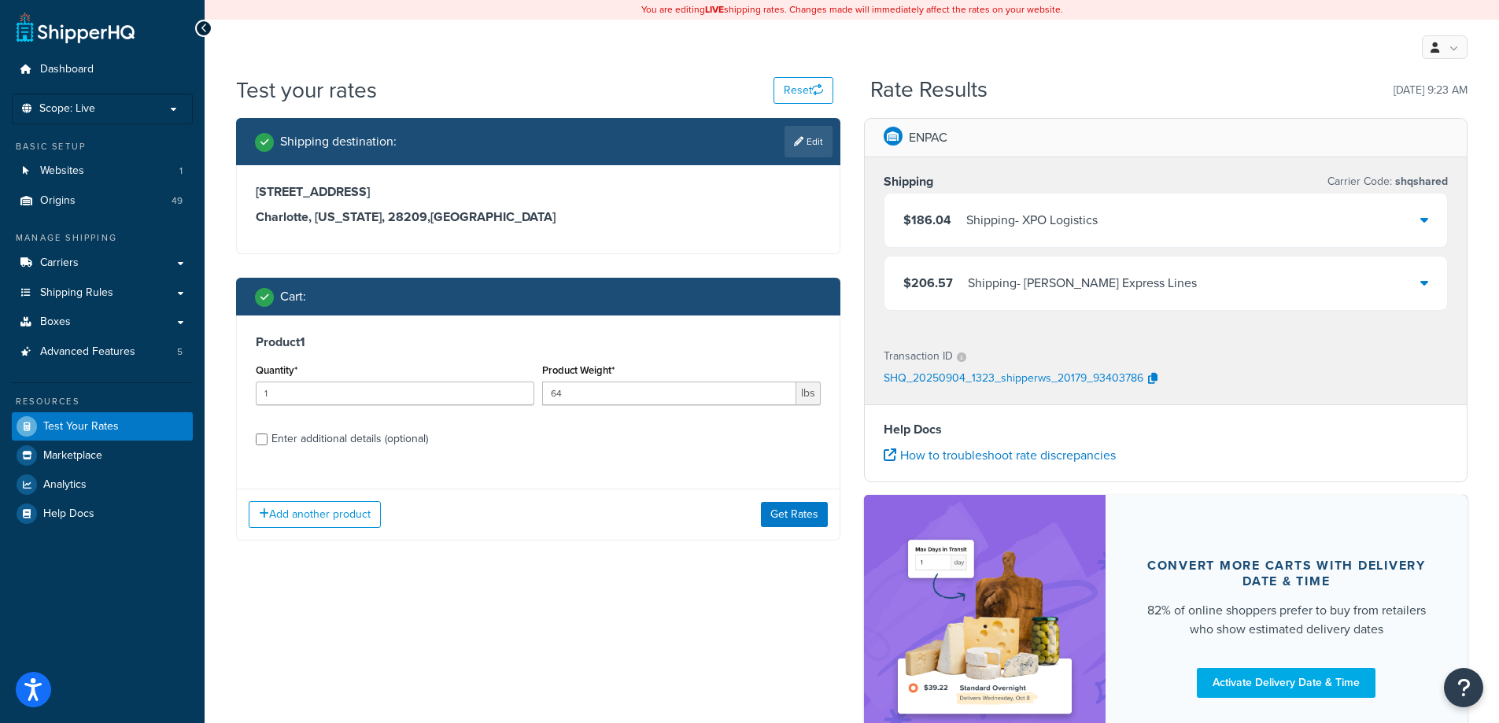
click at [388, 441] on div "Enter additional details (optional)" at bounding box center [349, 439] width 157 height 22
click at [268, 441] on input "Enter additional details (optional)" at bounding box center [262, 440] width 12 height 12
checkbox input "true"
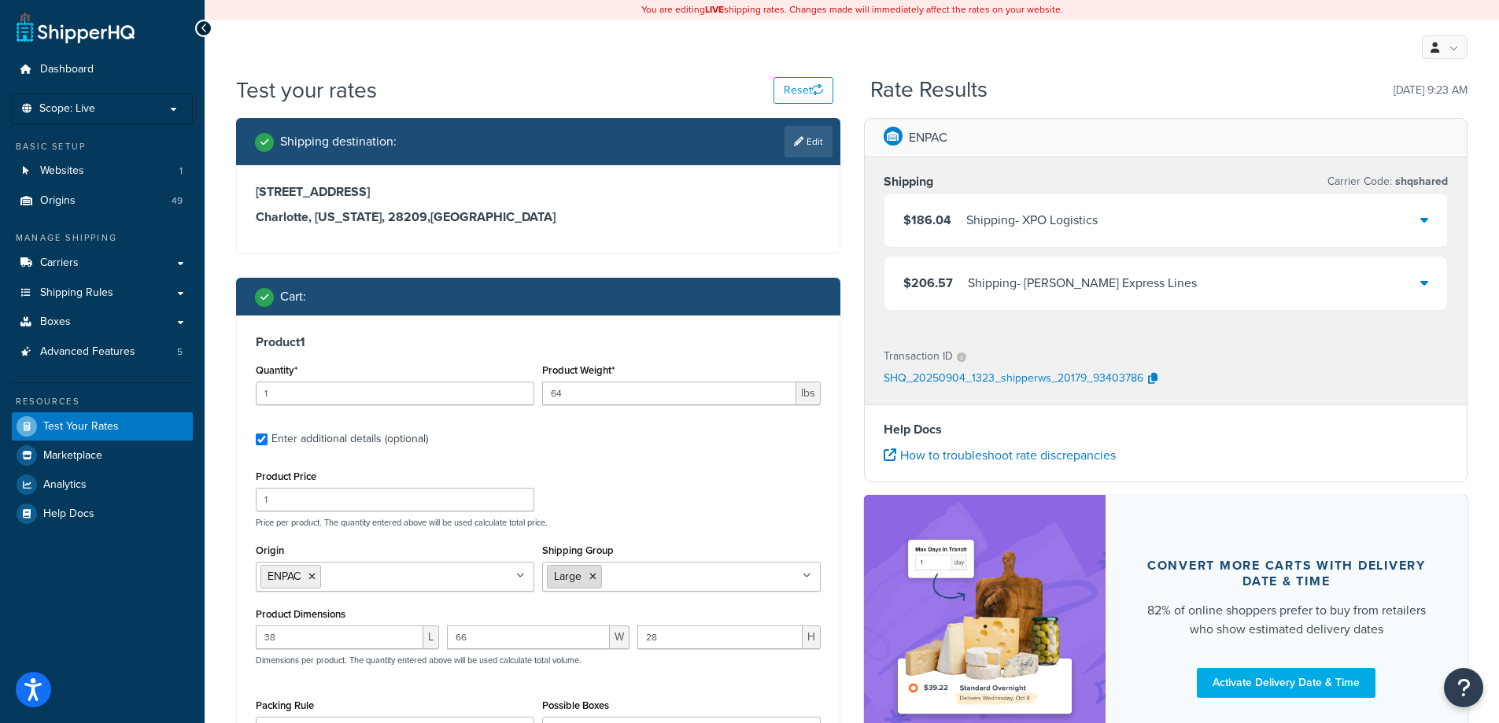
click at [595, 572] on icon at bounding box center [592, 576] width 7 height 9
click at [629, 493] on div "Product Price 1 Price per product. The quantity entered above will be used calc…" at bounding box center [538, 497] width 573 height 62
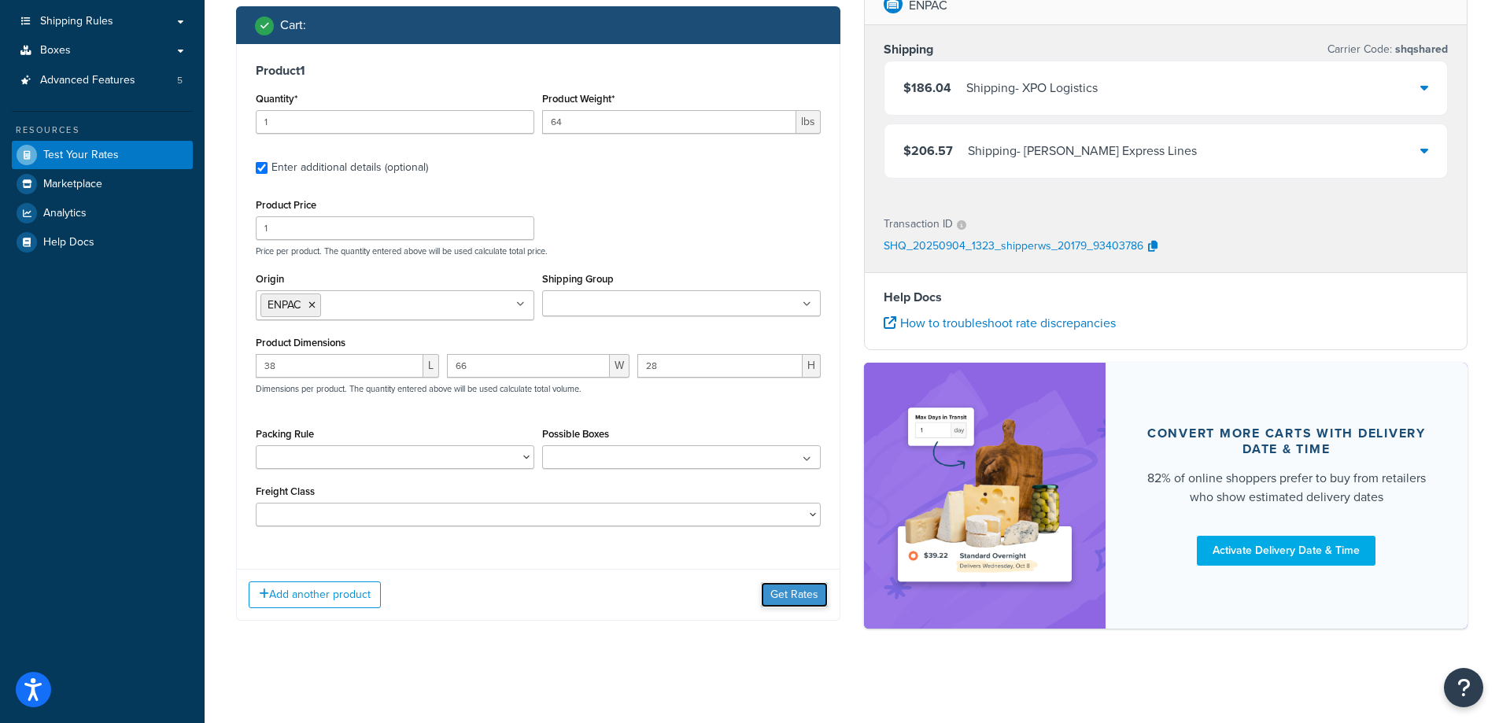
click at [770, 591] on button "Get Rates" at bounding box center [794, 594] width 67 height 25
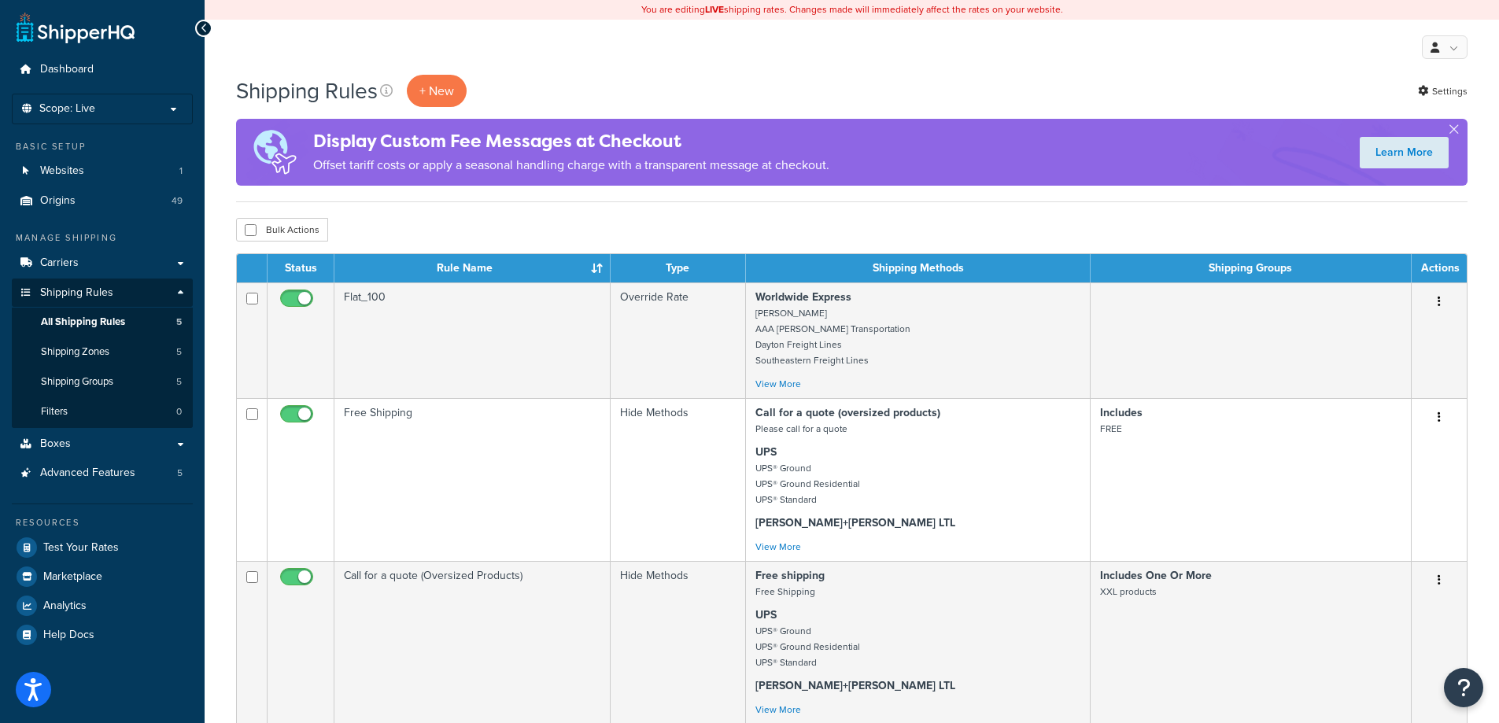
click at [1154, 230] on div "Bulk Actions Duplicate [GEOGRAPHIC_DATA]" at bounding box center [851, 230] width 1231 height 24
click at [1185, 231] on div "Bulk Actions Duplicate [GEOGRAPHIC_DATA]" at bounding box center [851, 230] width 1231 height 24
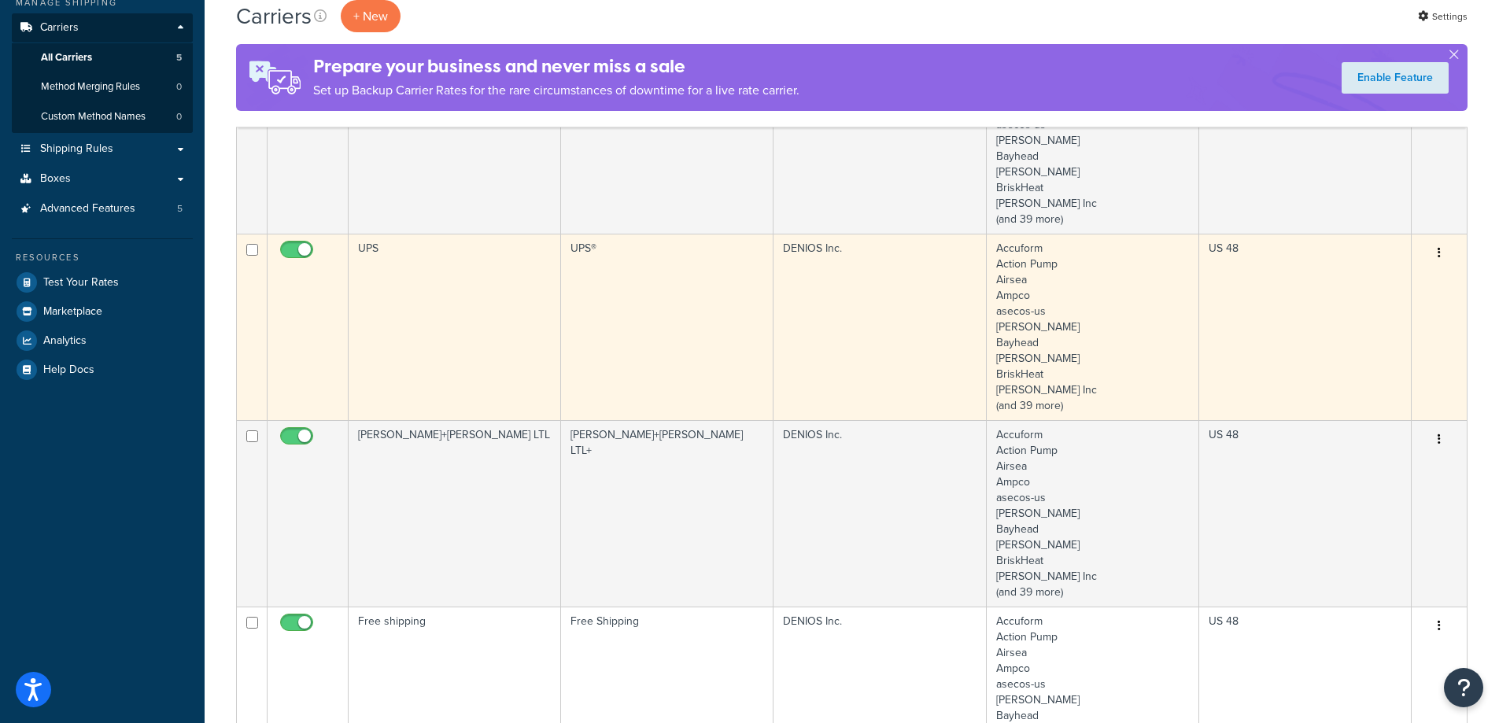
scroll to position [236, 0]
click at [483, 322] on td "UPS" at bounding box center [455, 326] width 212 height 186
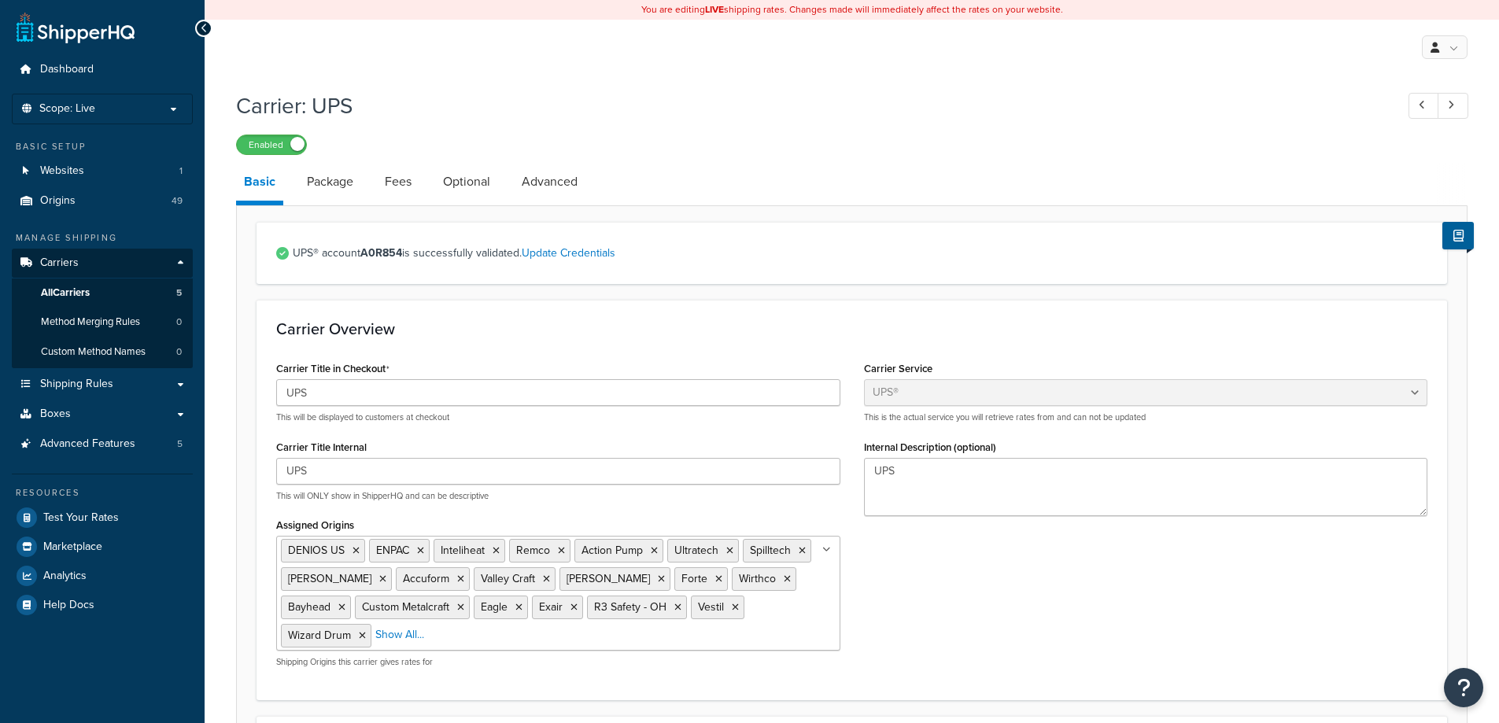
select select "ups"
select select "us"
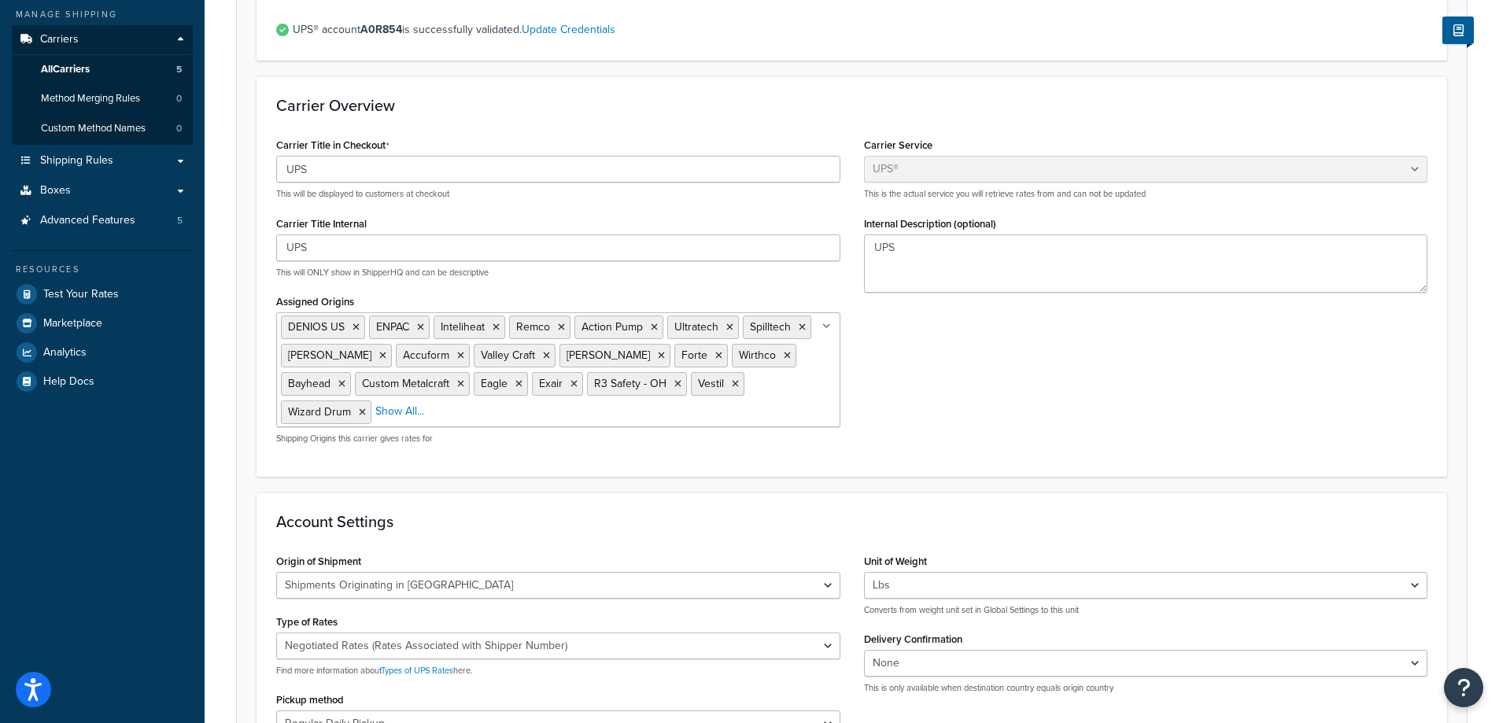
scroll to position [60, 0]
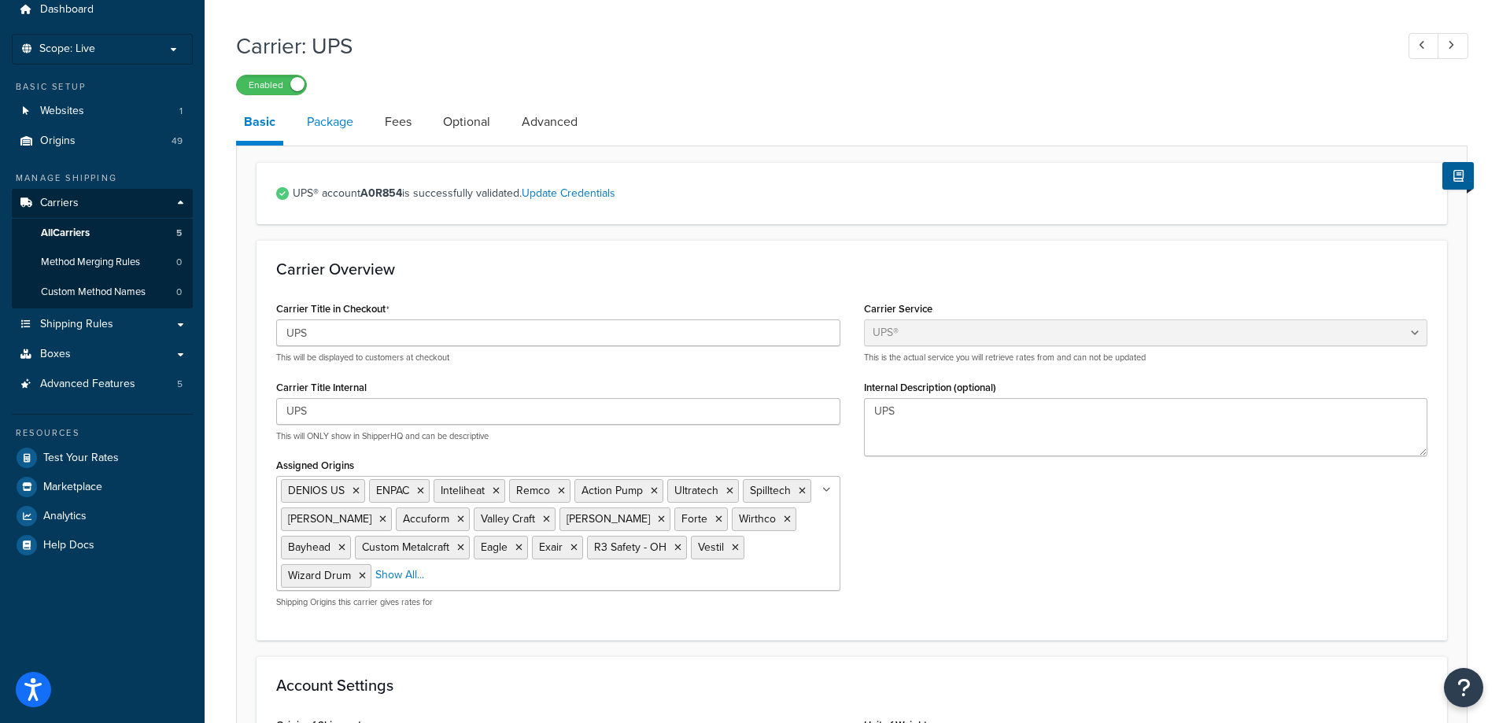
click at [312, 120] on link "Package" at bounding box center [330, 122] width 62 height 38
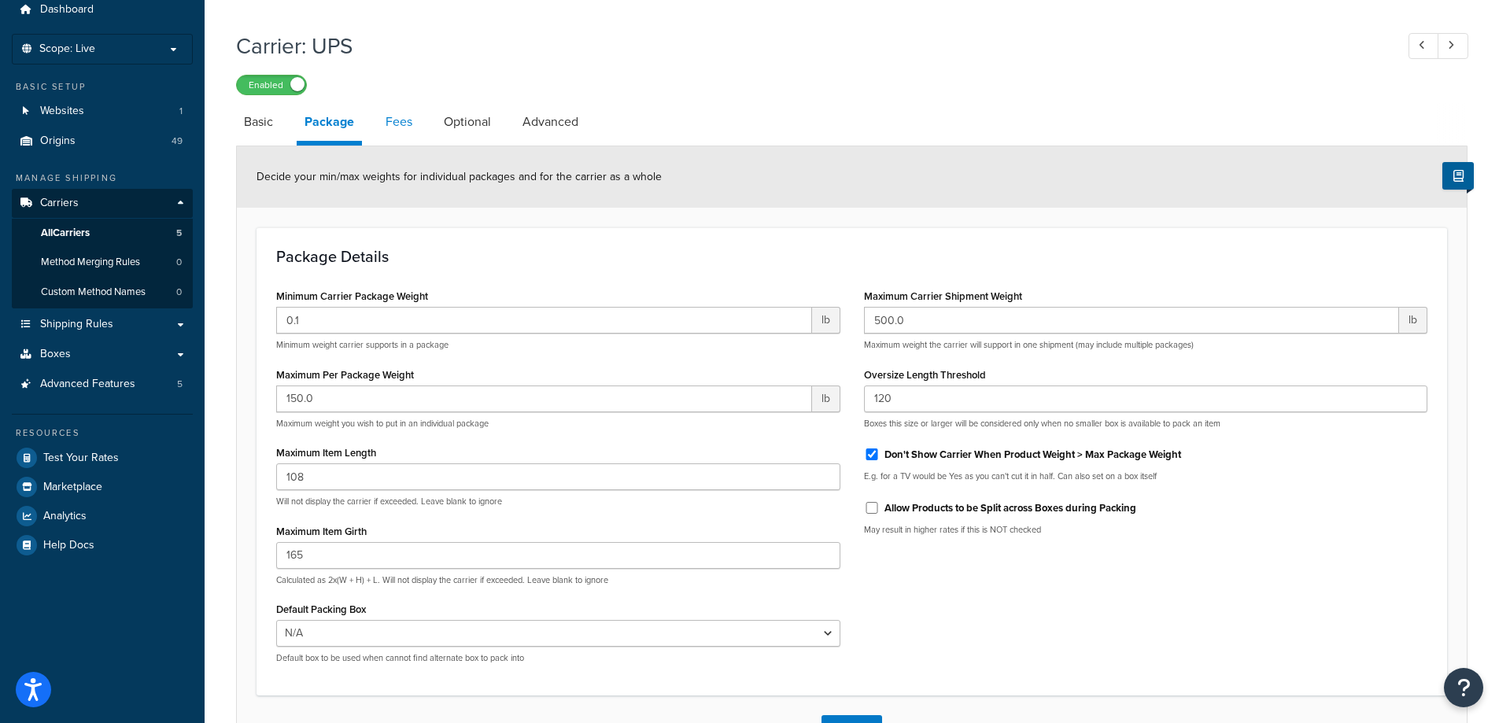
click at [409, 116] on link "Fees" at bounding box center [399, 122] width 42 height 38
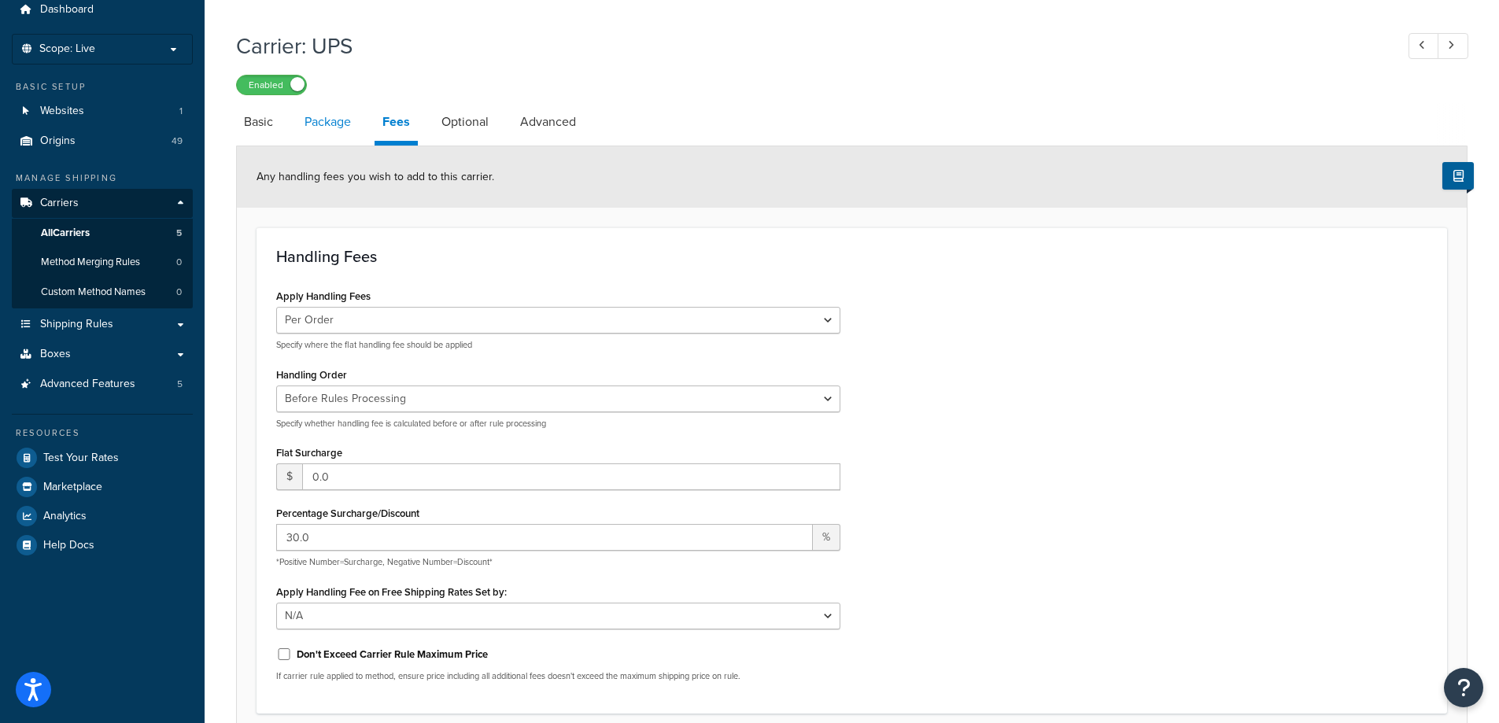
click at [316, 113] on link "Package" at bounding box center [328, 122] width 62 height 38
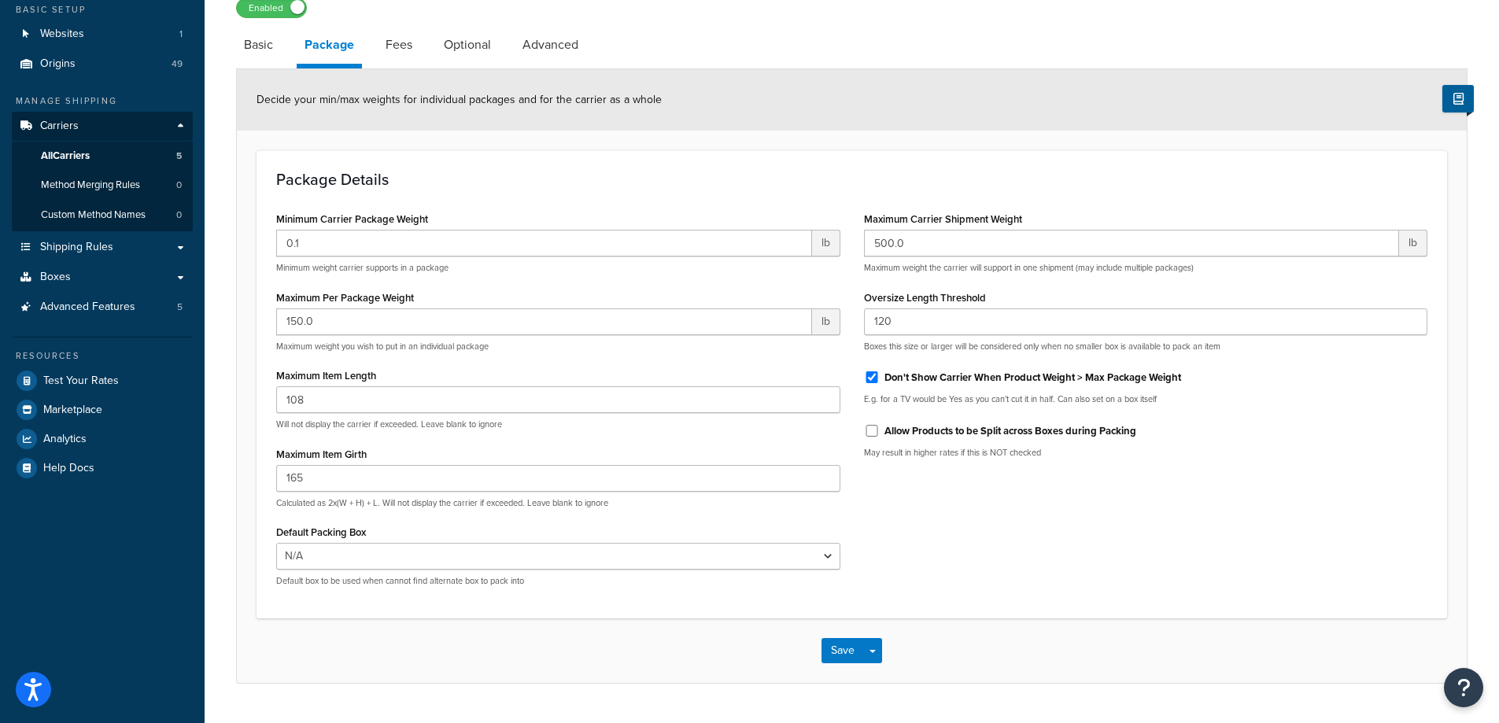
scroll to position [100, 0]
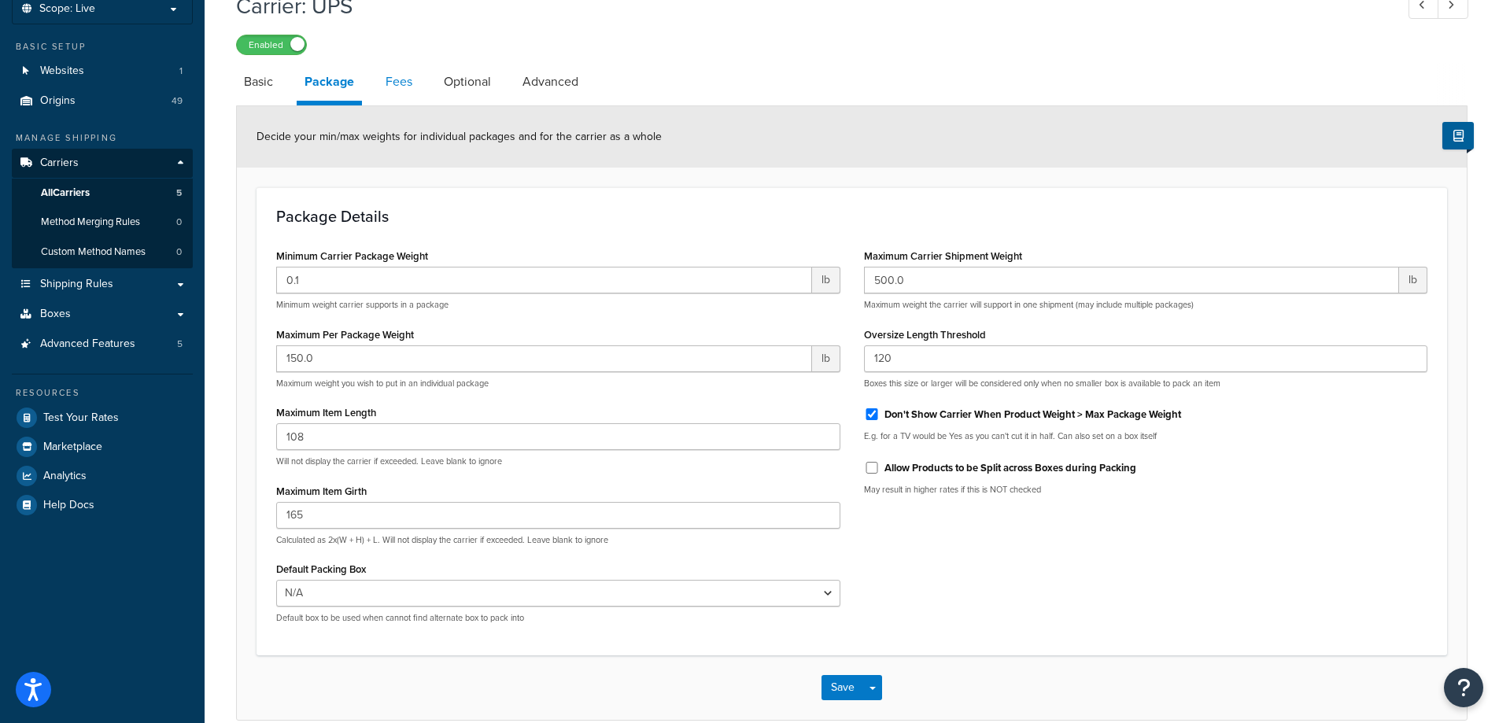
click at [386, 94] on link "Fees" at bounding box center [399, 82] width 42 height 38
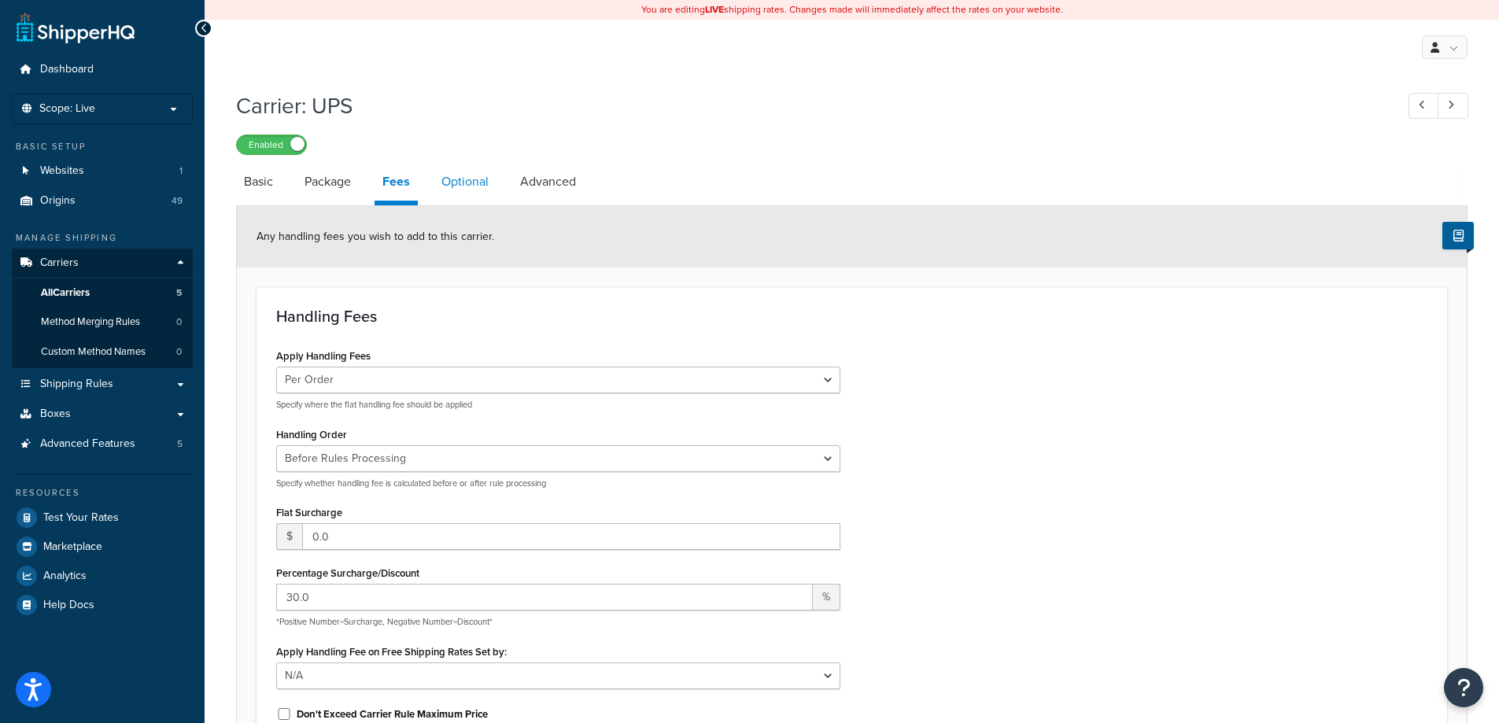
click at [437, 184] on link "Optional" at bounding box center [465, 182] width 63 height 38
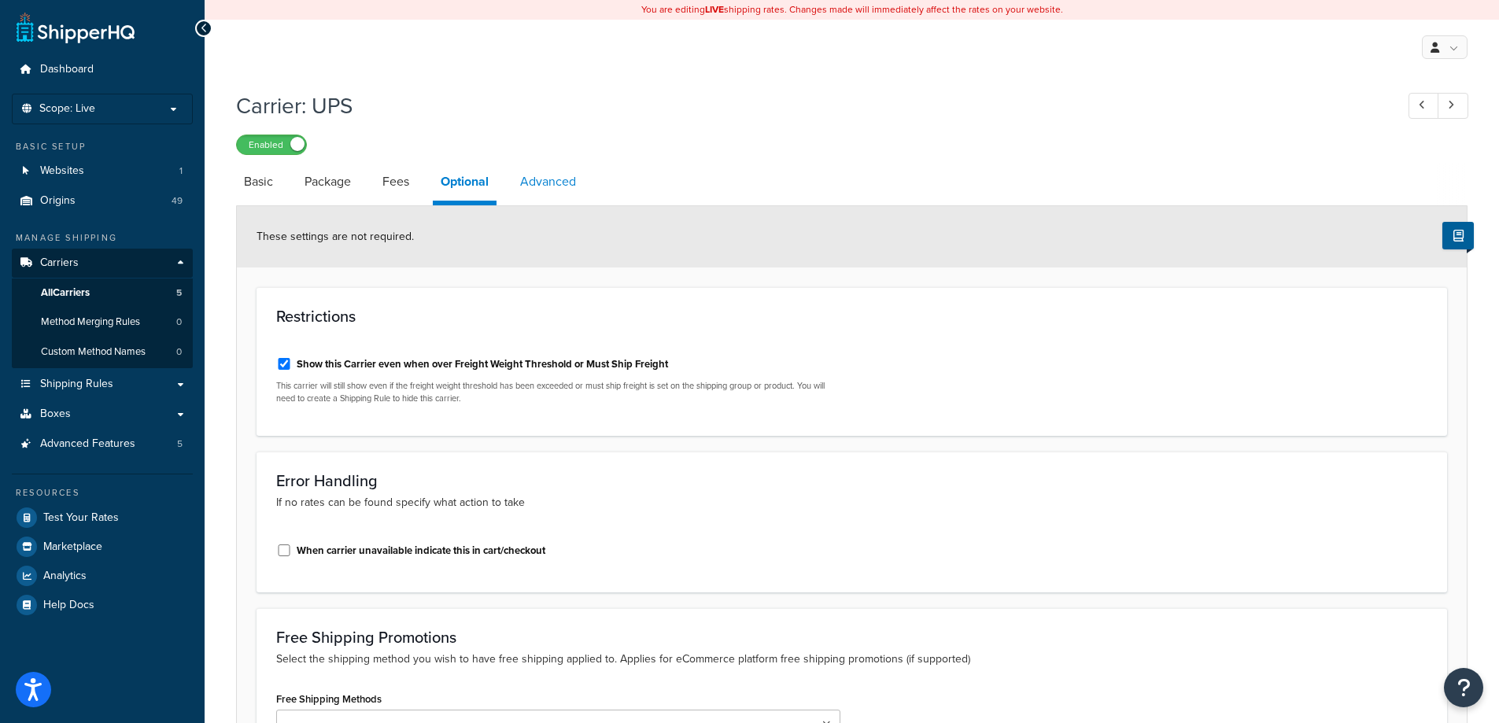
click at [574, 186] on link "Advanced" at bounding box center [548, 182] width 72 height 38
select select "false"
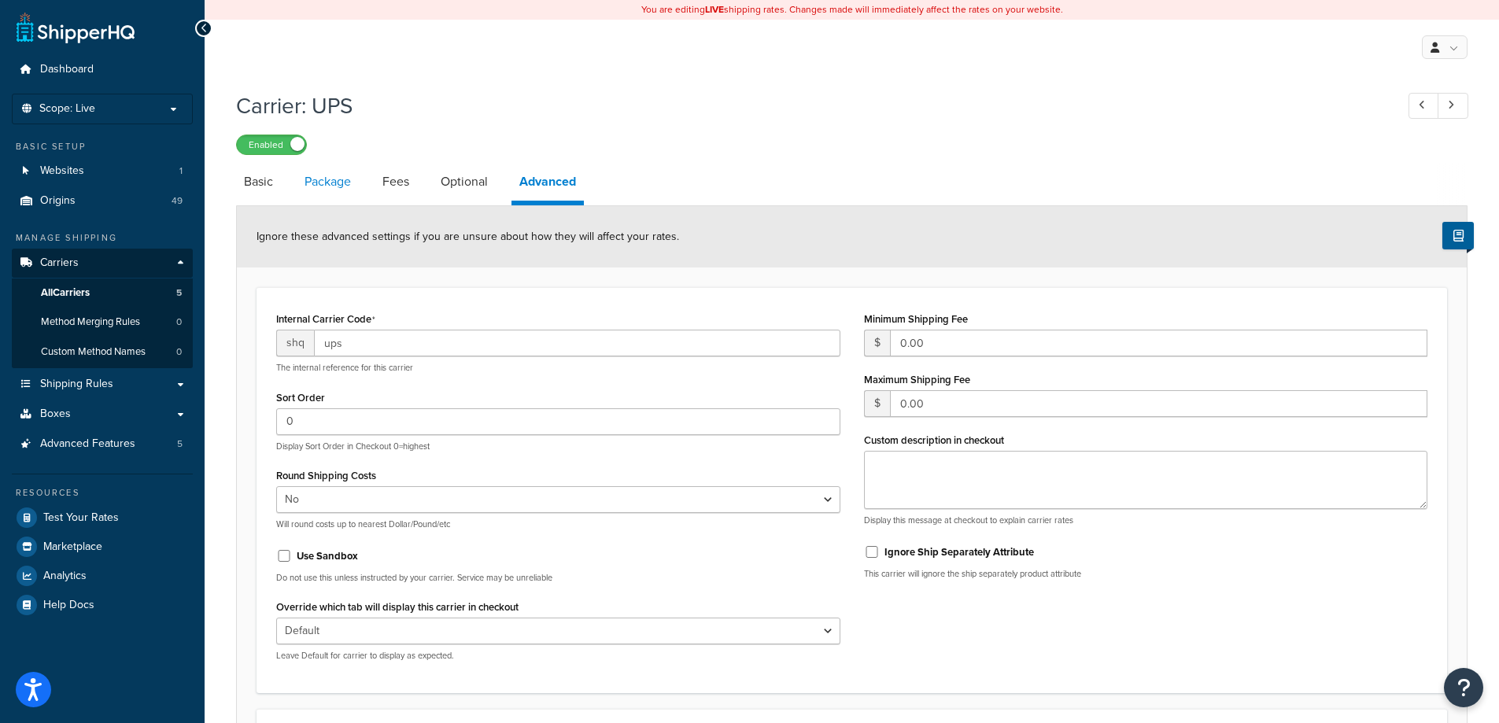
drag, startPoint x: 254, startPoint y: 177, endPoint x: 297, endPoint y: 177, distance: 43.3
click at [254, 177] on link "Basic" at bounding box center [258, 182] width 45 height 38
select select "ups"
select select "us"
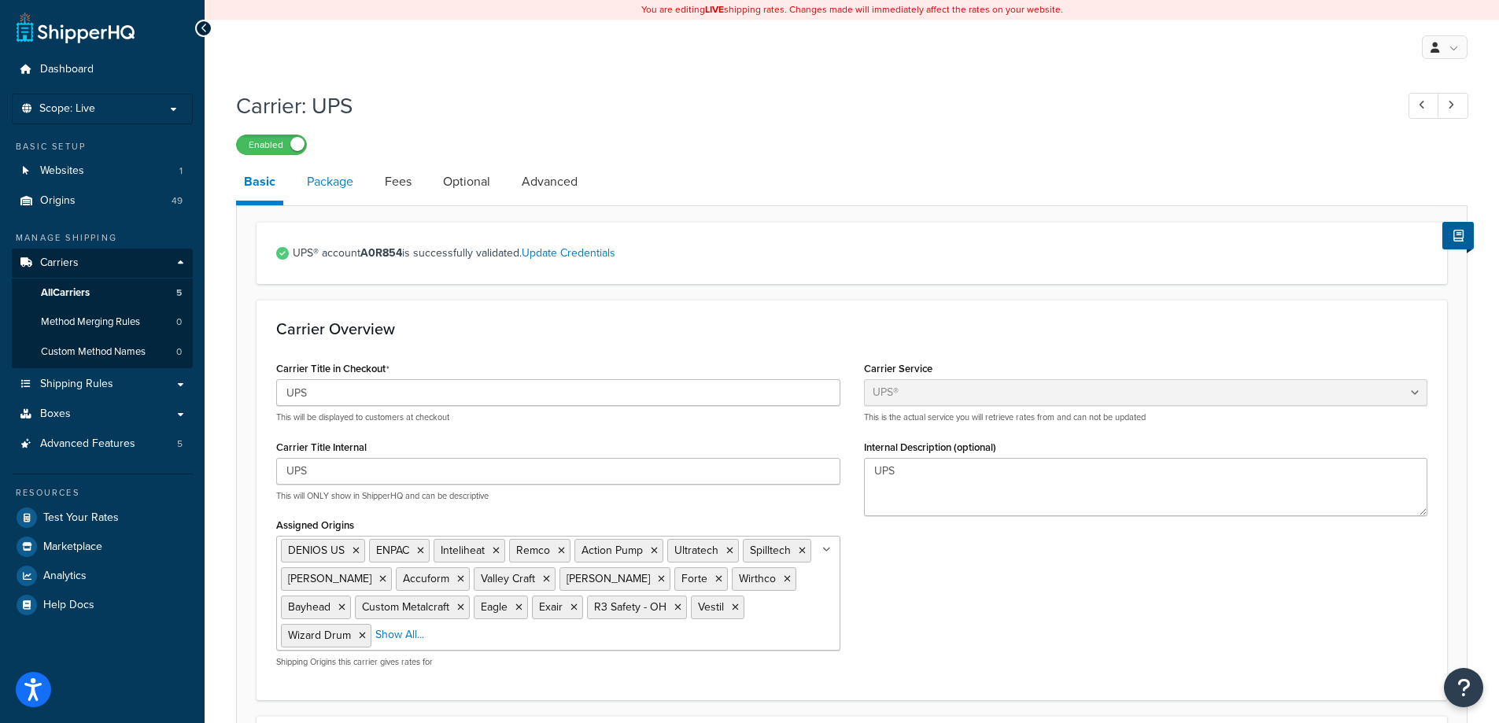
click at [334, 192] on link "Package" at bounding box center [330, 182] width 62 height 38
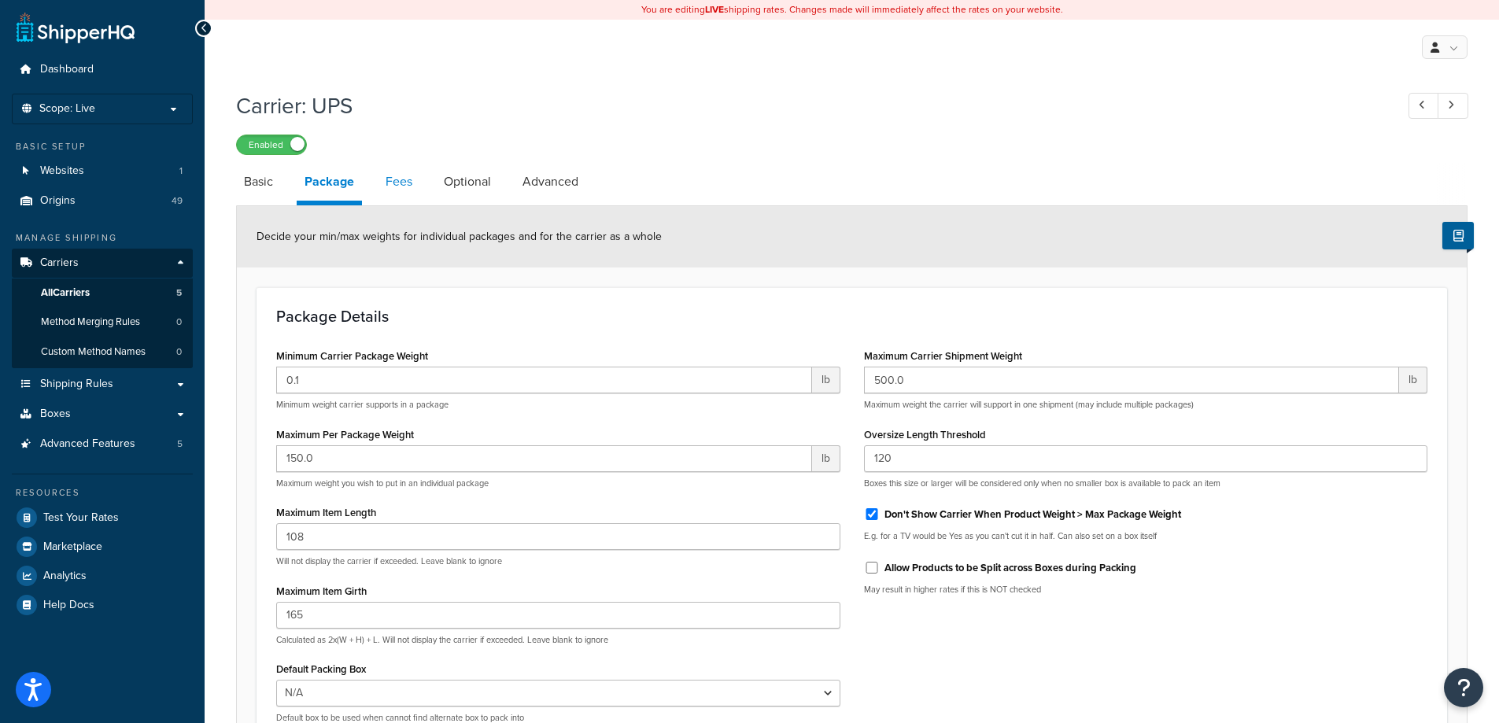
click at [415, 185] on link "Fees" at bounding box center [399, 182] width 42 height 38
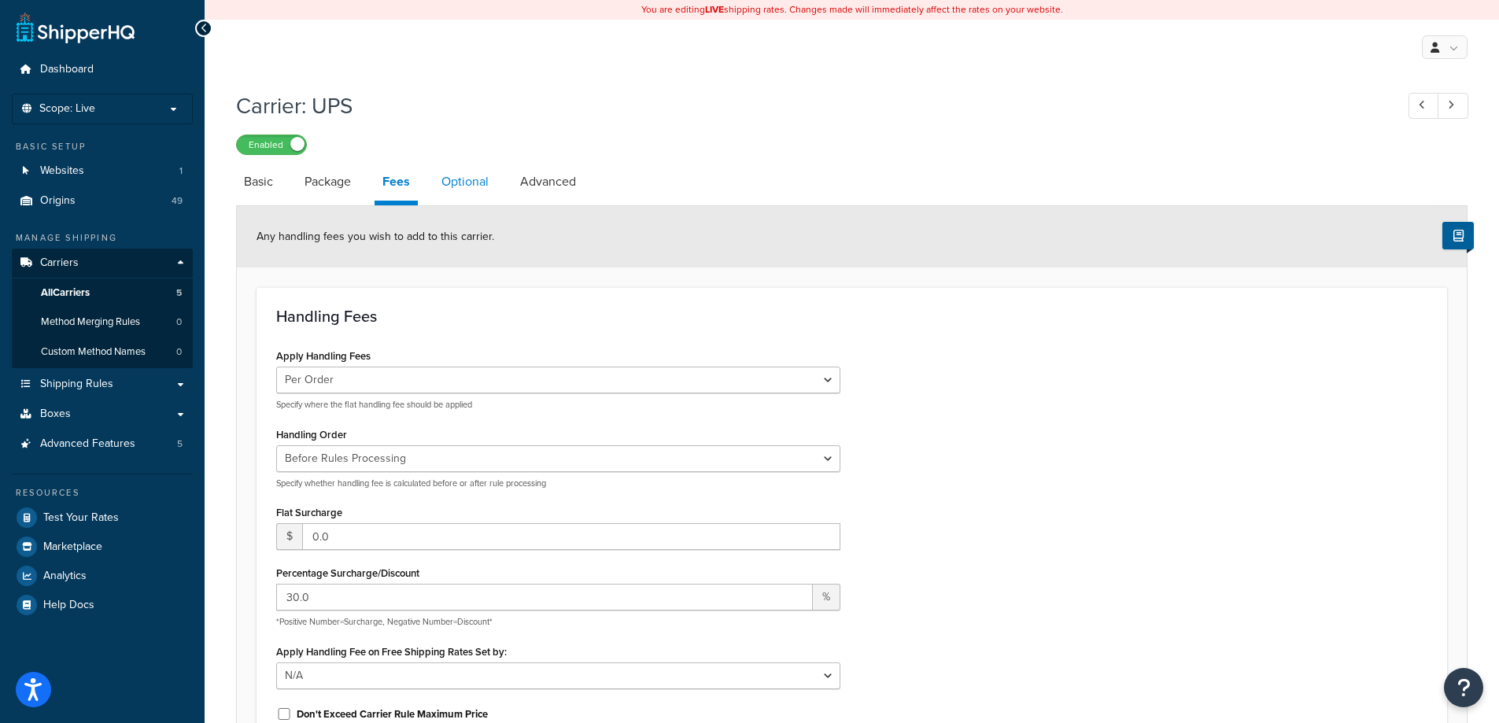
click at [445, 181] on link "Optional" at bounding box center [465, 182] width 63 height 38
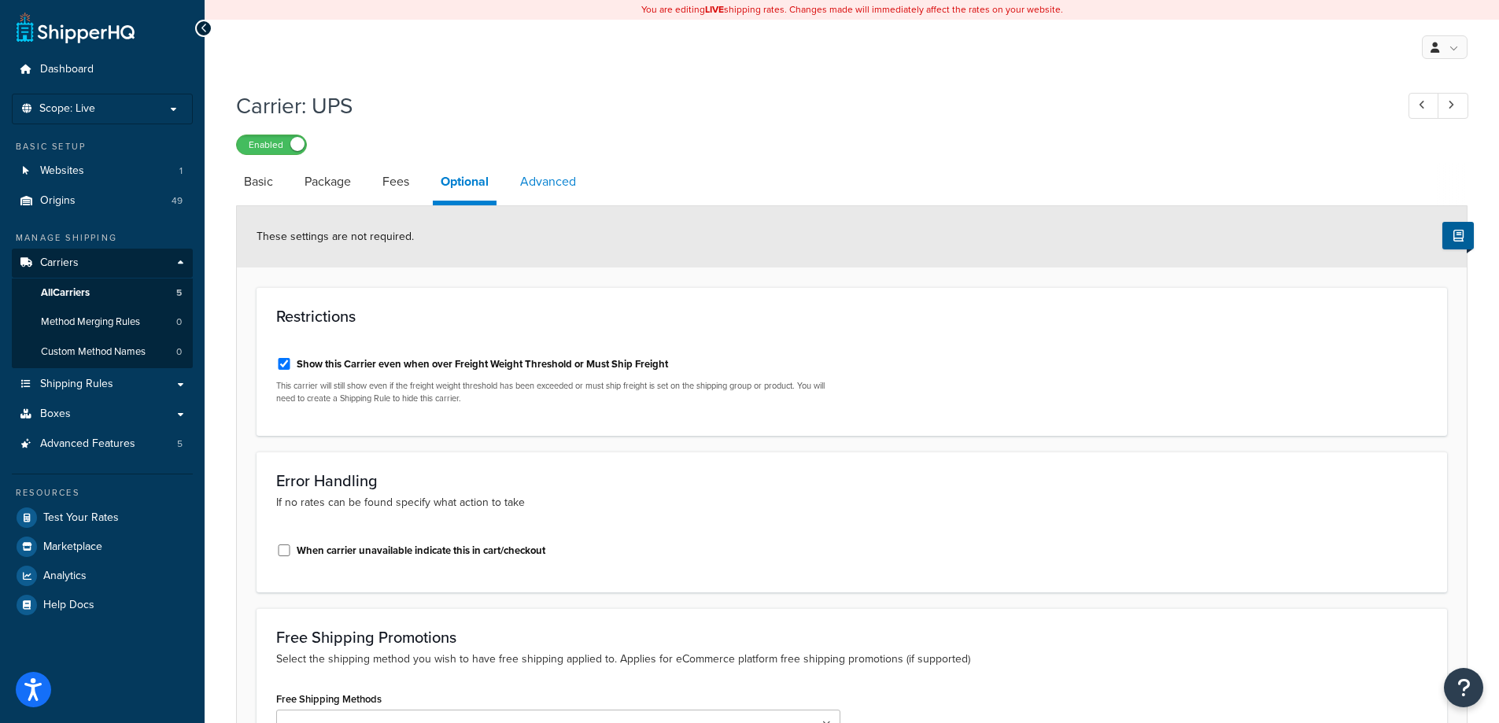
click at [560, 184] on link "Advanced" at bounding box center [548, 182] width 72 height 38
select select "false"
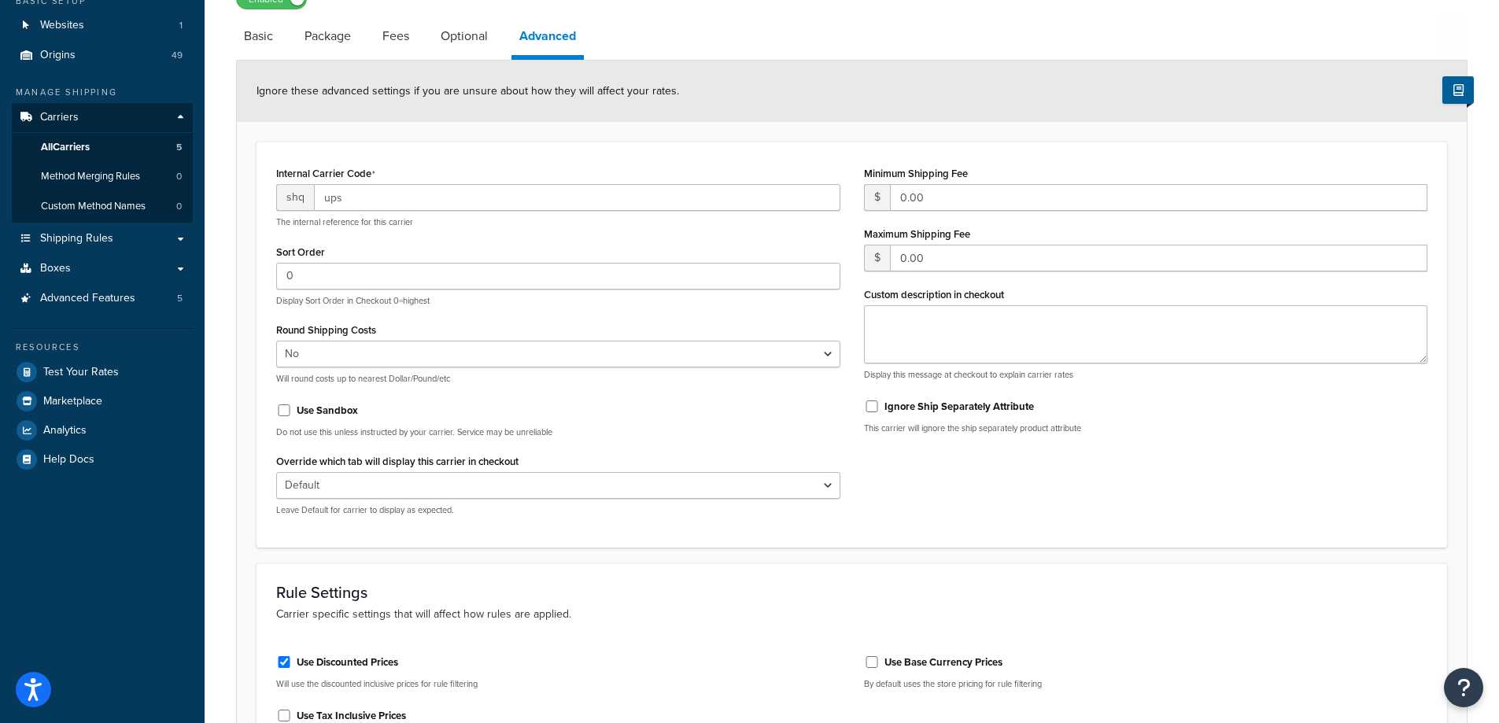
scroll to position [343, 0]
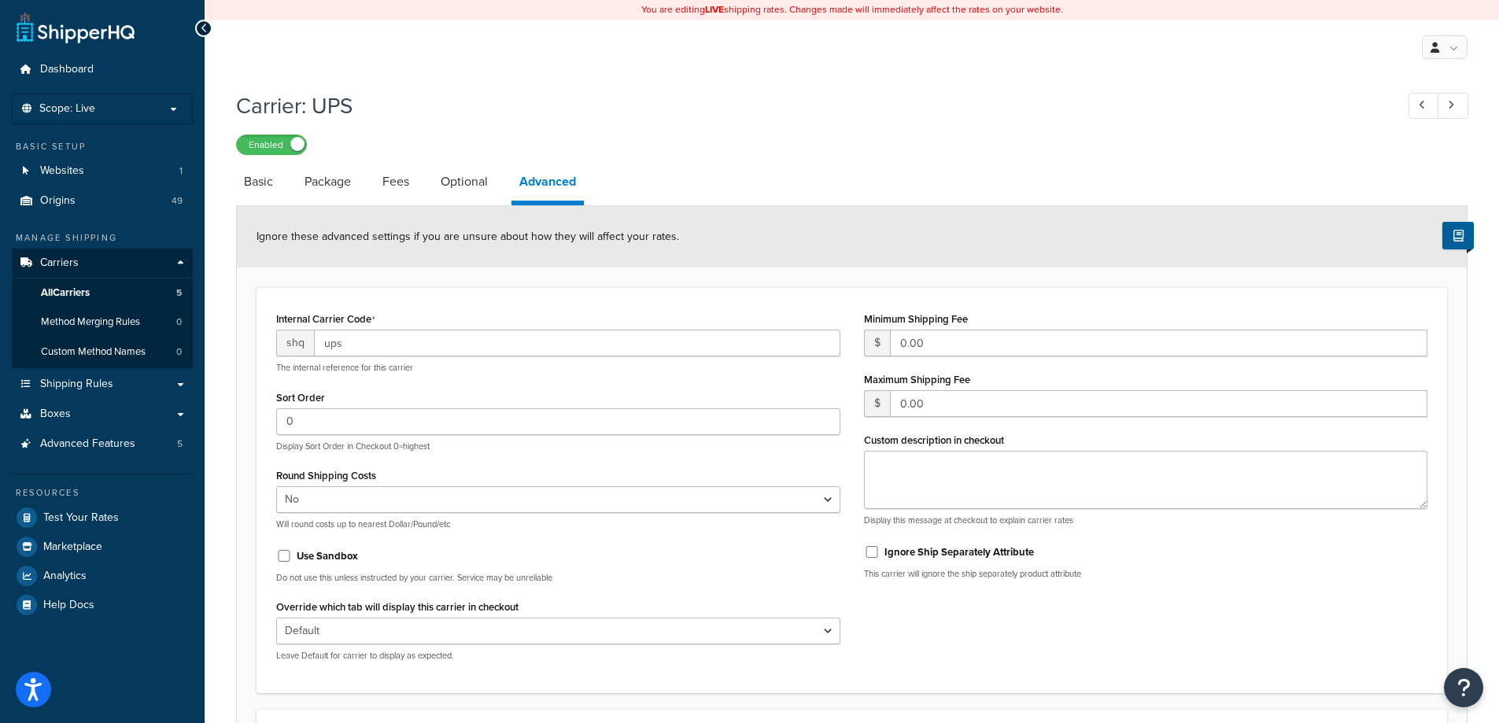
select select "false"
click at [79, 288] on span "All Carriers" at bounding box center [65, 292] width 49 height 13
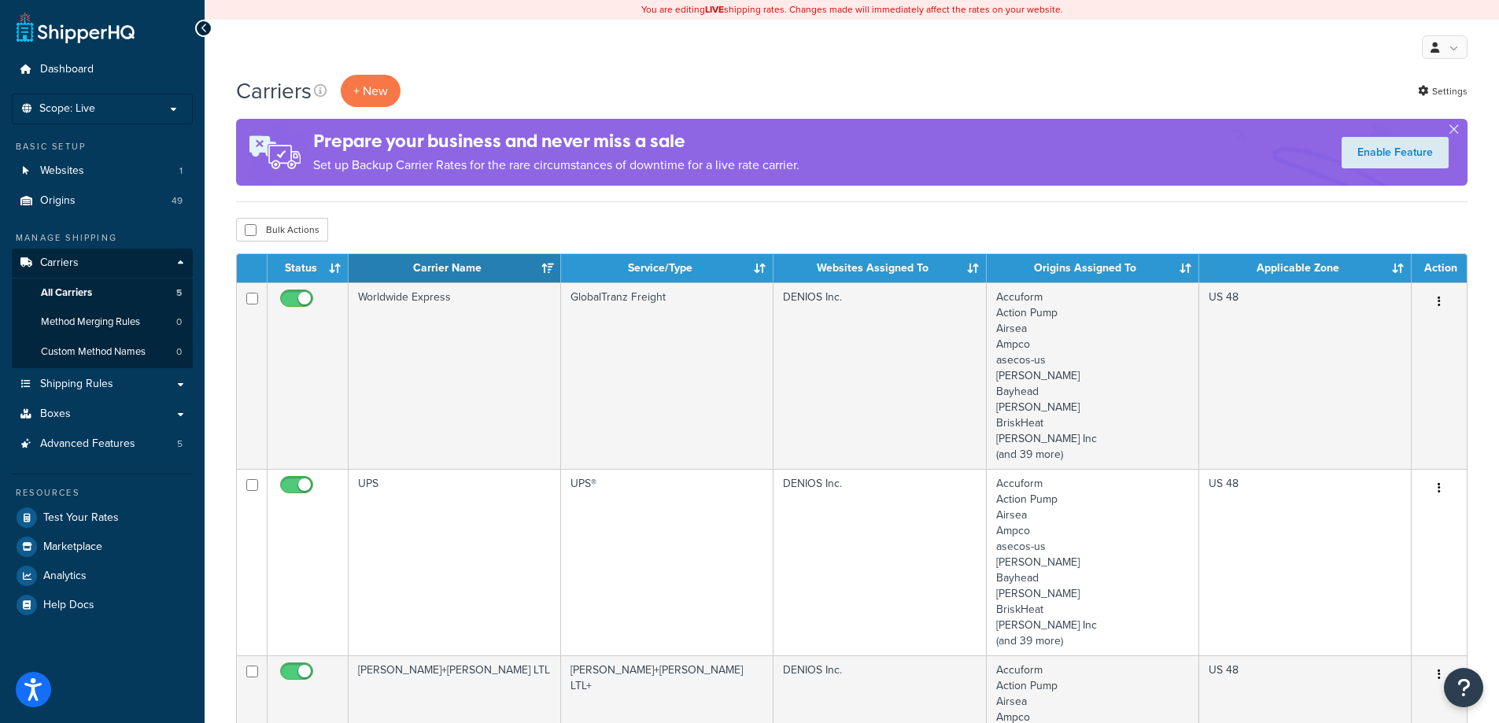
click at [969, 234] on div "Bulk Actions Duplicate Delete" at bounding box center [851, 230] width 1231 height 24
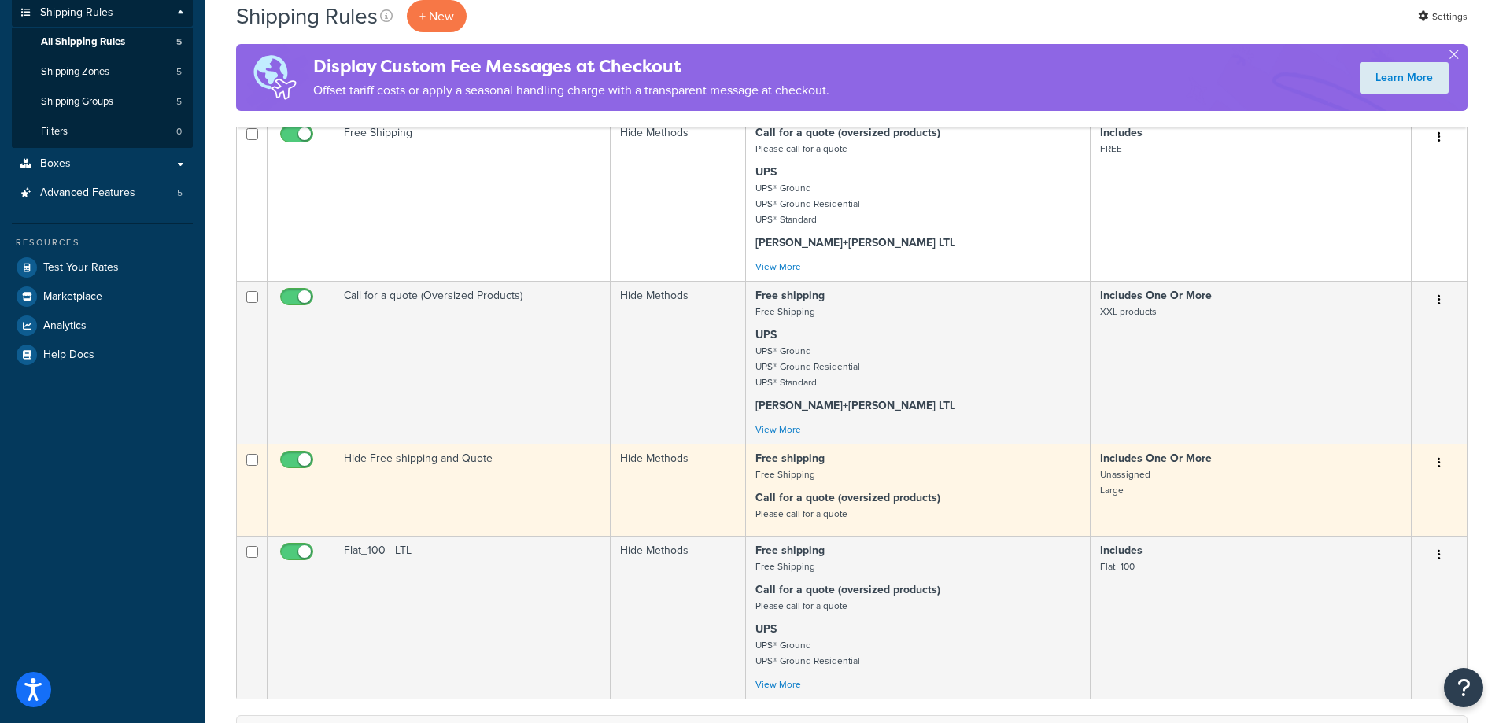
scroll to position [79, 0]
